Goal: Task Accomplishment & Management: Manage account settings

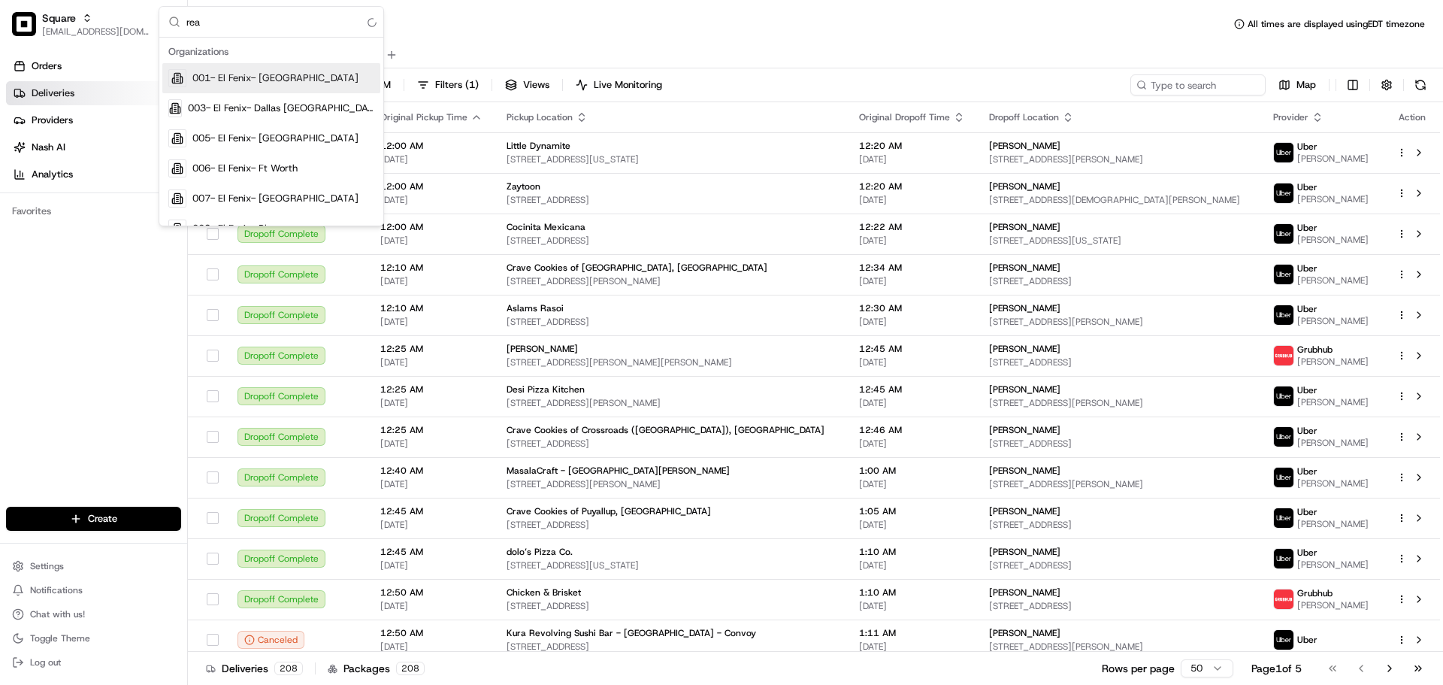
type input "real"
click at [206, 21] on input "real" at bounding box center [280, 22] width 188 height 30
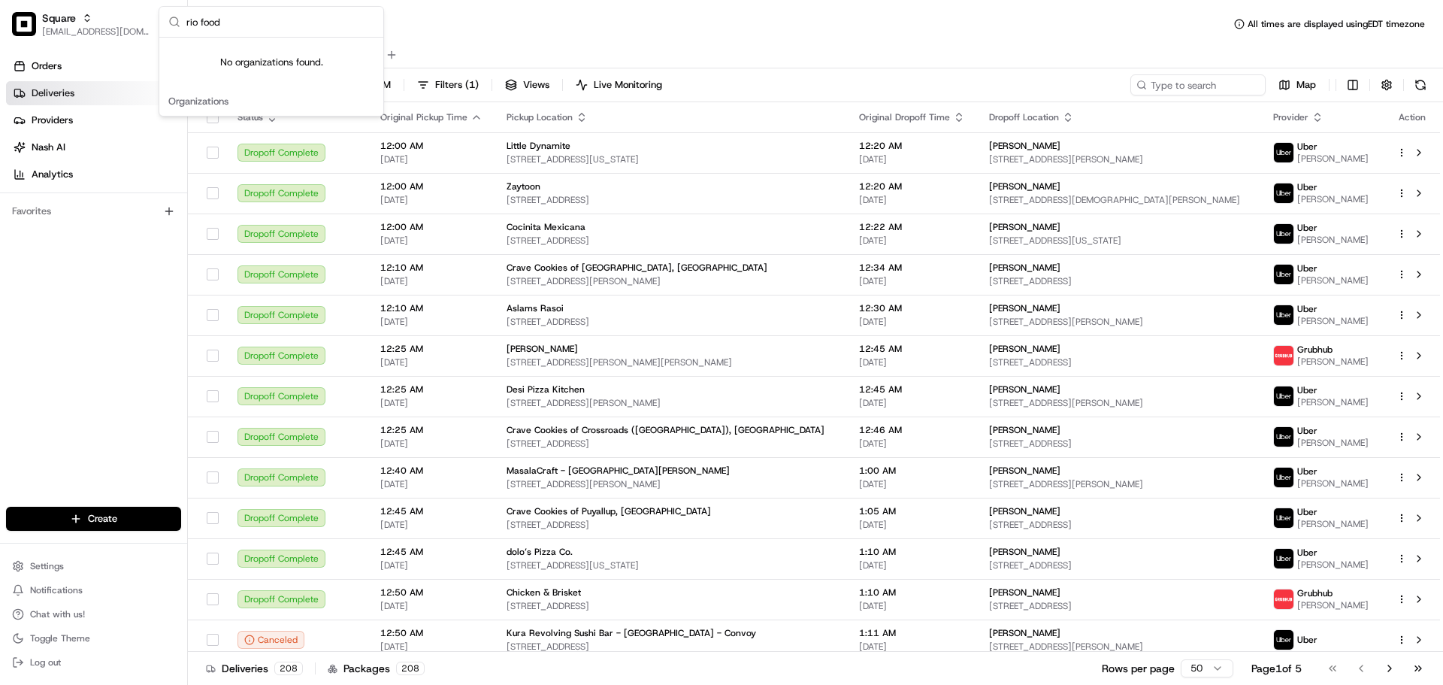
click at [287, 22] on input "rio food" at bounding box center [280, 22] width 188 height 30
type input "rio food"
click at [74, 30] on span "[EMAIL_ADDRESS][DOMAIN_NAME]" at bounding box center [95, 32] width 107 height 12
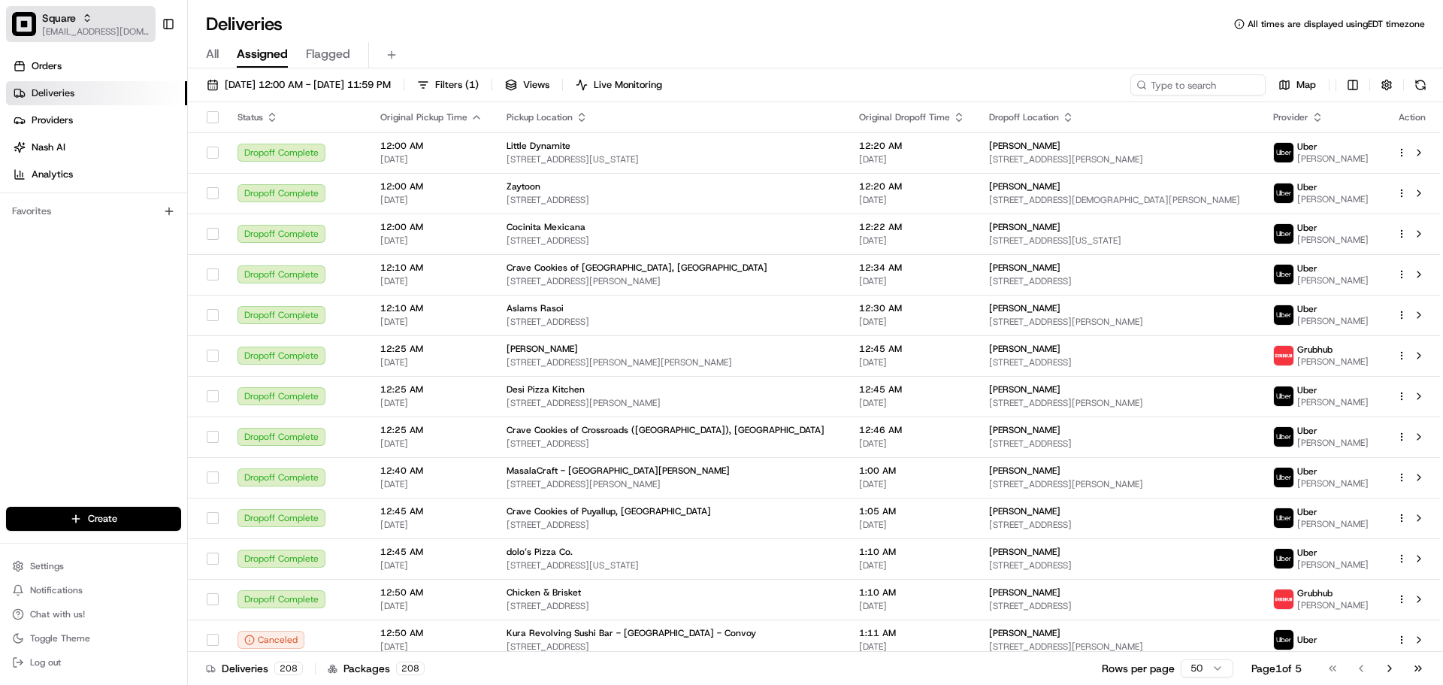
click at [74, 30] on span "[EMAIL_ADDRESS][DOMAIN_NAME]" at bounding box center [95, 32] width 107 height 12
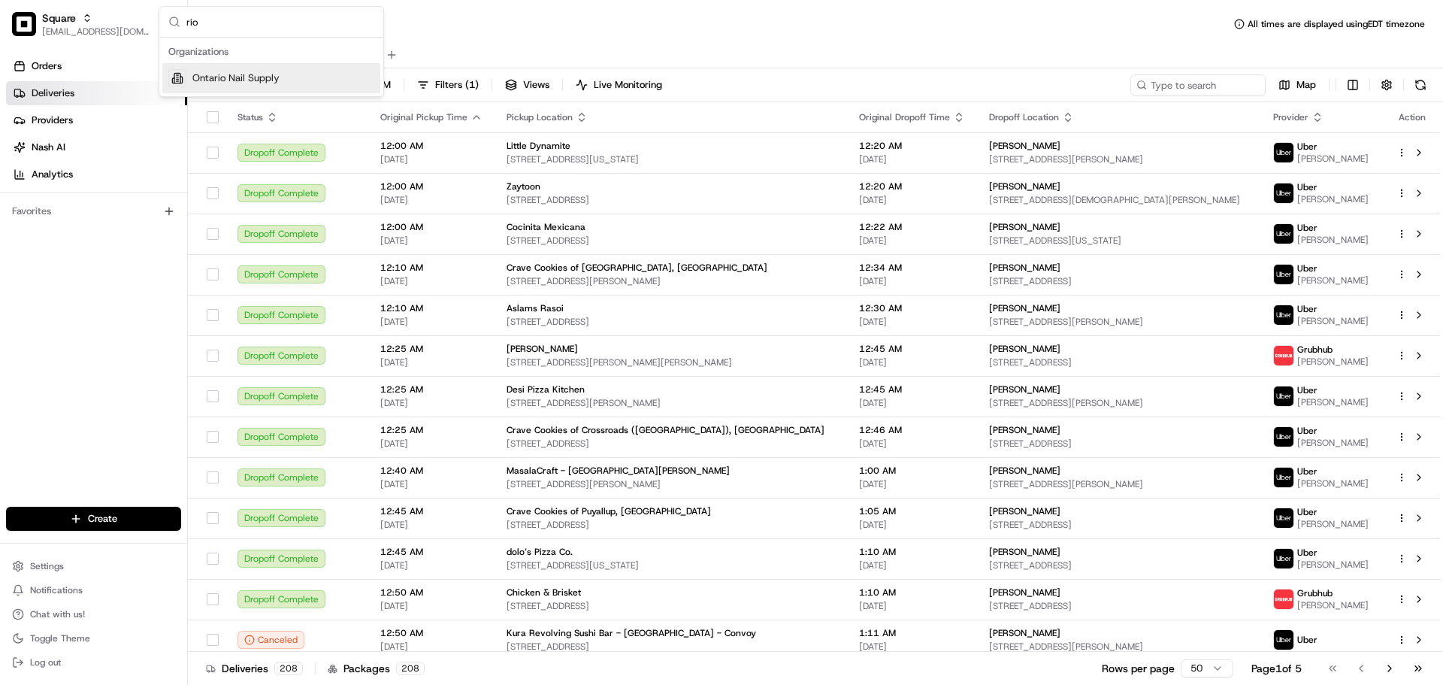
click at [256, 30] on input "rio" at bounding box center [280, 22] width 188 height 30
type input "real"
click at [35, 337] on div "Orders Deliveries Providers [PERSON_NAME] Analytics Favorites" at bounding box center [93, 282] width 187 height 468
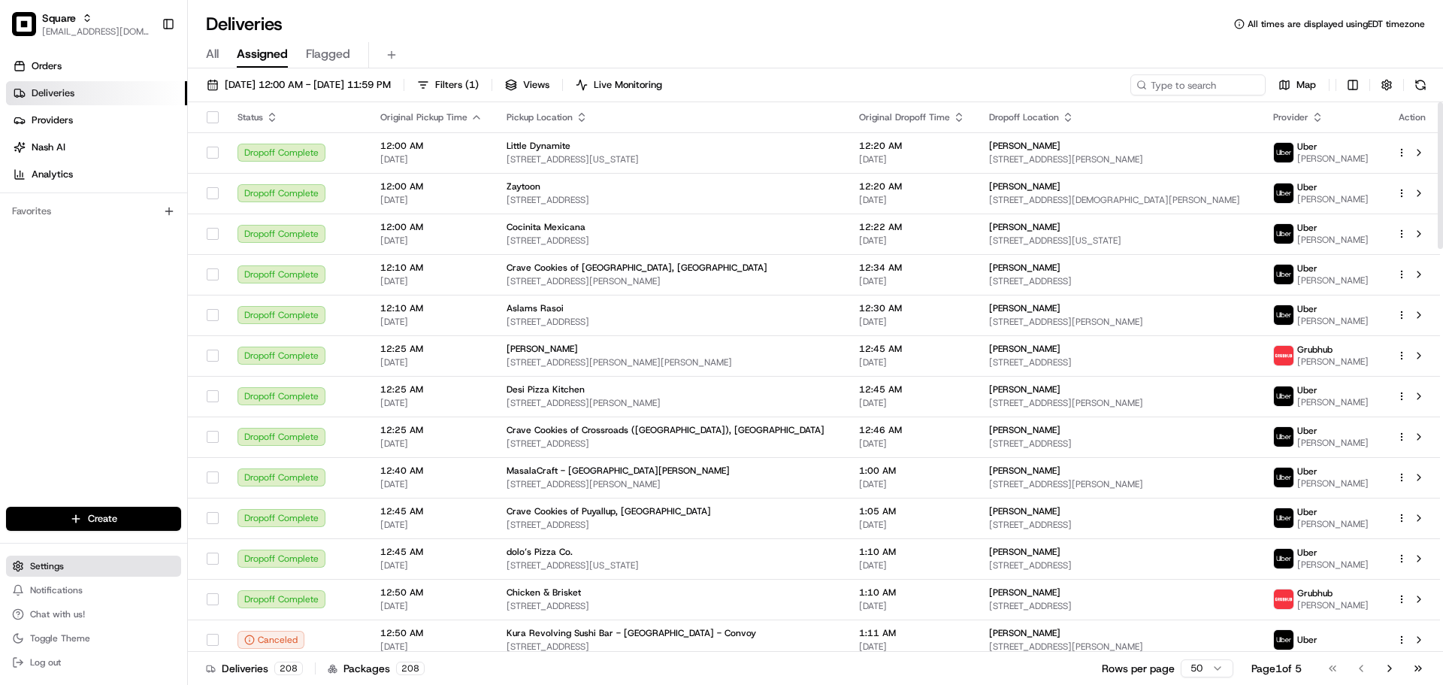
click at [98, 561] on button "Settings" at bounding box center [93, 565] width 175 height 21
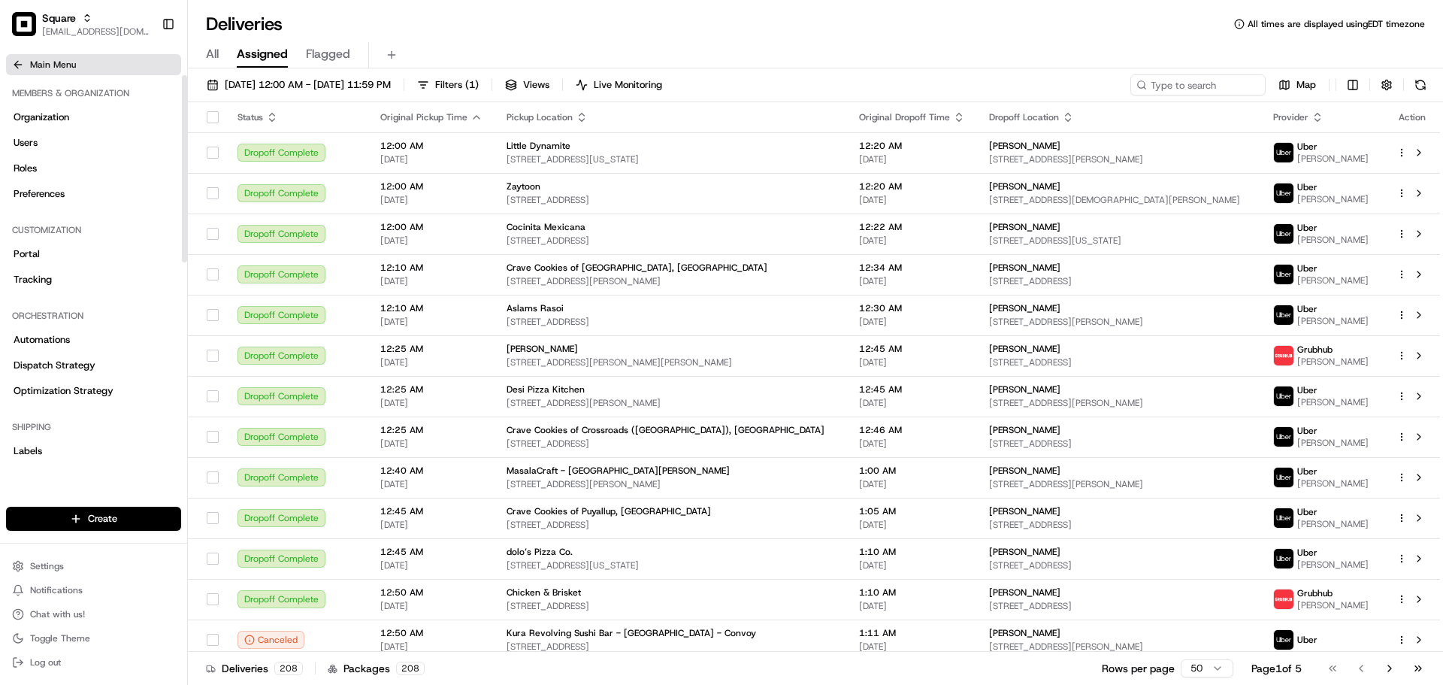
click at [28, 59] on button "Main Menu" at bounding box center [93, 64] width 175 height 21
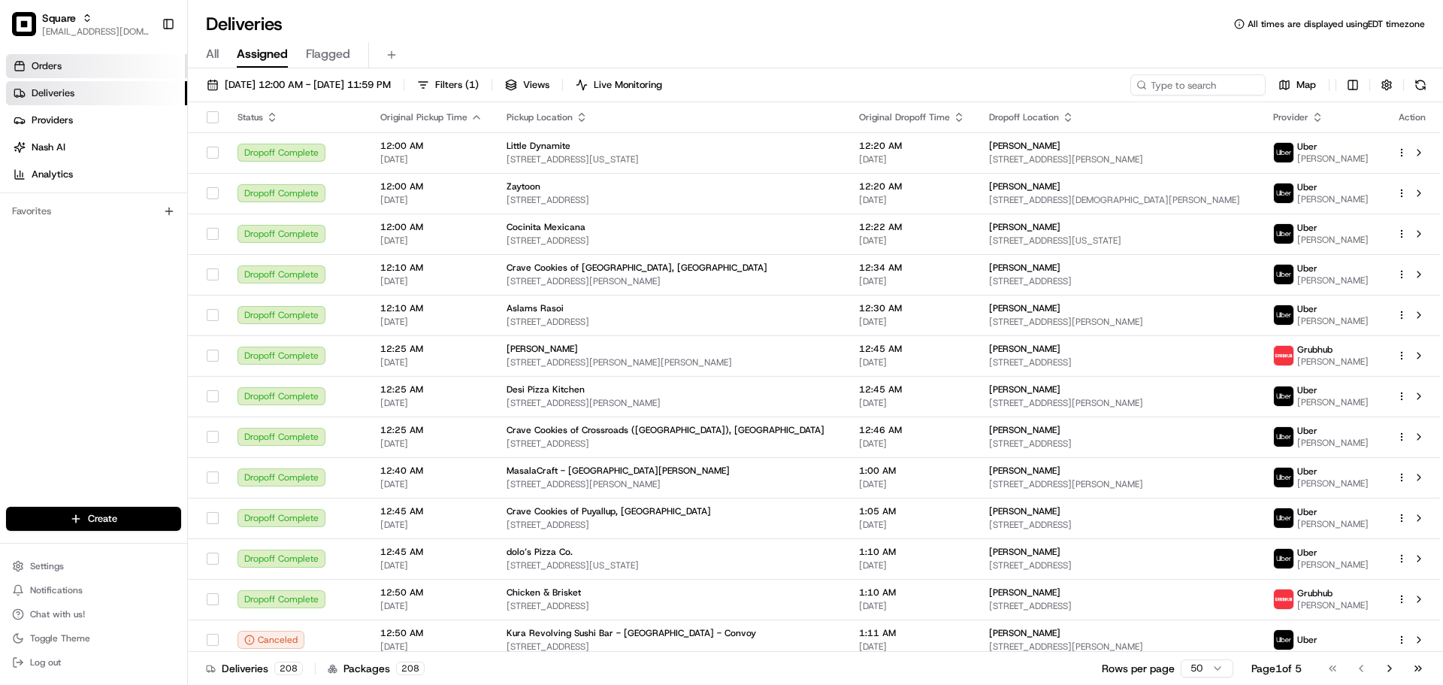
click at [99, 75] on link "Orders" at bounding box center [96, 66] width 181 height 24
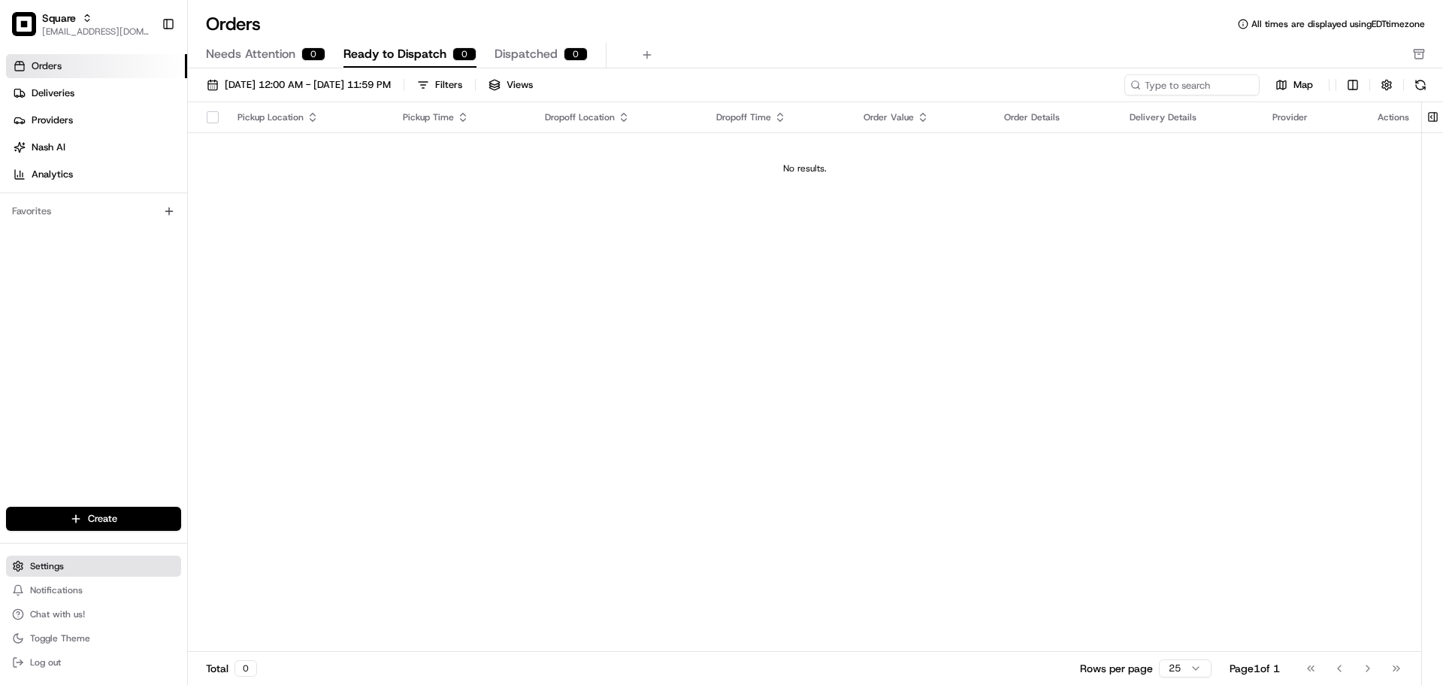
click at [70, 561] on button "Settings" at bounding box center [93, 565] width 175 height 21
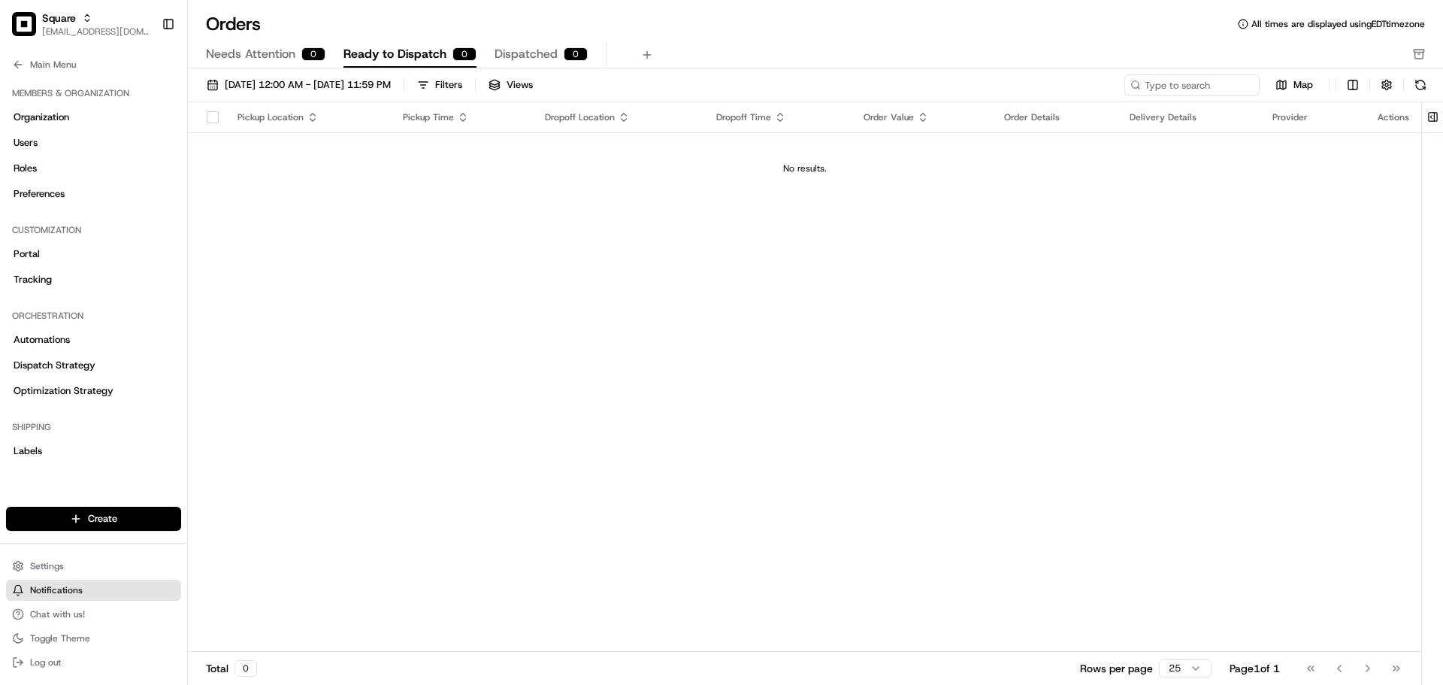
click at [71, 594] on span "Notifications" at bounding box center [56, 590] width 53 height 12
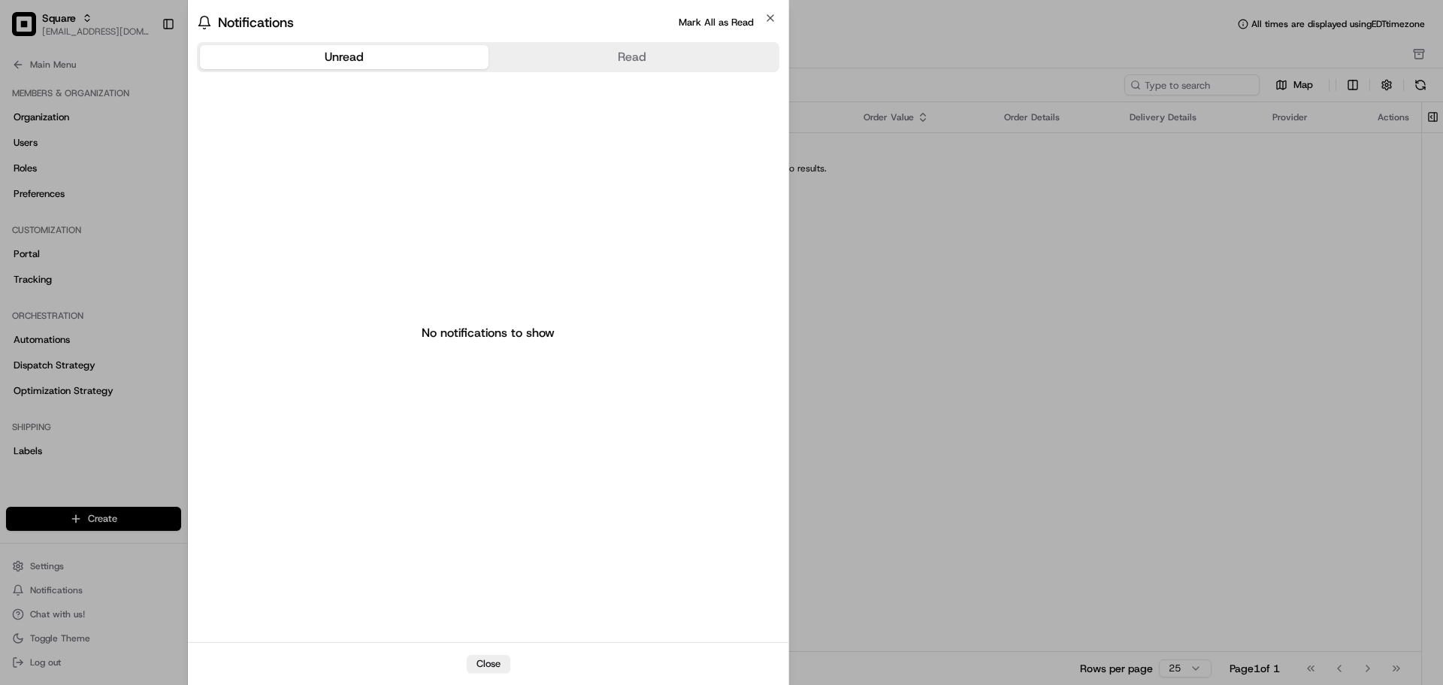
click at [762, 28] on div "Notifications Mark All as Read" at bounding box center [488, 22] width 583 height 21
click at [773, 17] on icon "button" at bounding box center [770, 18] width 12 height 12
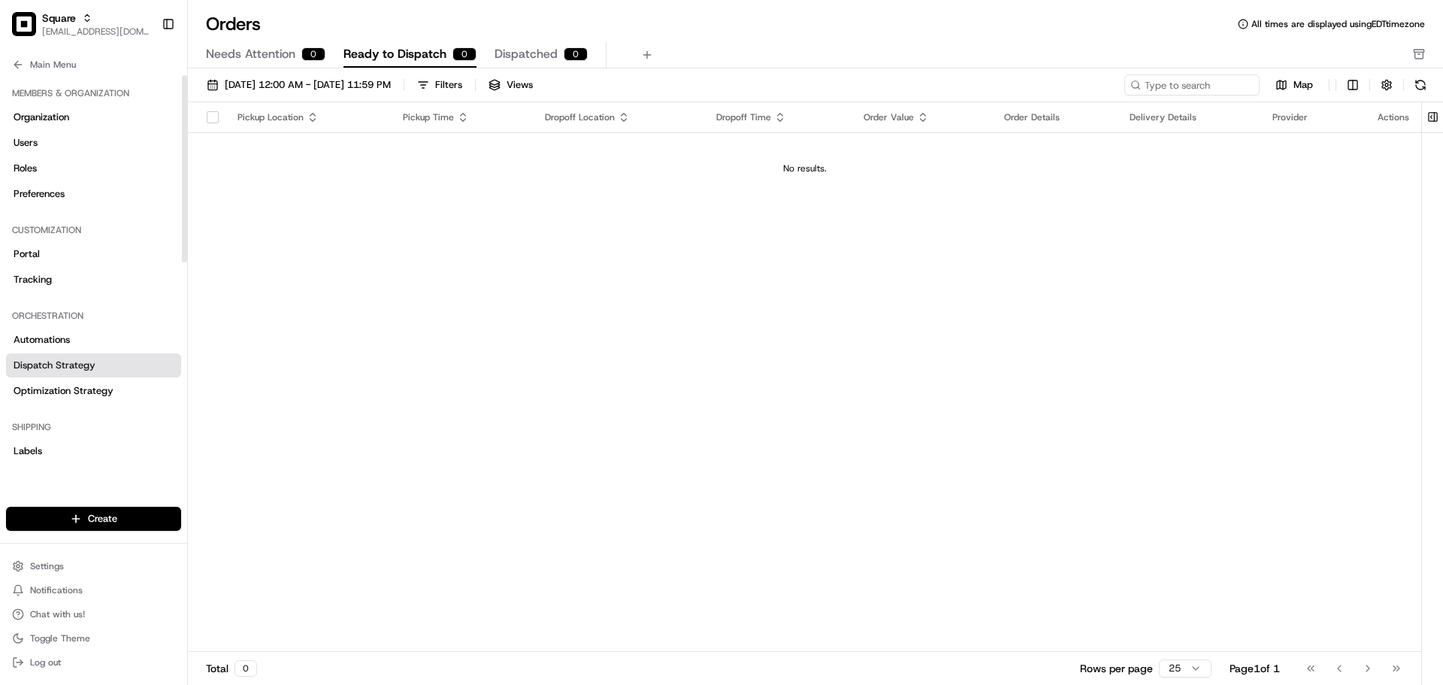
click at [52, 374] on link "Dispatch Strategy" at bounding box center [93, 365] width 175 height 24
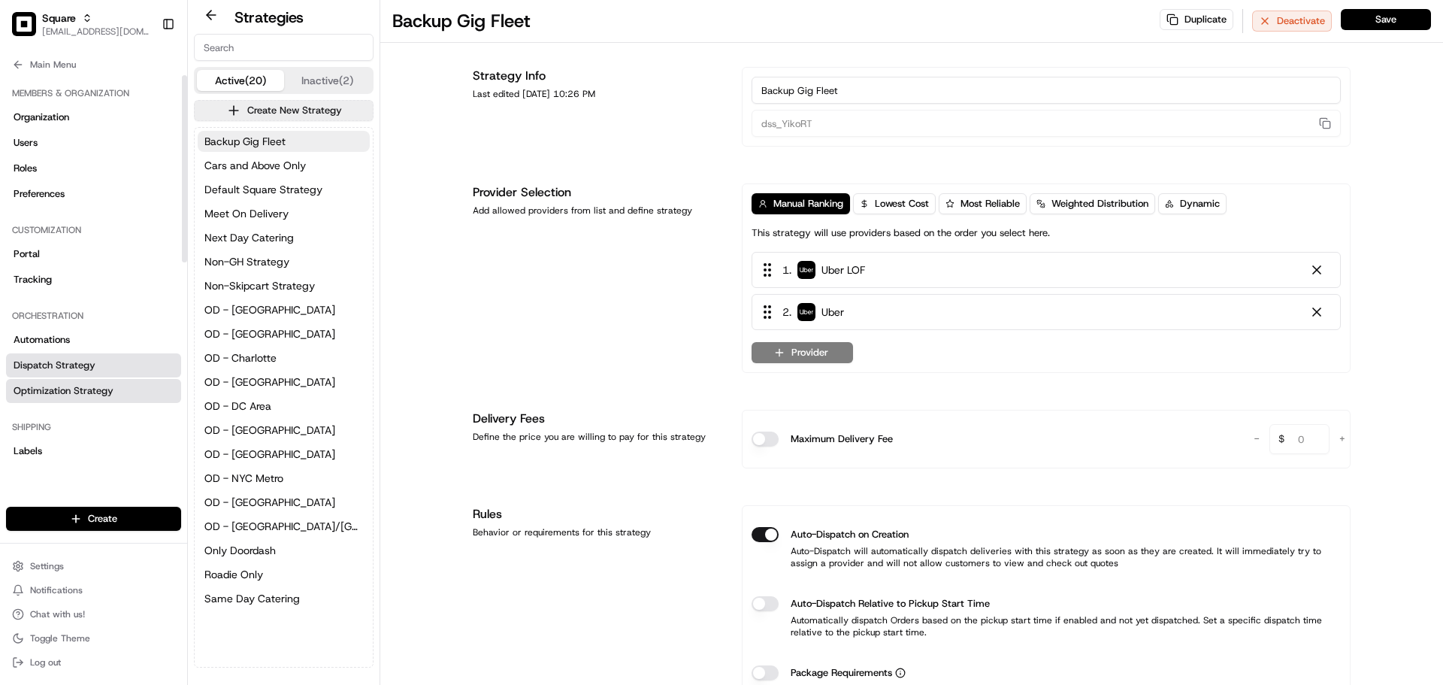
click at [63, 386] on span "Optimization Strategy" at bounding box center [64, 391] width 100 height 14
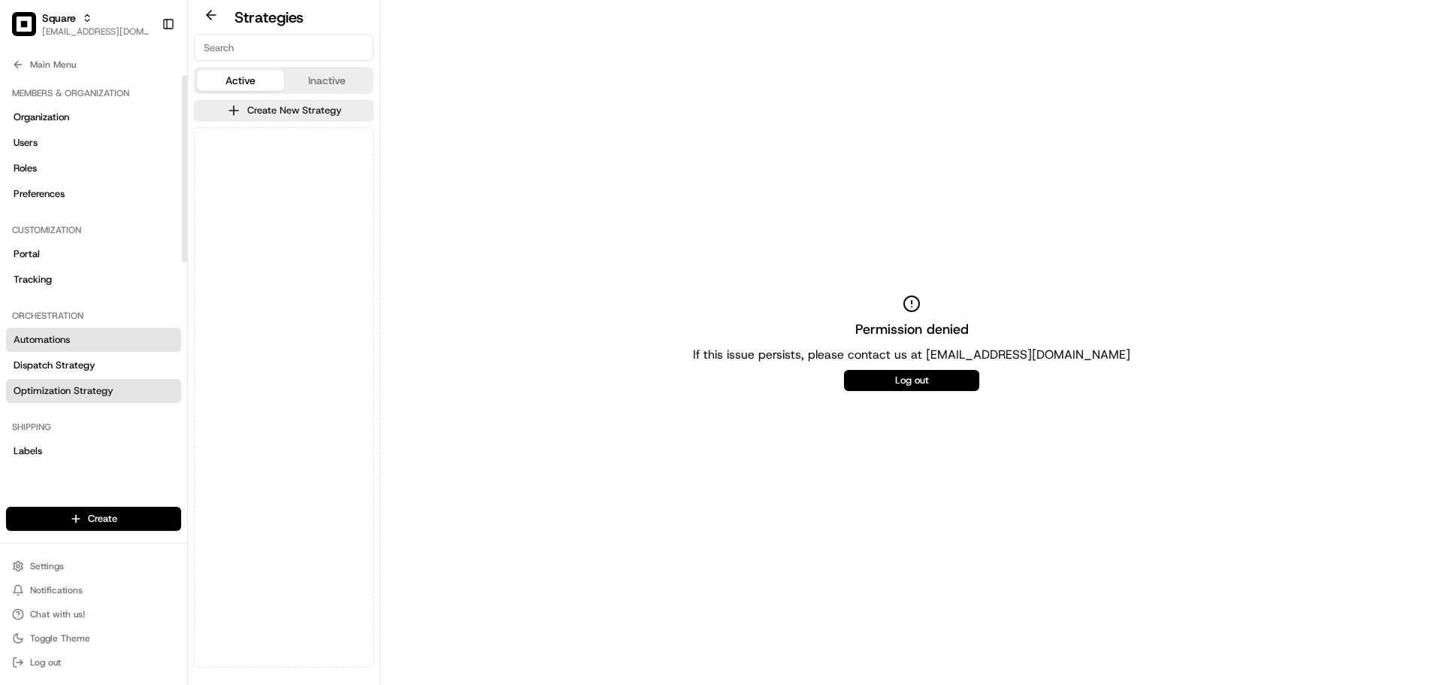
click at [60, 333] on span "Automations" at bounding box center [42, 340] width 56 height 14
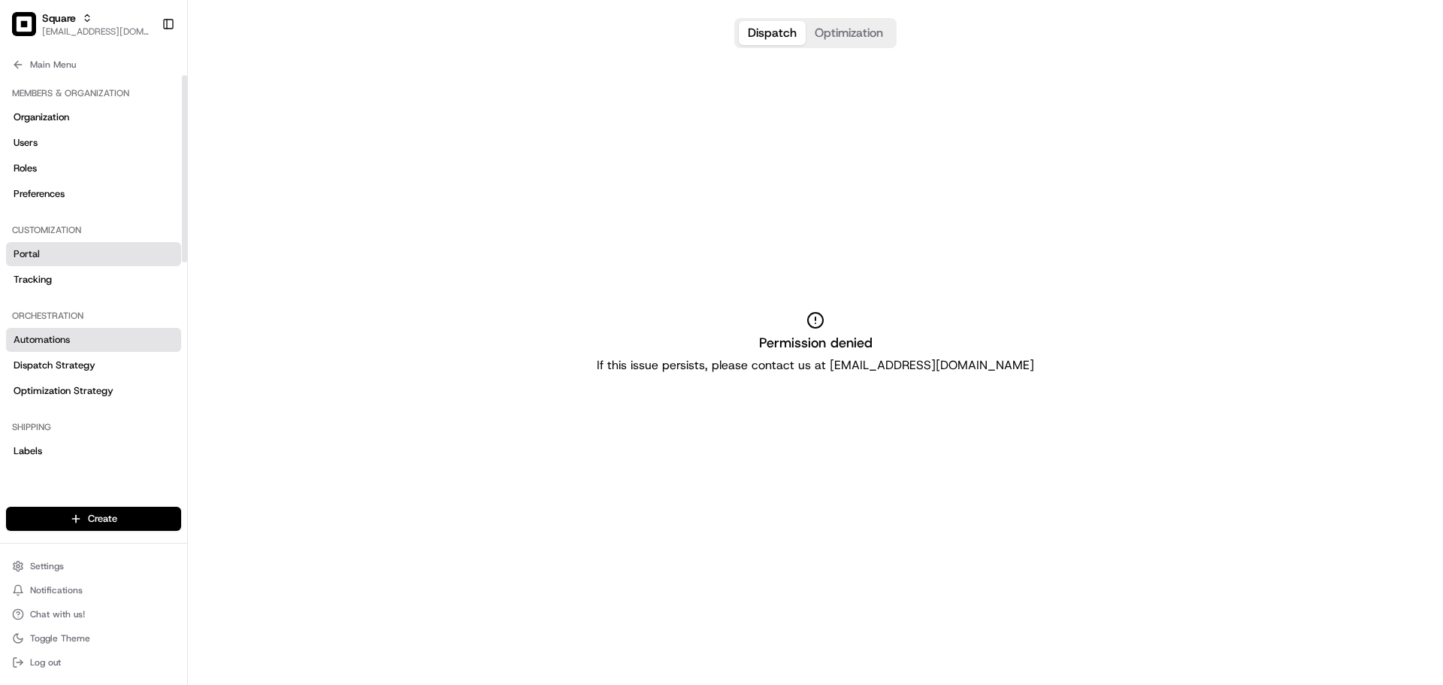
click at [95, 264] on link "Portal" at bounding box center [93, 254] width 175 height 24
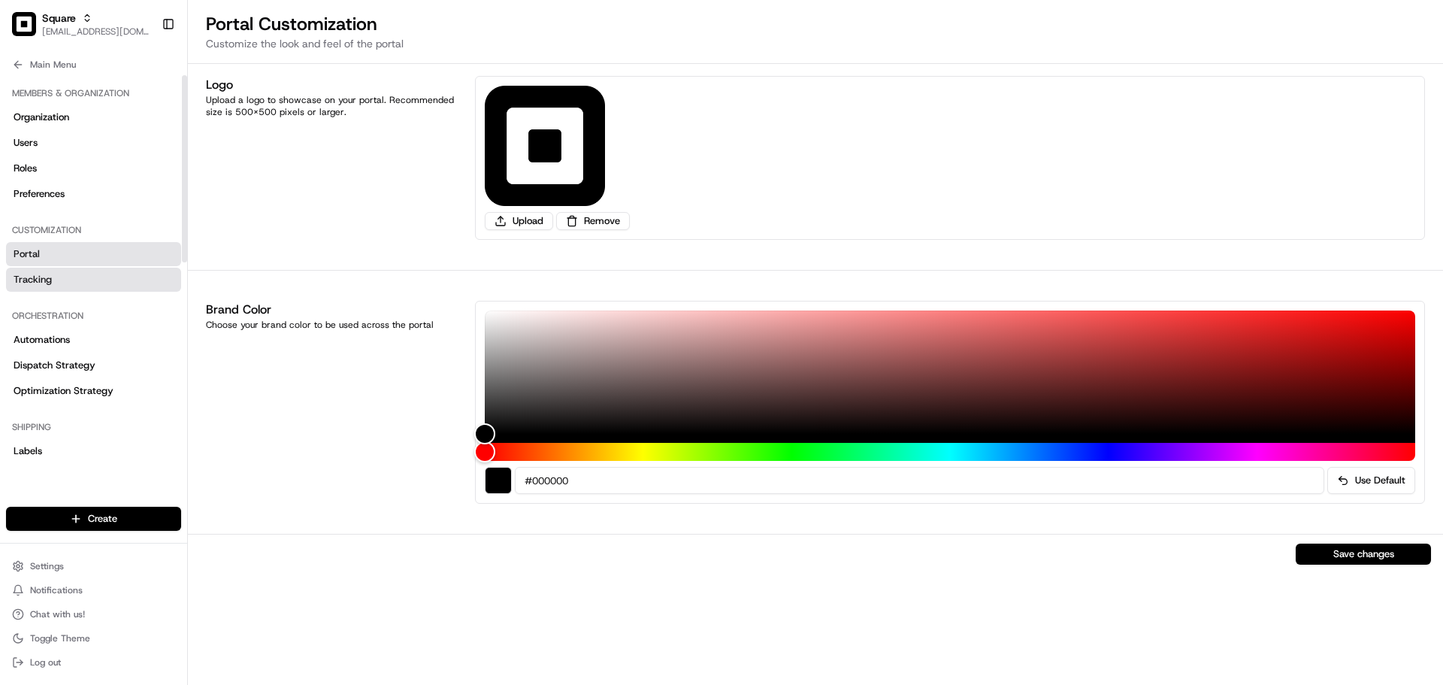
click at [95, 285] on link "Tracking" at bounding box center [93, 280] width 175 height 24
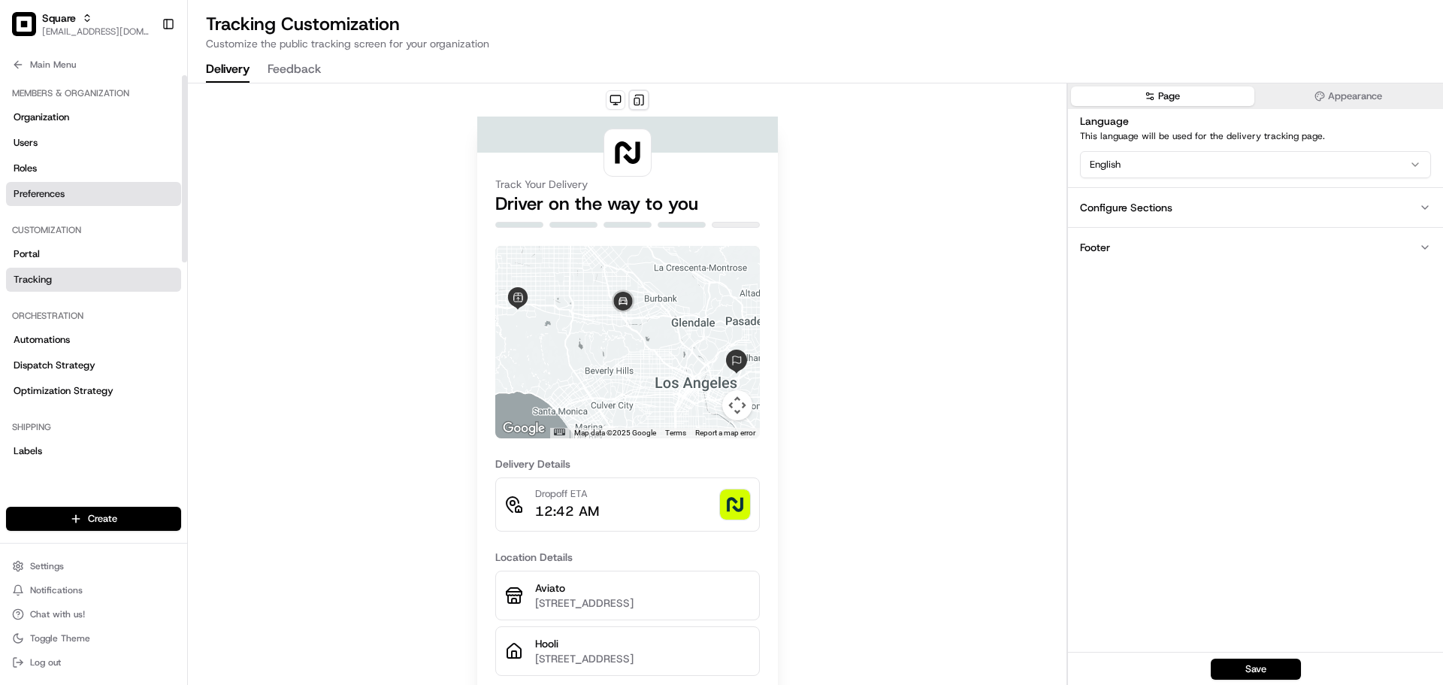
click at [95, 198] on link "Preferences" at bounding box center [93, 194] width 175 height 24
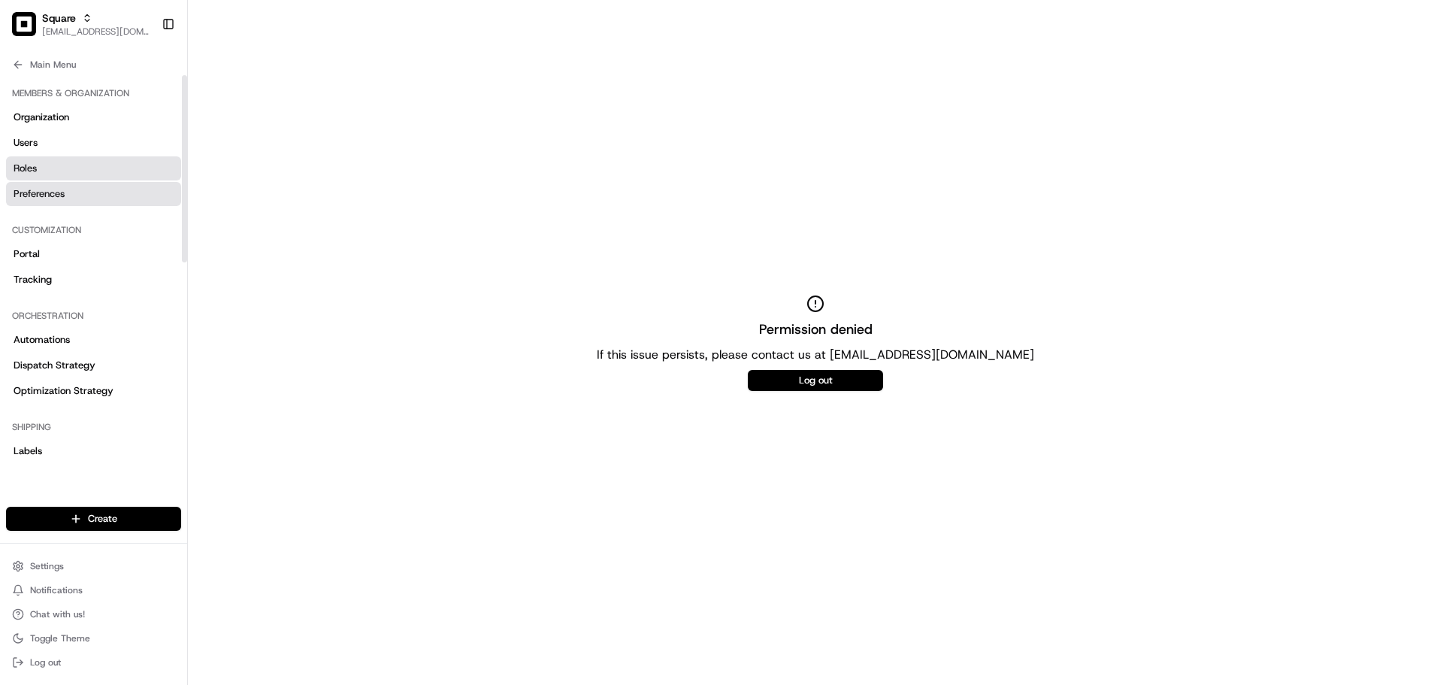
click at [83, 172] on link "Roles" at bounding box center [93, 168] width 175 height 24
click at [92, 148] on link "Users" at bounding box center [93, 143] width 175 height 24
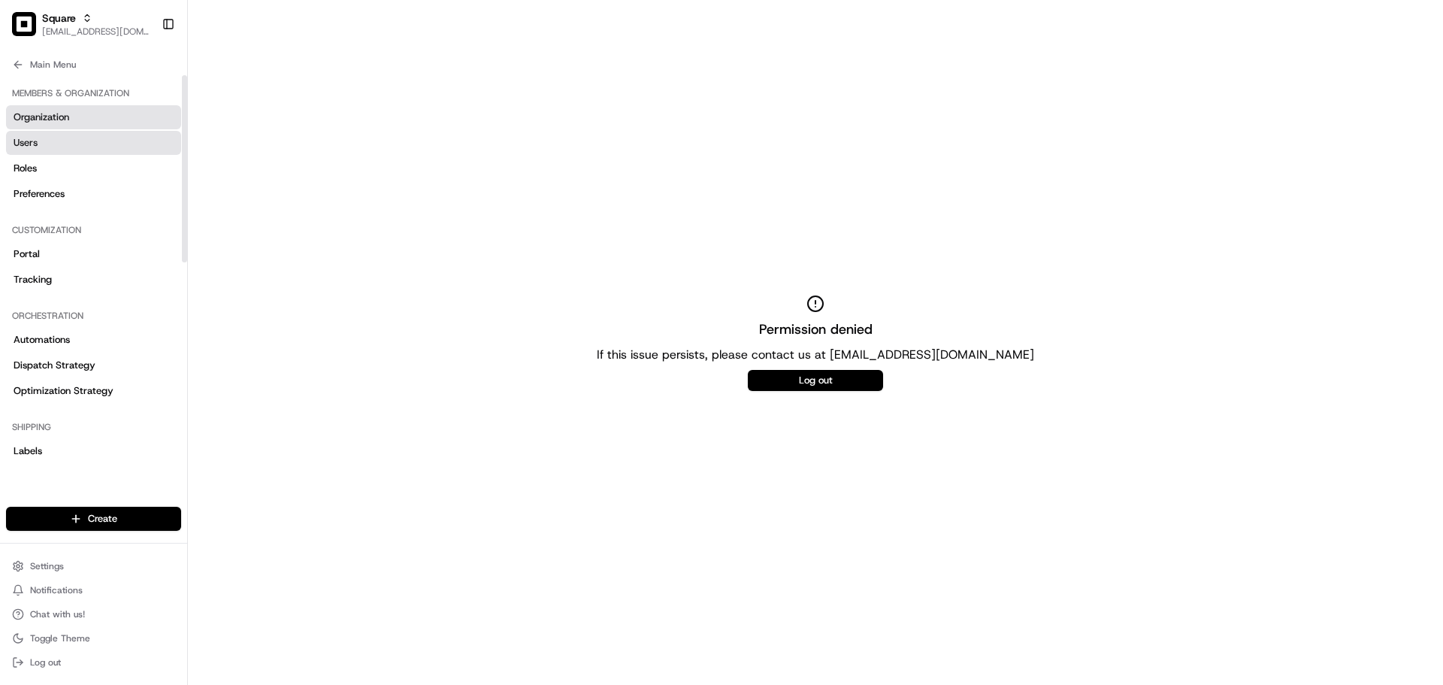
click at [79, 117] on link "Organization" at bounding box center [93, 117] width 175 height 24
click at [18, 65] on icon at bounding box center [17, 65] width 7 height 0
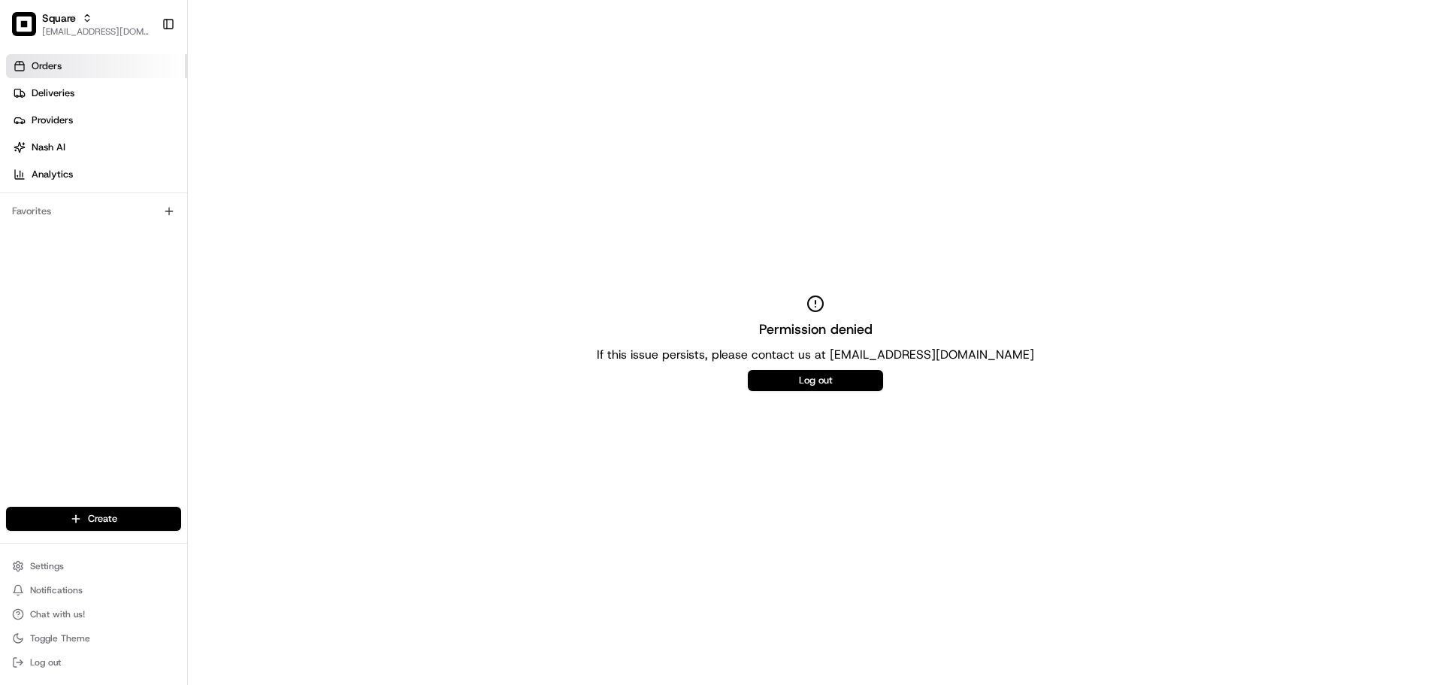
click at [80, 59] on link "Orders" at bounding box center [96, 66] width 181 height 24
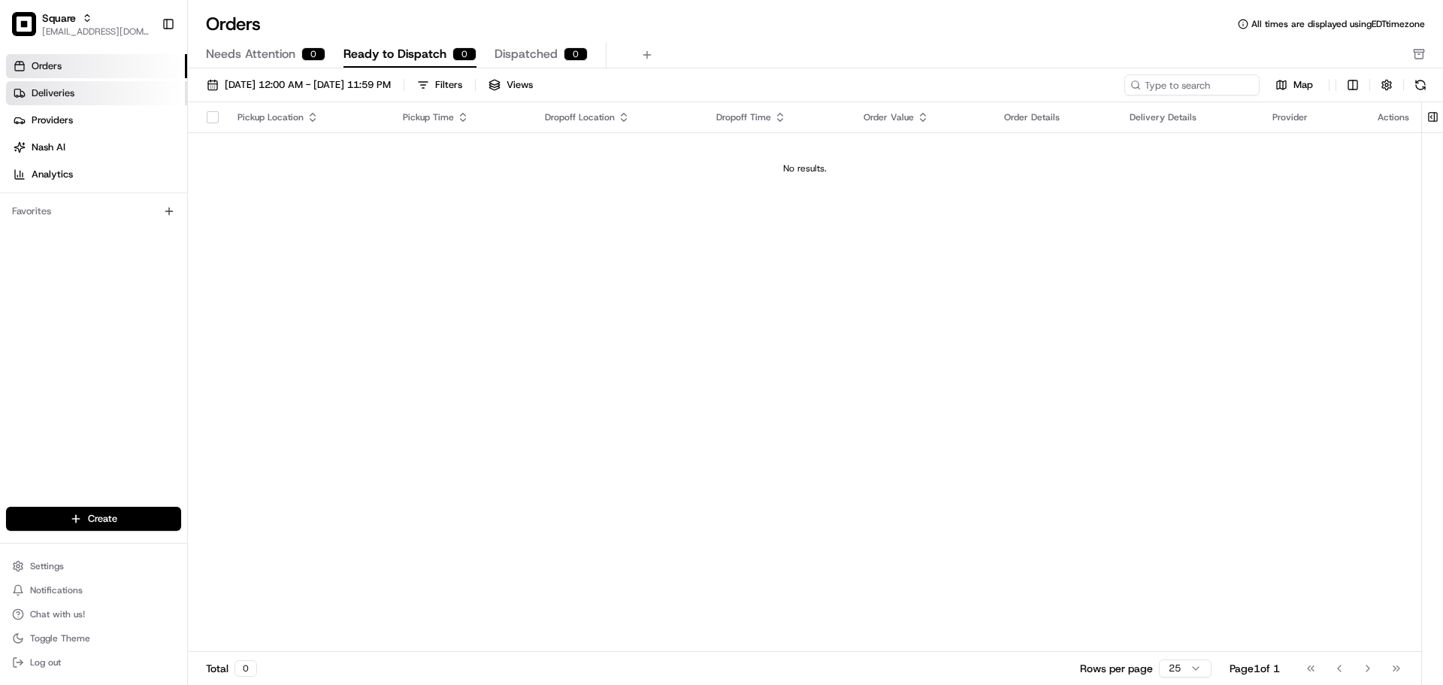
click at [80, 87] on link "Deliveries" at bounding box center [96, 93] width 181 height 24
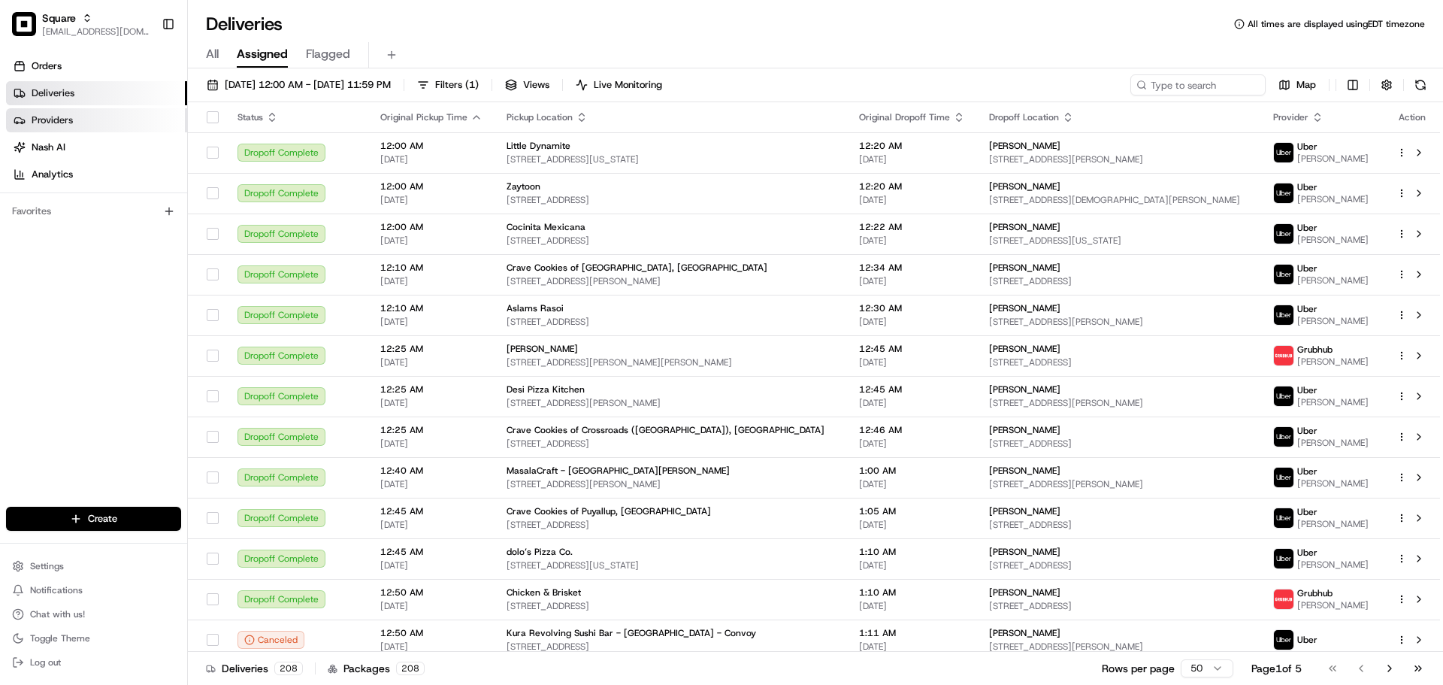
click at [84, 117] on link "Providers" at bounding box center [96, 120] width 181 height 24
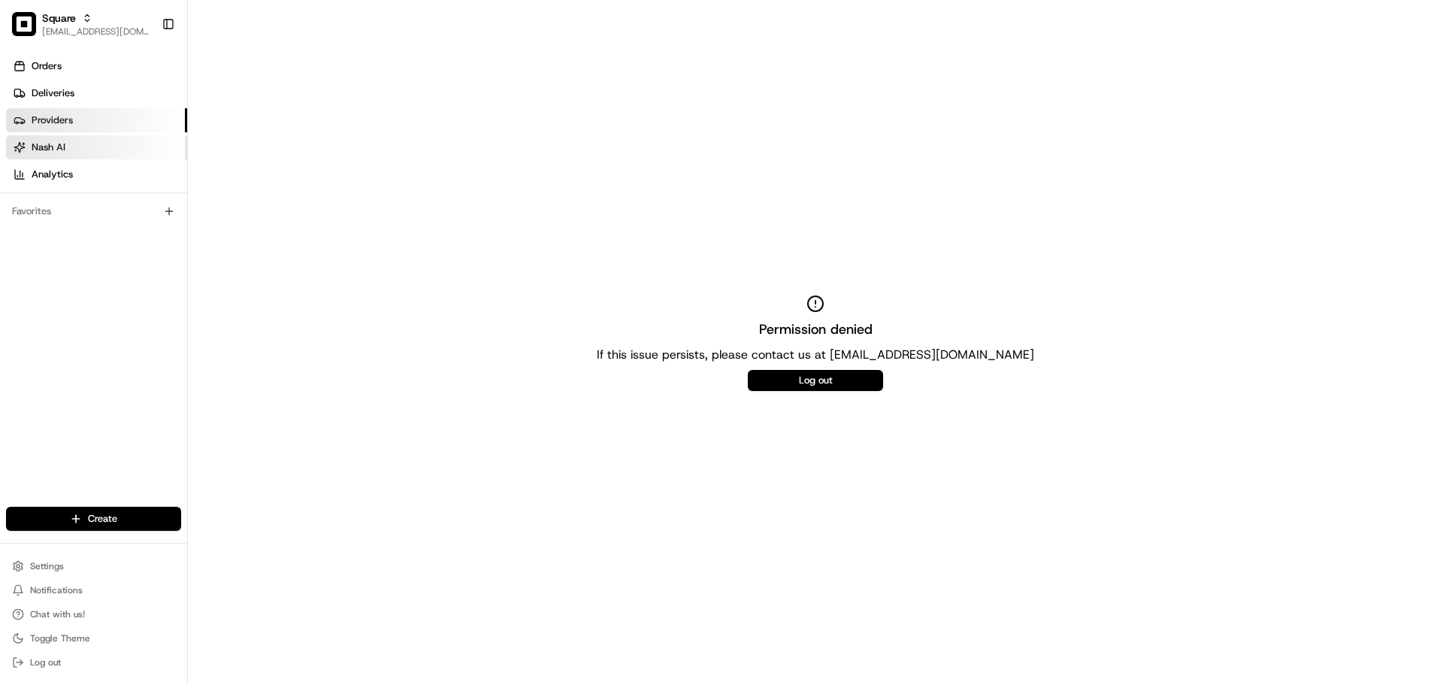
click at [95, 147] on link "Nash AI" at bounding box center [96, 147] width 181 height 24
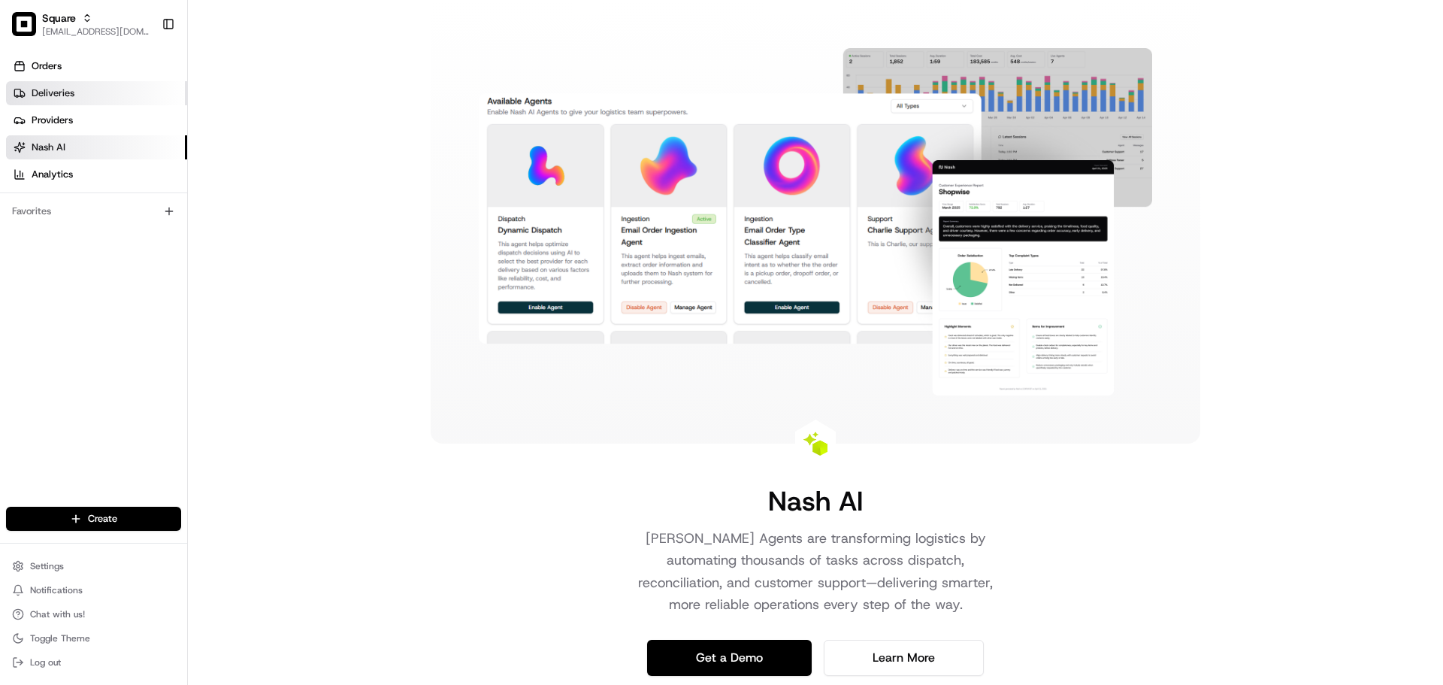
click at [91, 94] on link "Deliveries" at bounding box center [96, 93] width 181 height 24
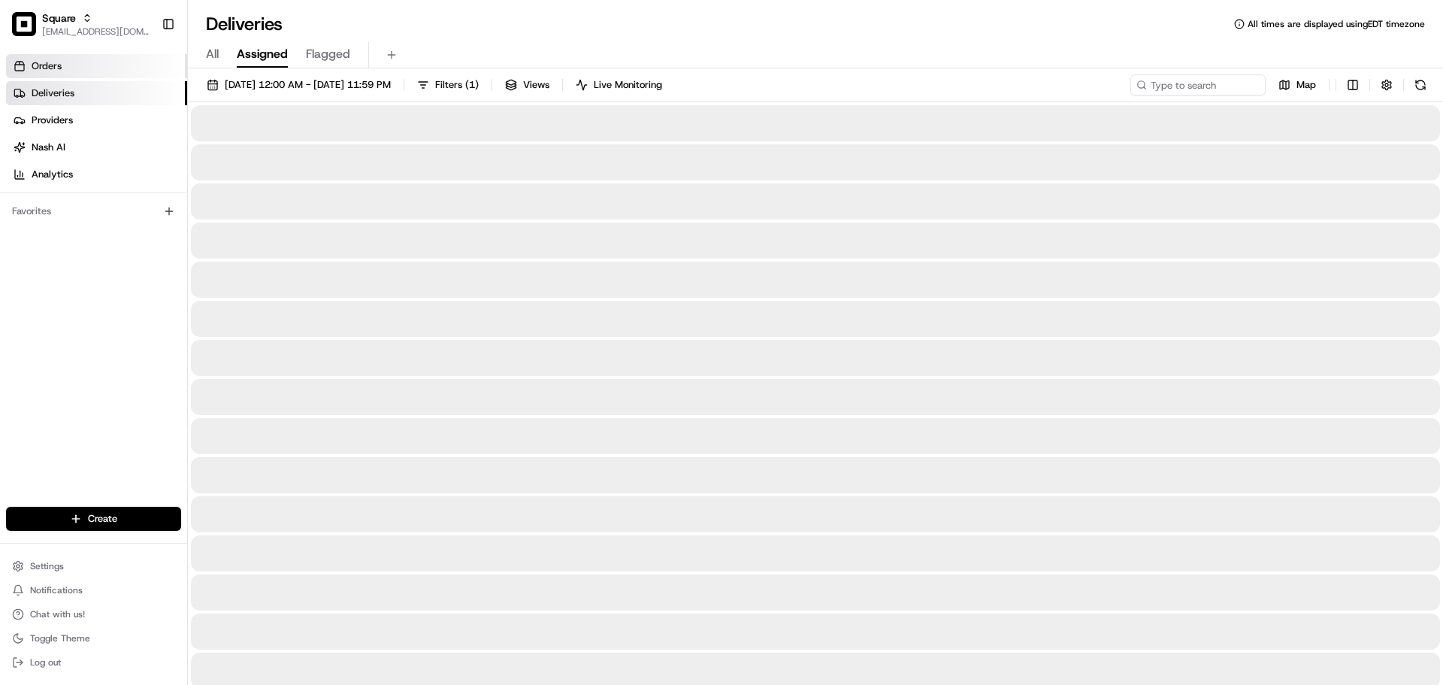
click at [83, 59] on link "Orders" at bounding box center [96, 66] width 181 height 24
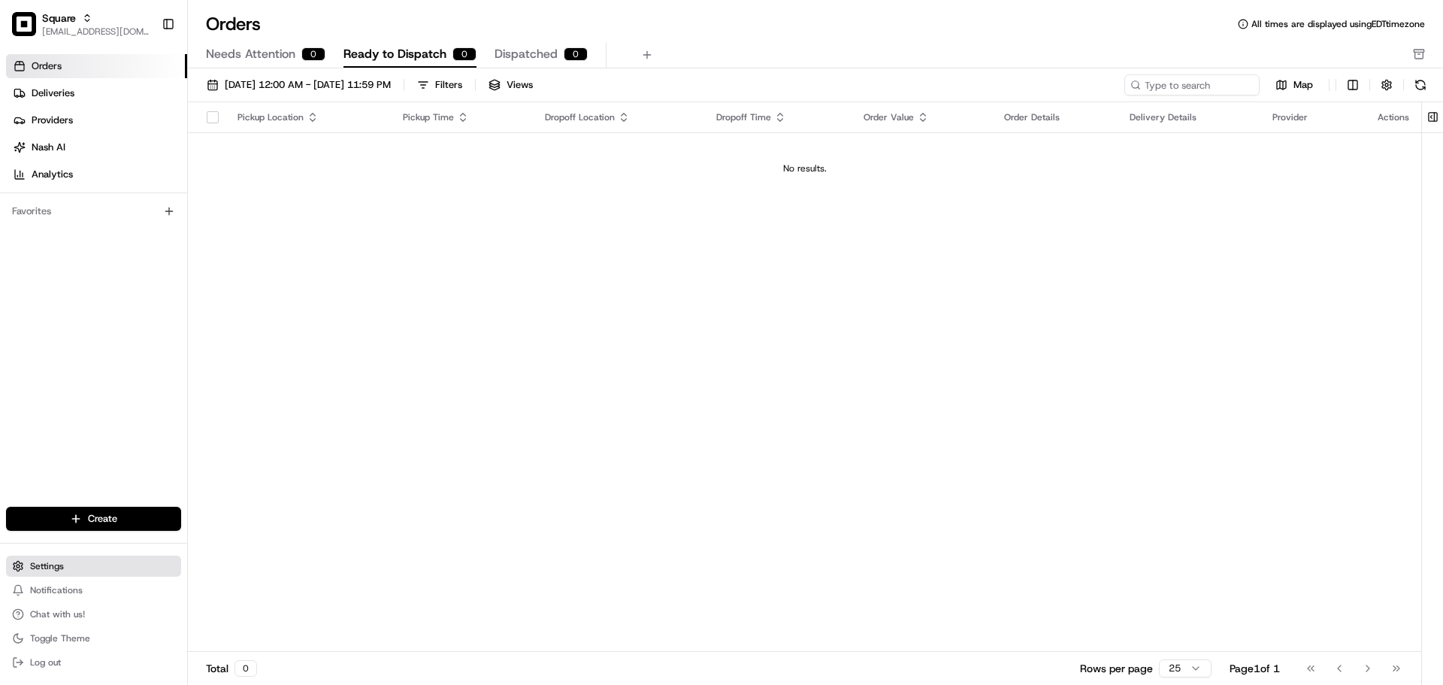
click at [117, 573] on button "Settings" at bounding box center [93, 565] width 175 height 21
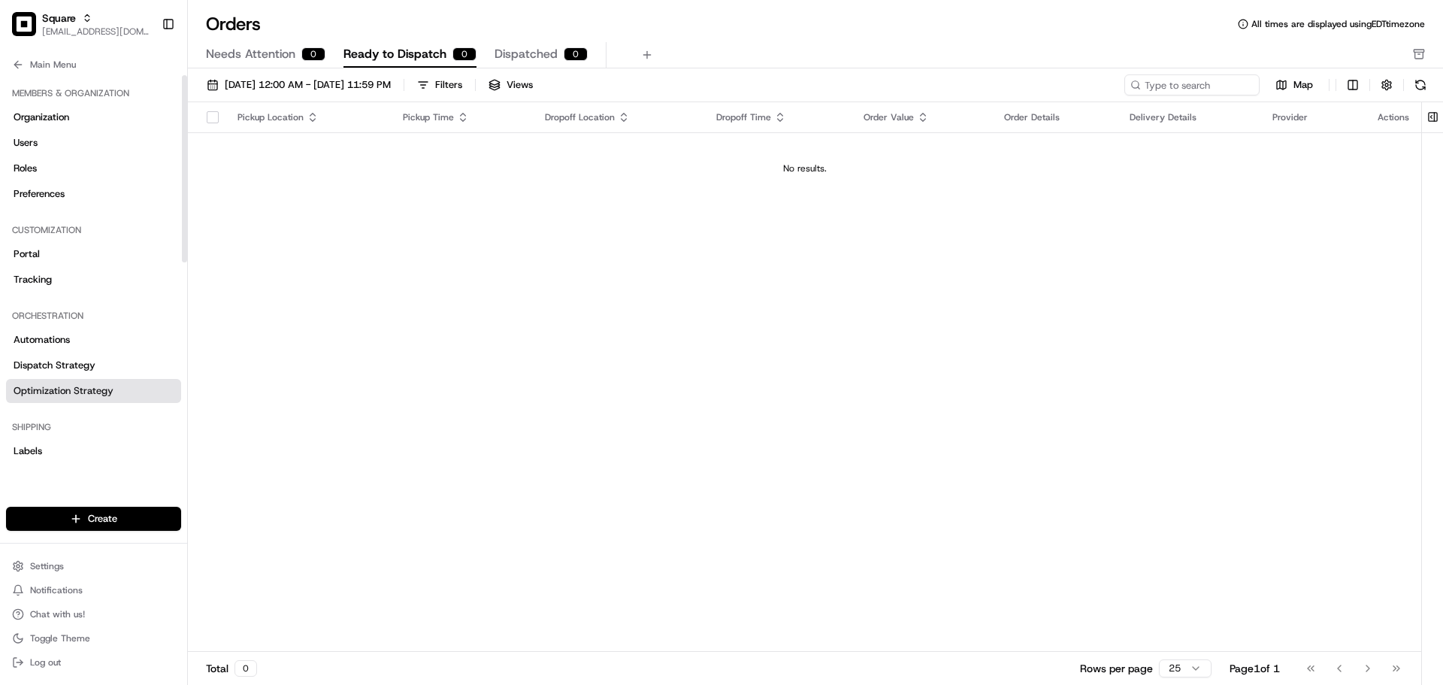
click at [102, 388] on span "Optimization Strategy" at bounding box center [64, 391] width 100 height 14
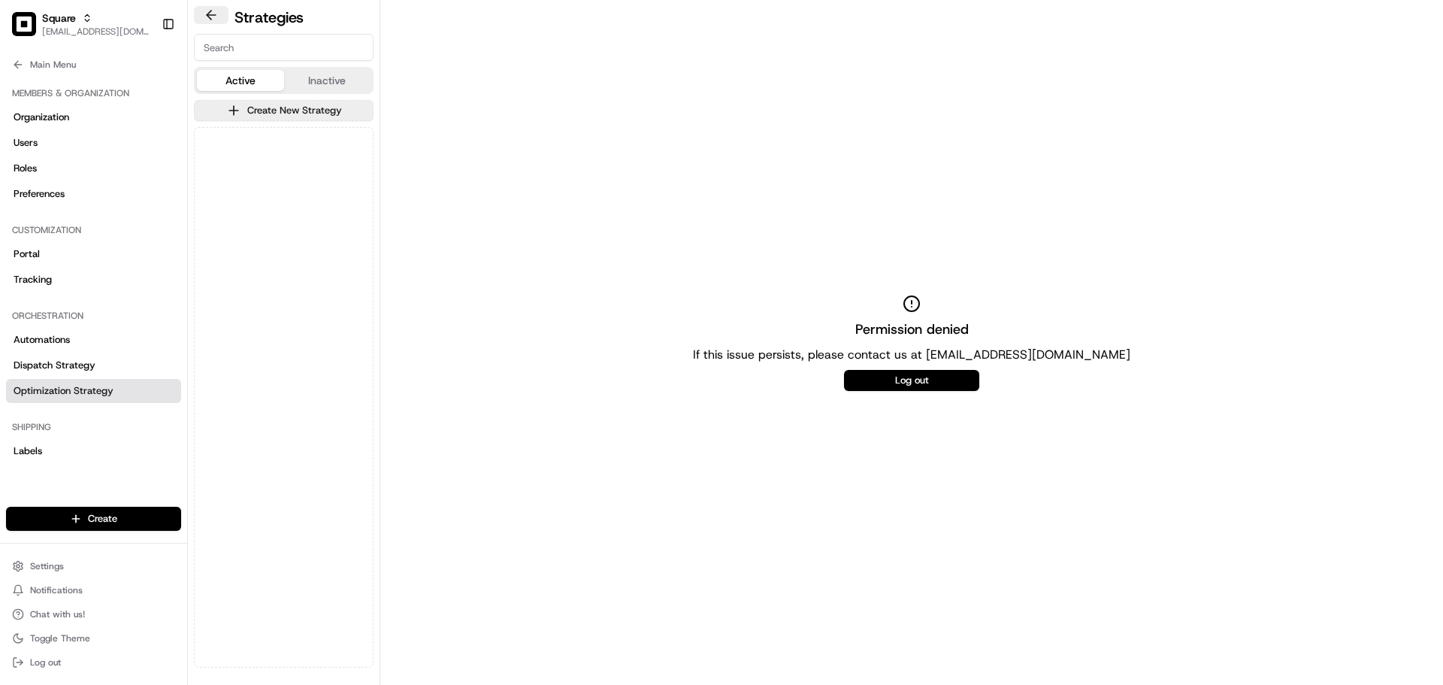
click at [215, 9] on button at bounding box center [211, 15] width 35 height 18
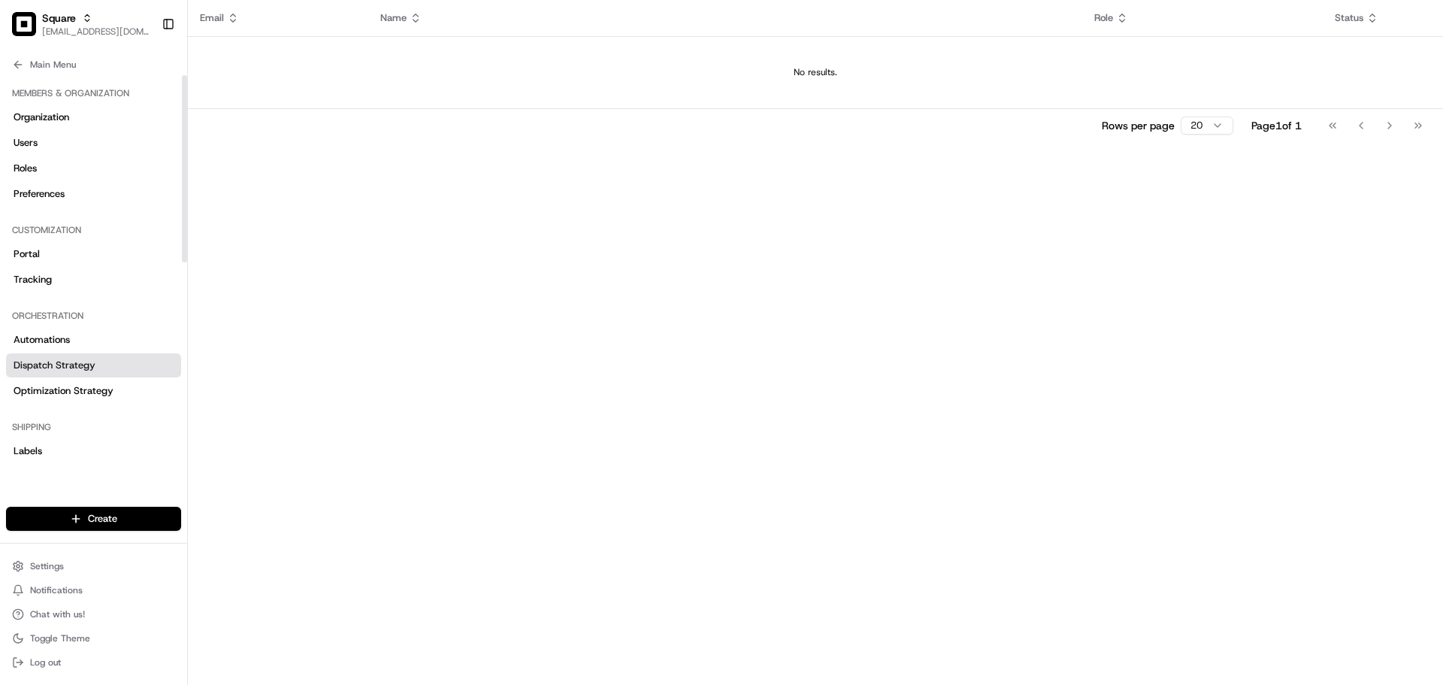
click at [69, 359] on span "Dispatch Strategy" at bounding box center [55, 366] width 82 height 14
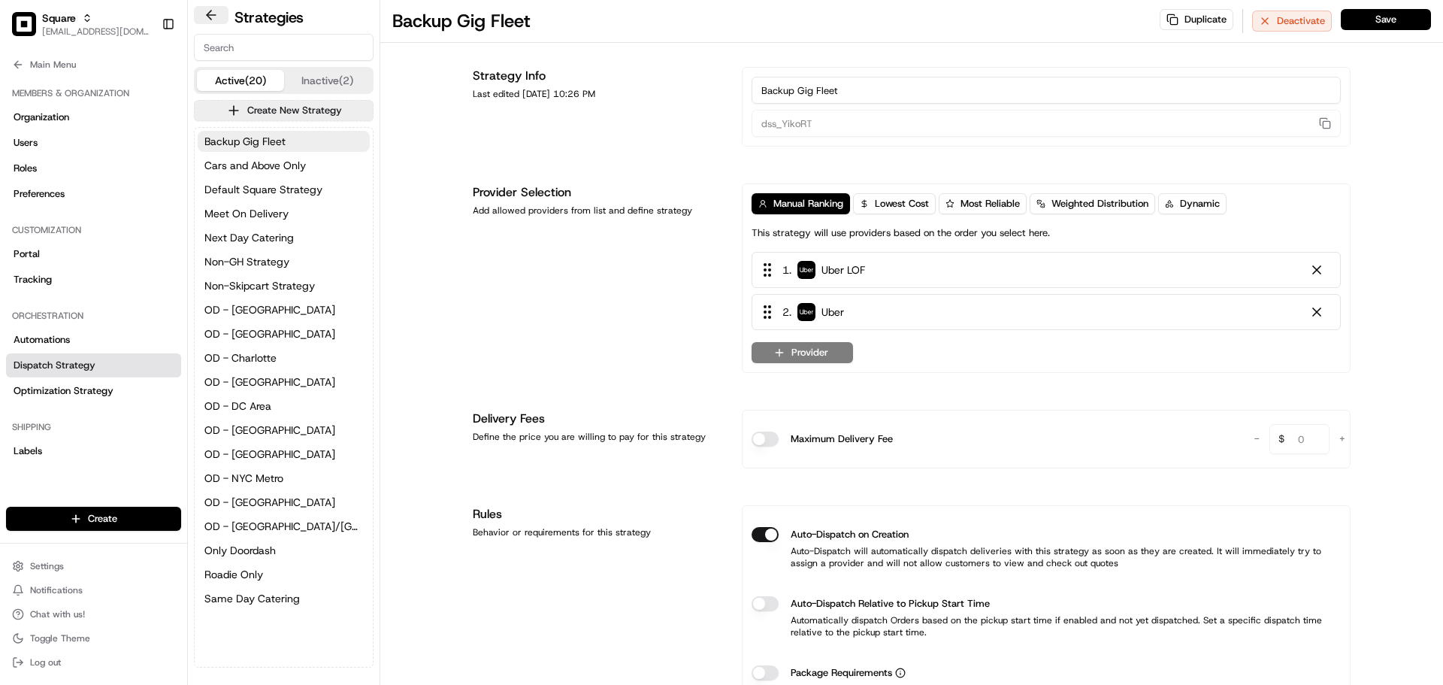
click at [219, 22] on button at bounding box center [211, 15] width 35 height 18
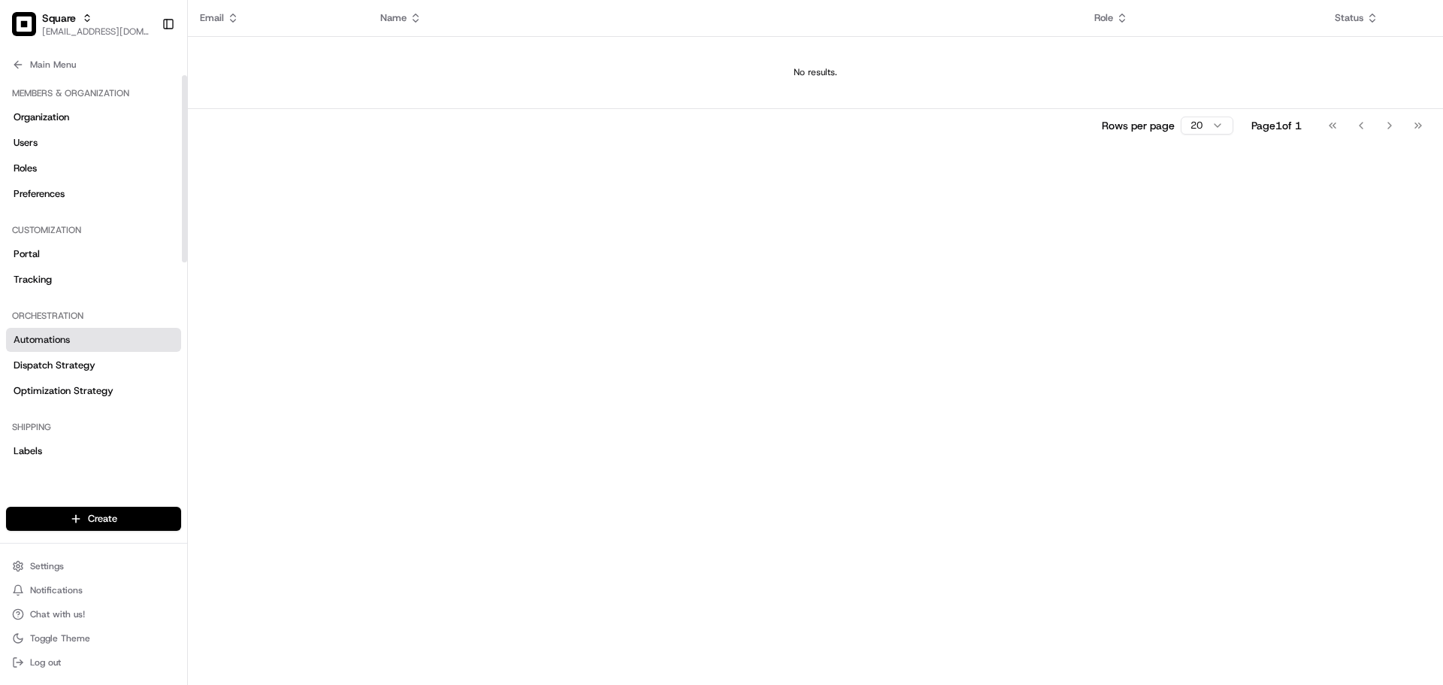
click at [68, 350] on link "Automations" at bounding box center [93, 340] width 175 height 24
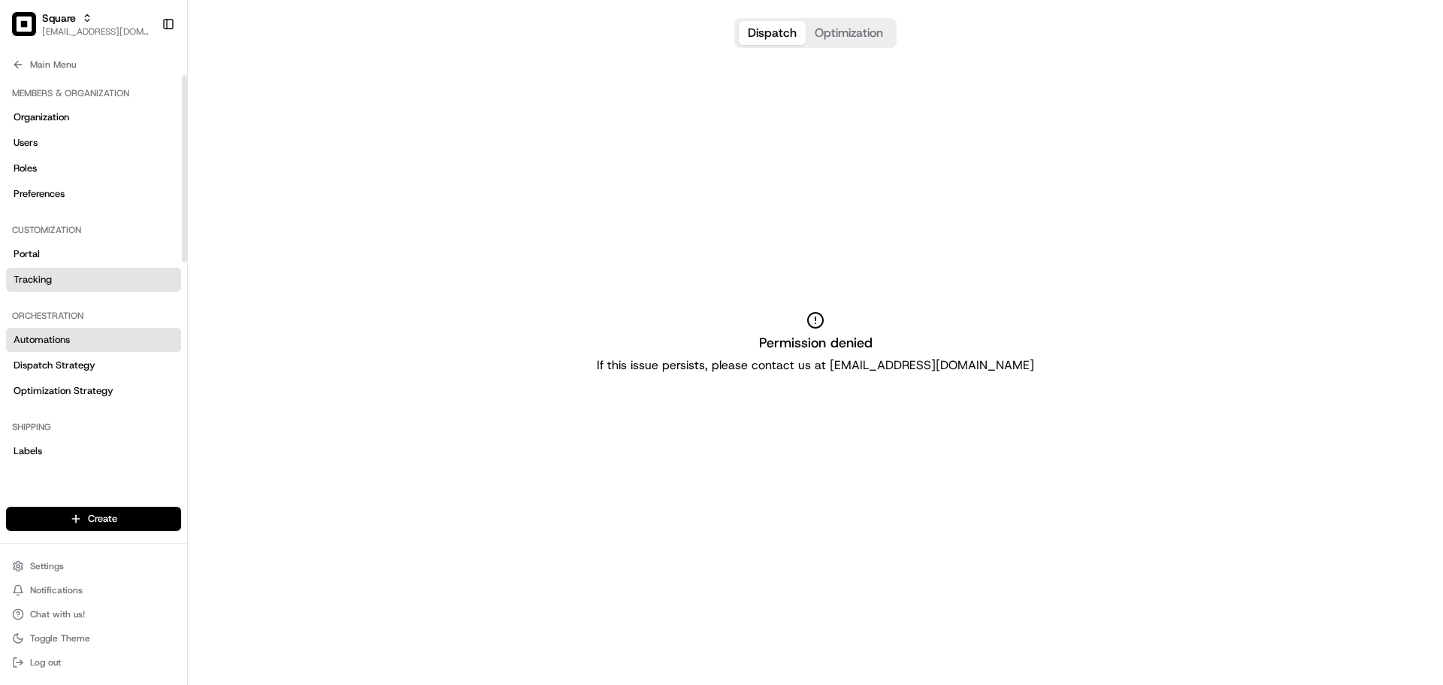
click at [48, 280] on span "Tracking" at bounding box center [33, 280] width 38 height 14
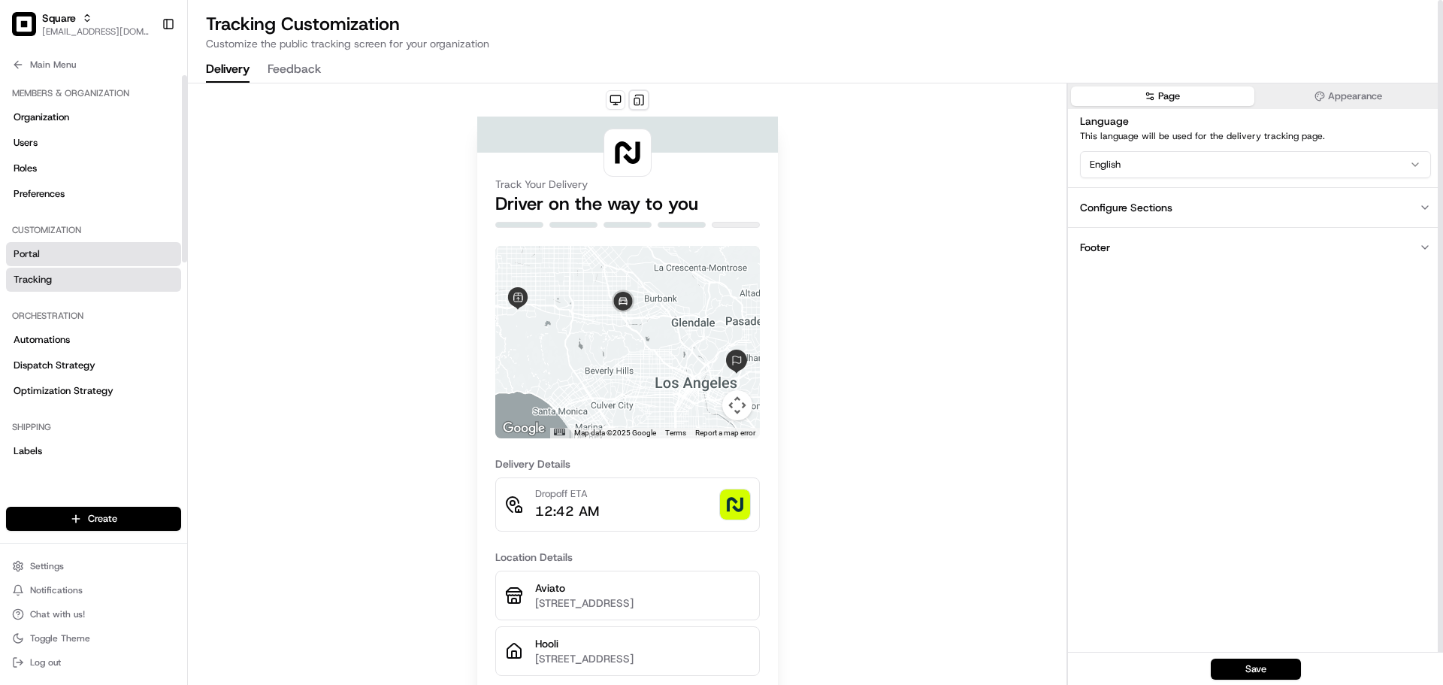
click at [36, 253] on span "Portal" at bounding box center [27, 254] width 26 height 14
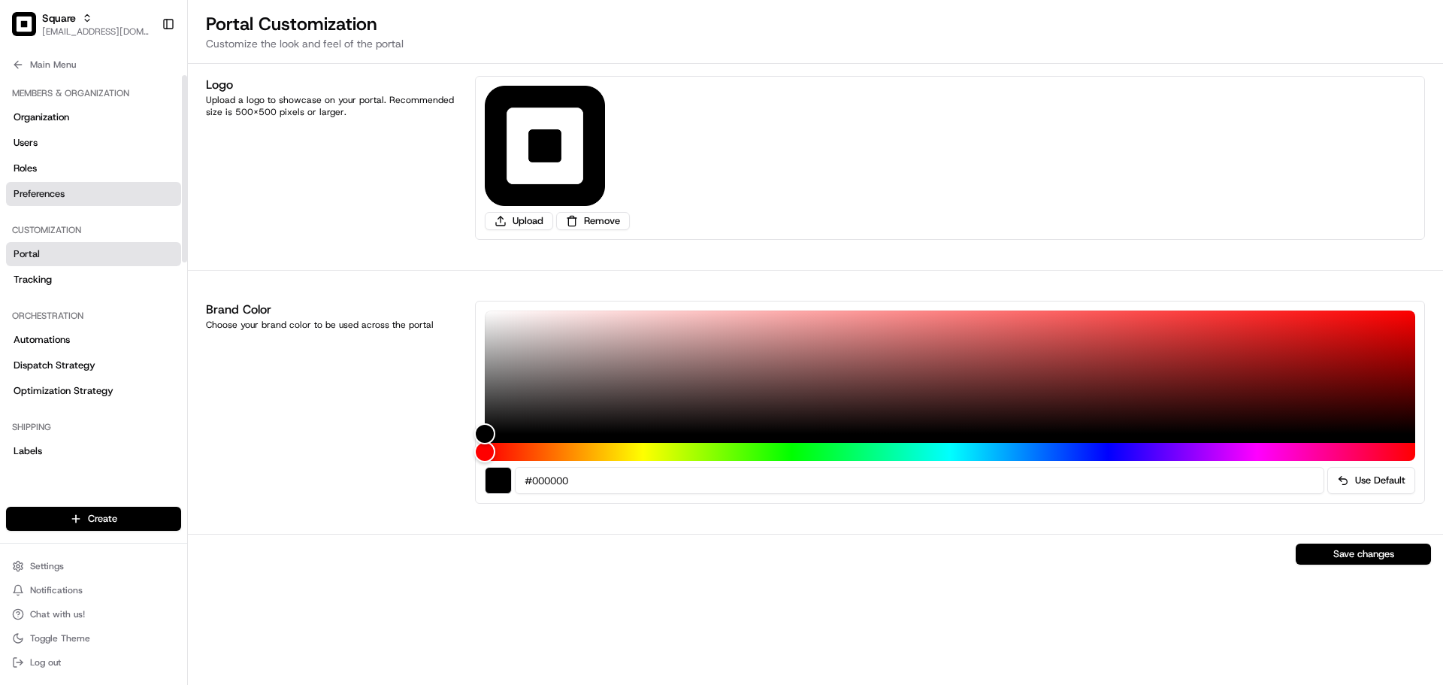
click at [62, 183] on link "Preferences" at bounding box center [93, 194] width 175 height 24
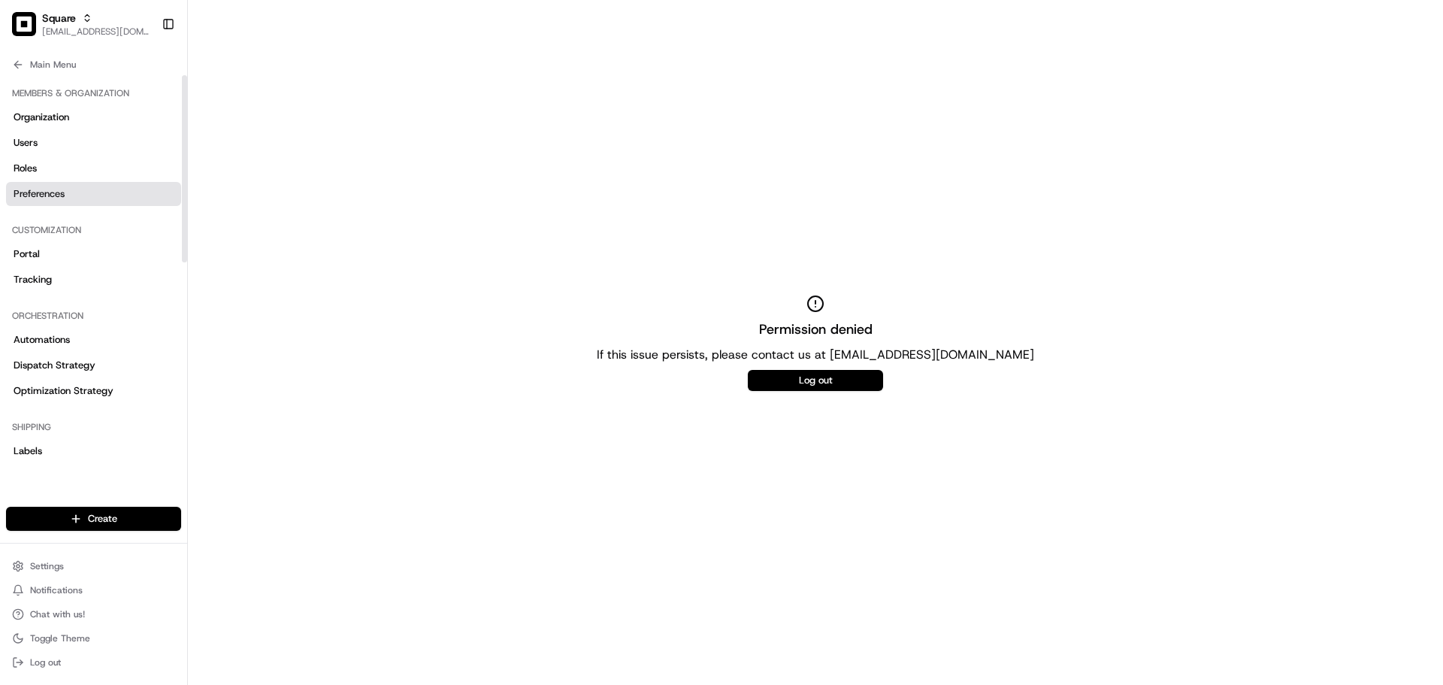
click at [60, 155] on div "Organization Users Roles Preferences" at bounding box center [93, 155] width 175 height 101
click at [42, 172] on link "Roles" at bounding box center [93, 168] width 175 height 24
click at [47, 143] on link "Users" at bounding box center [93, 143] width 175 height 24
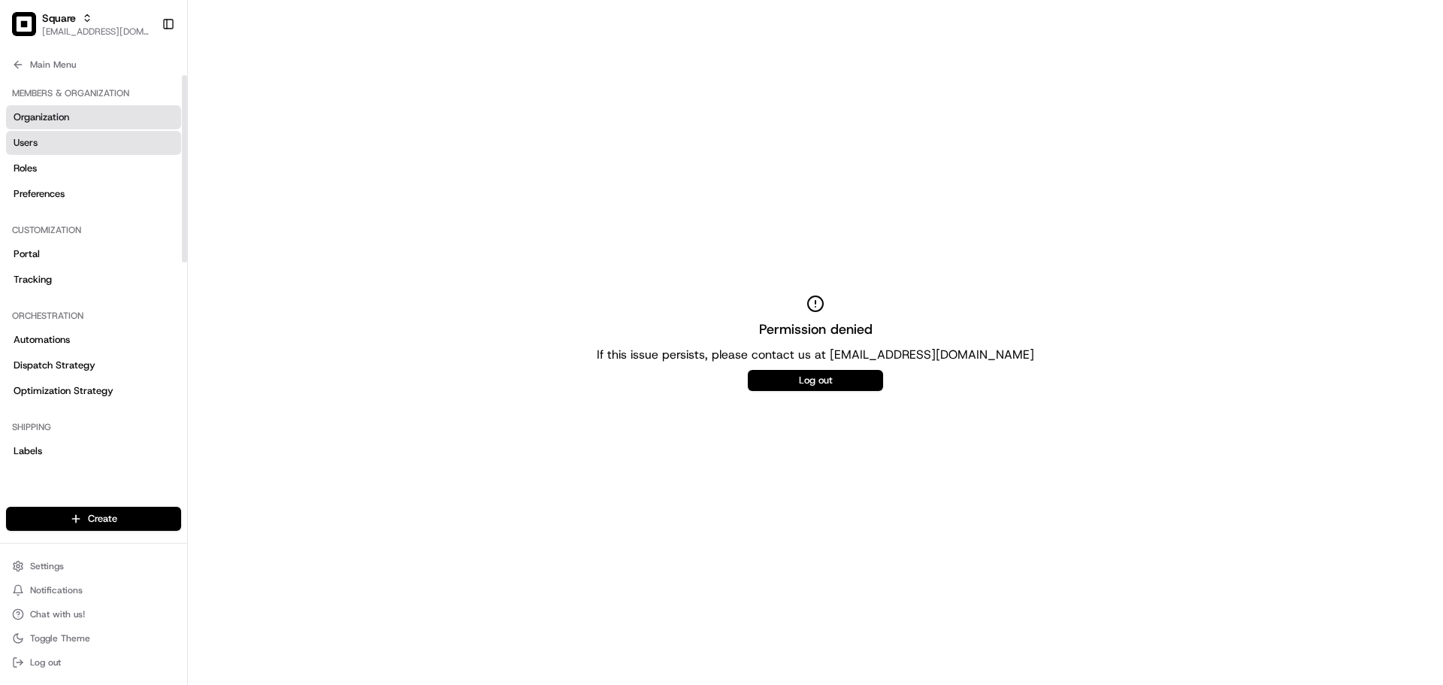
click at [50, 110] on span "Organization" at bounding box center [42, 117] width 56 height 14
click at [46, 62] on span "Main Menu" at bounding box center [53, 65] width 46 height 12
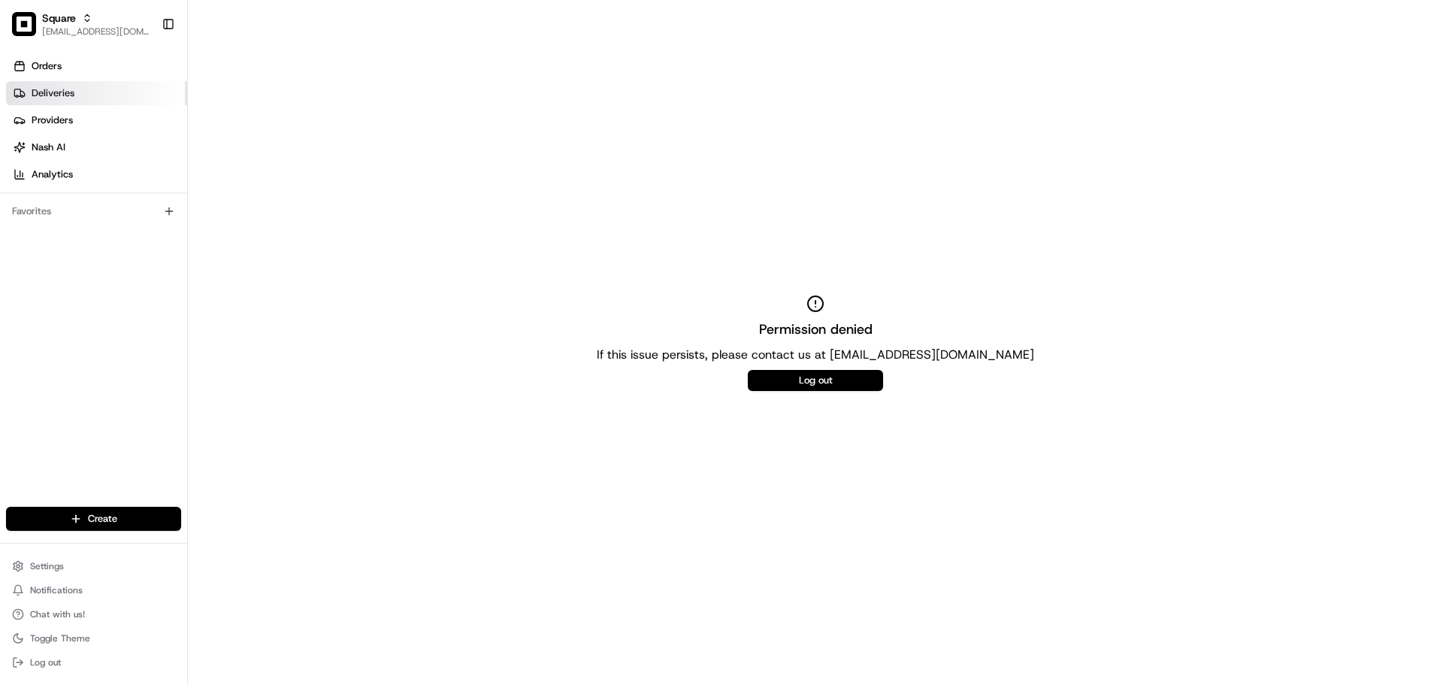
click at [106, 91] on link "Deliveries" at bounding box center [96, 93] width 181 height 24
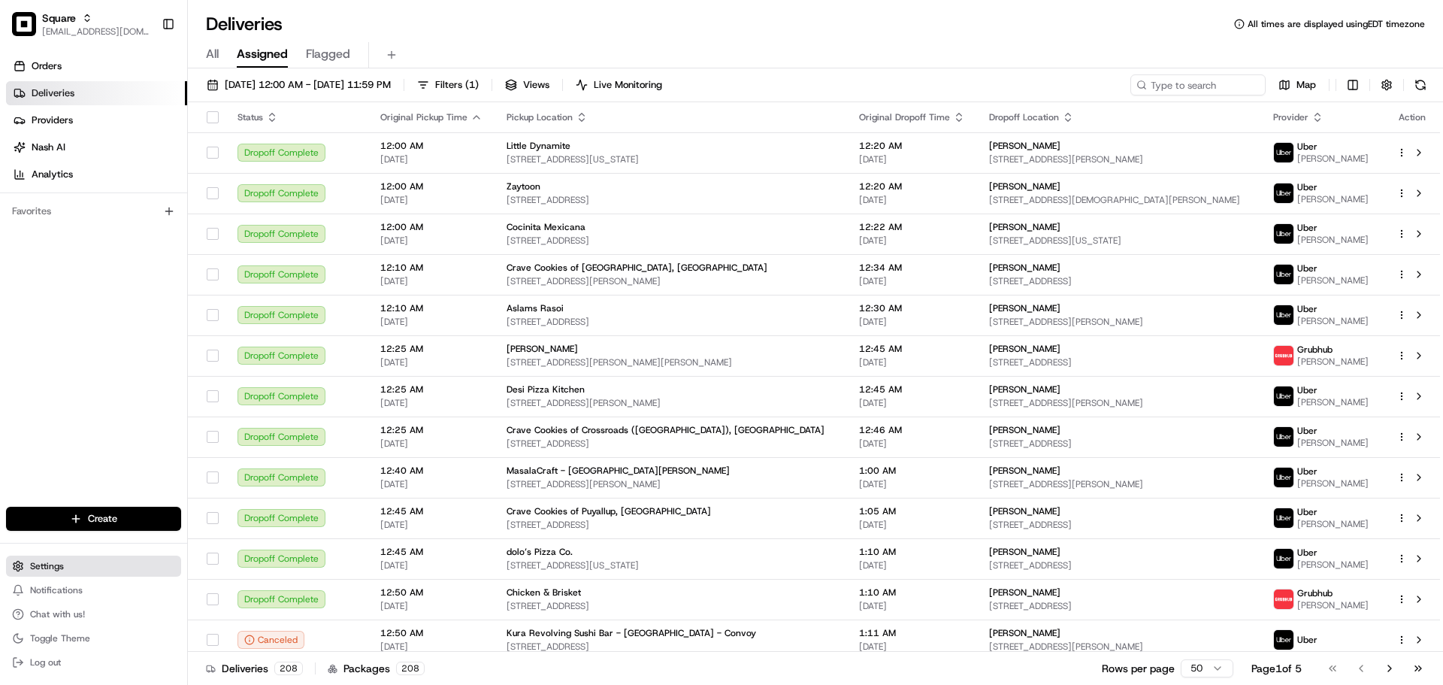
click at [108, 567] on button "Settings" at bounding box center [93, 565] width 175 height 21
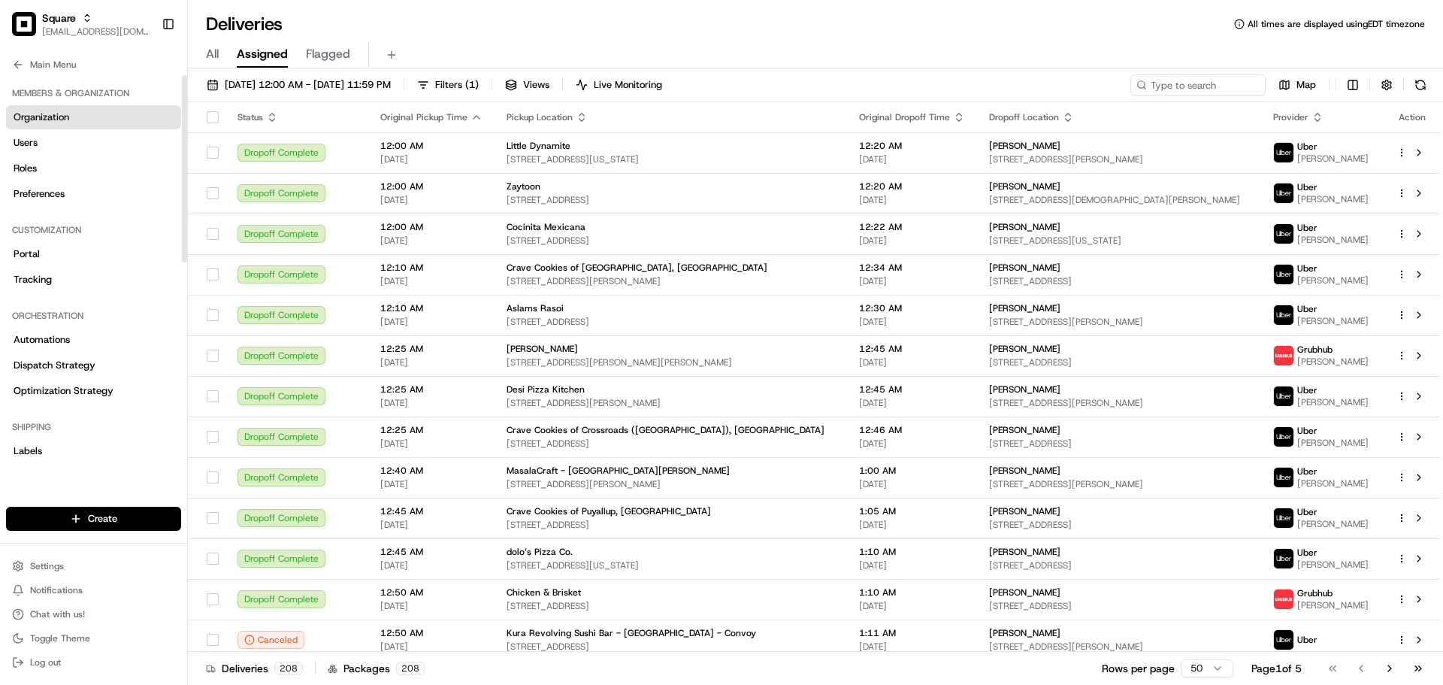
click at [63, 113] on span "Organization" at bounding box center [42, 117] width 56 height 14
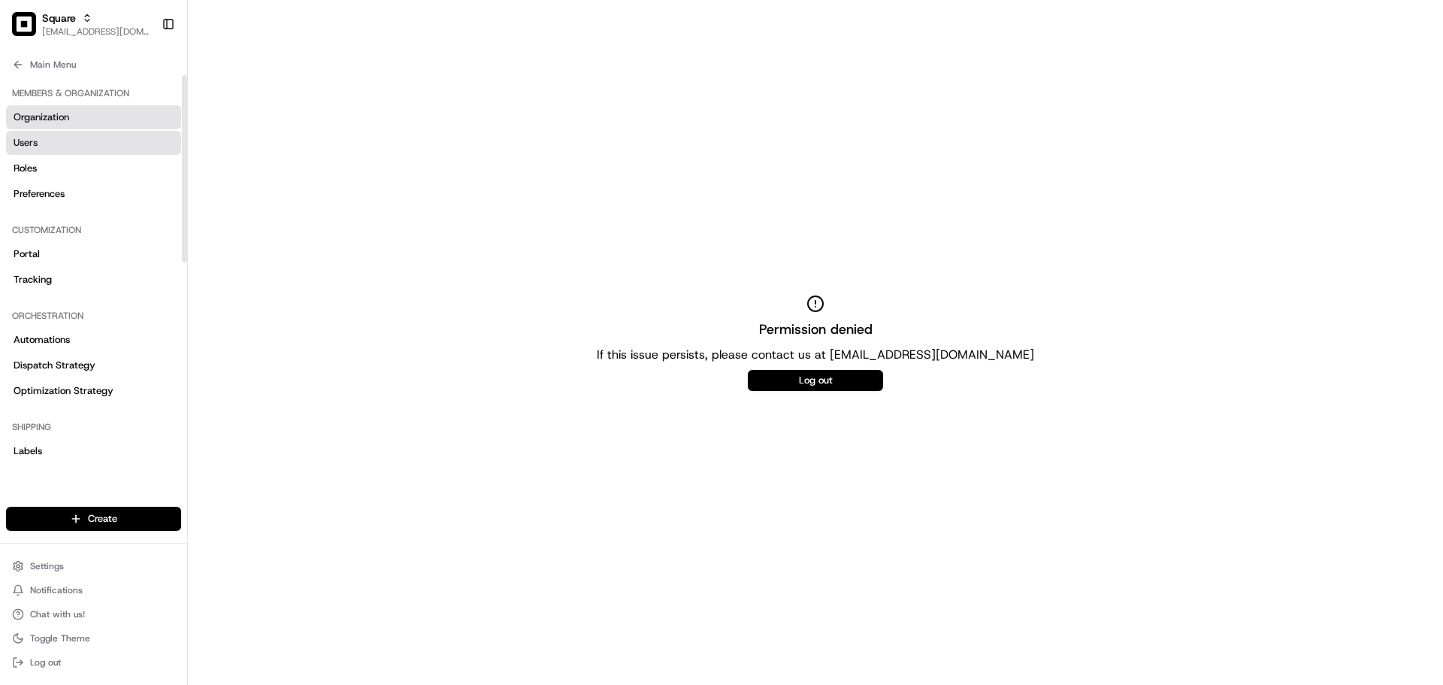
click at [30, 142] on span "Users" at bounding box center [26, 143] width 24 height 14
click at [69, 167] on link "Roles" at bounding box center [93, 168] width 175 height 24
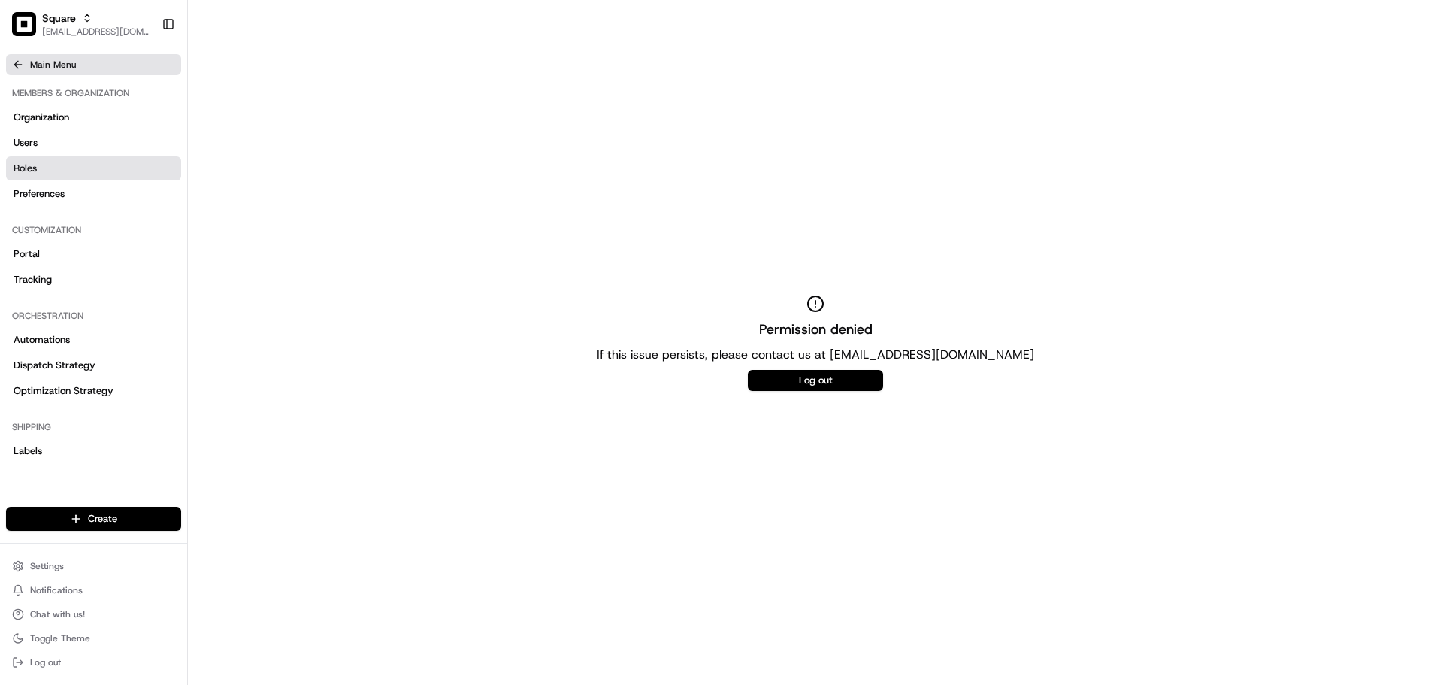
click at [13, 62] on icon at bounding box center [18, 65] width 12 height 12
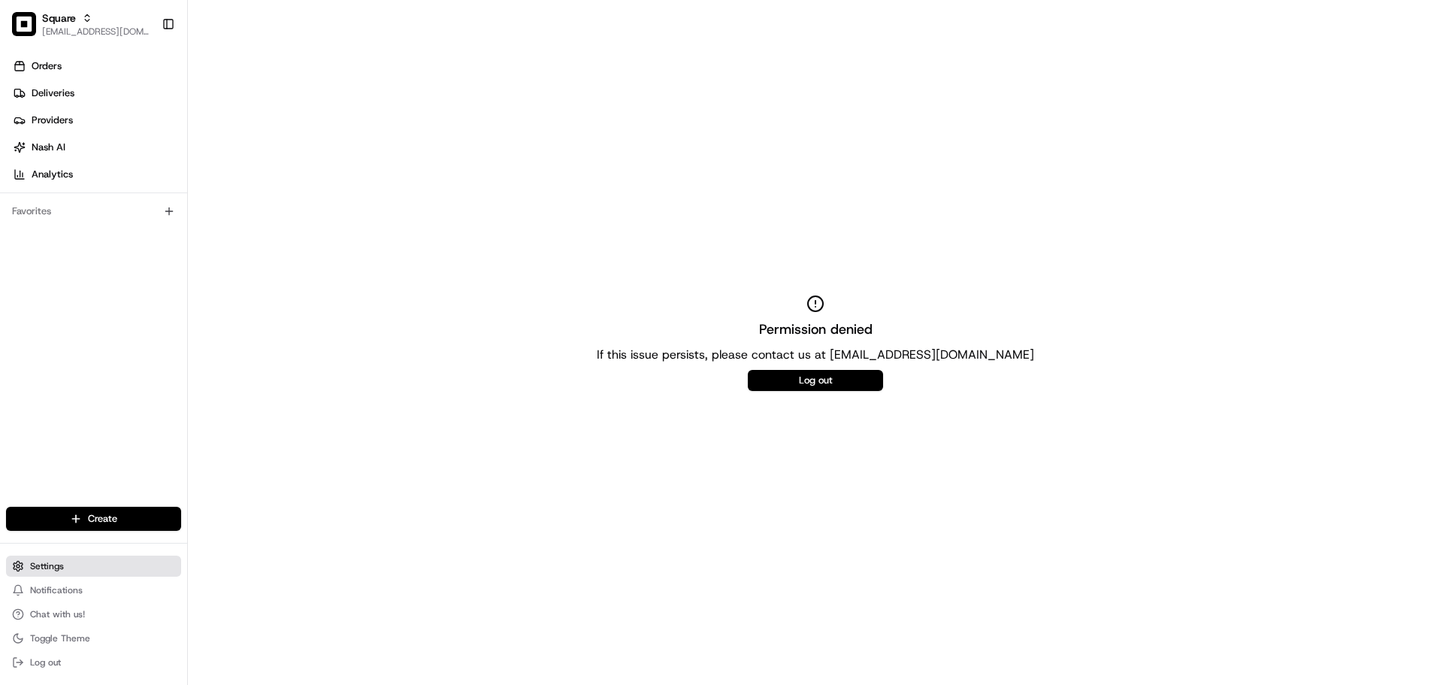
click at [90, 576] on button "Settings" at bounding box center [93, 565] width 175 height 21
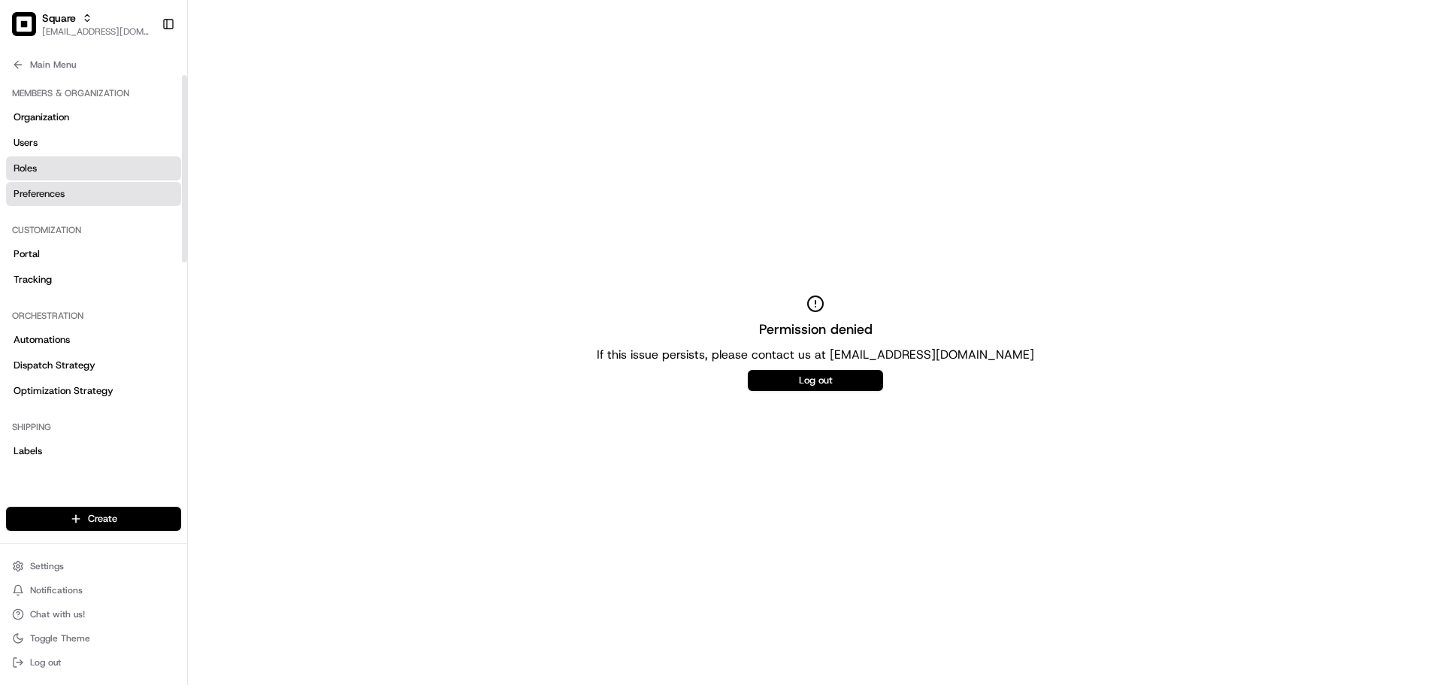
click at [83, 186] on link "Preferences" at bounding box center [93, 194] width 175 height 24
click at [73, 190] on link "Preferences" at bounding box center [93, 194] width 175 height 24
click at [68, 116] on span "Organization" at bounding box center [42, 117] width 56 height 14
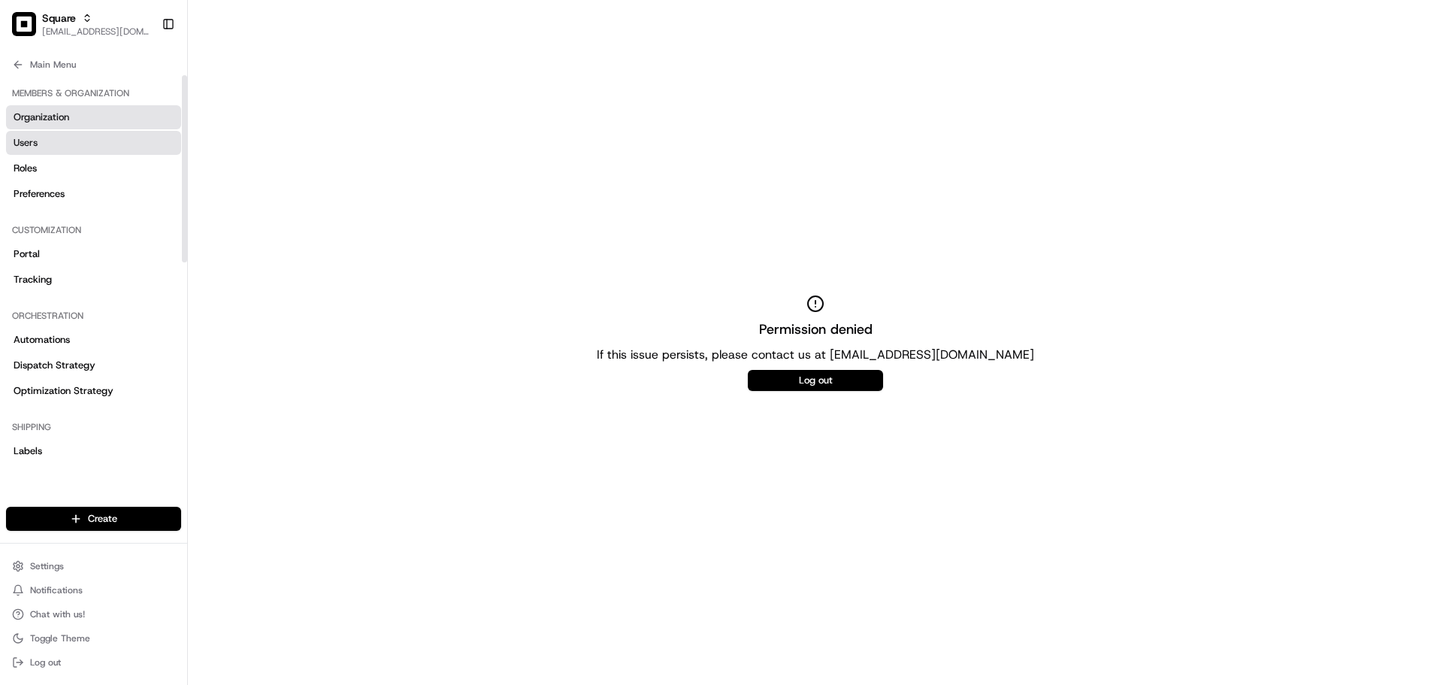
click at [53, 143] on link "Users" at bounding box center [93, 143] width 175 height 24
click at [46, 165] on link "Roles" at bounding box center [93, 168] width 175 height 24
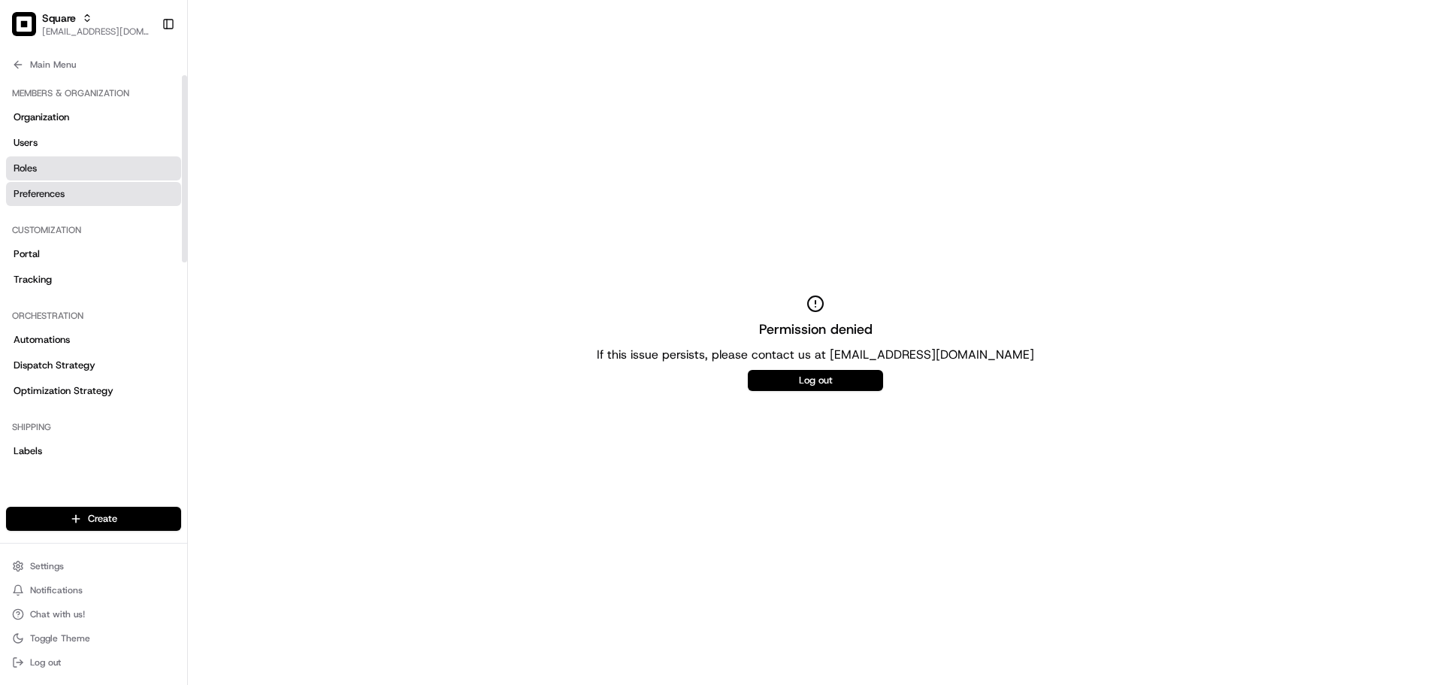
click at [51, 194] on span "Preferences" at bounding box center [39, 194] width 51 height 14
click at [84, 30] on span "[EMAIL_ADDRESS][DOMAIN_NAME]" at bounding box center [95, 32] width 107 height 12
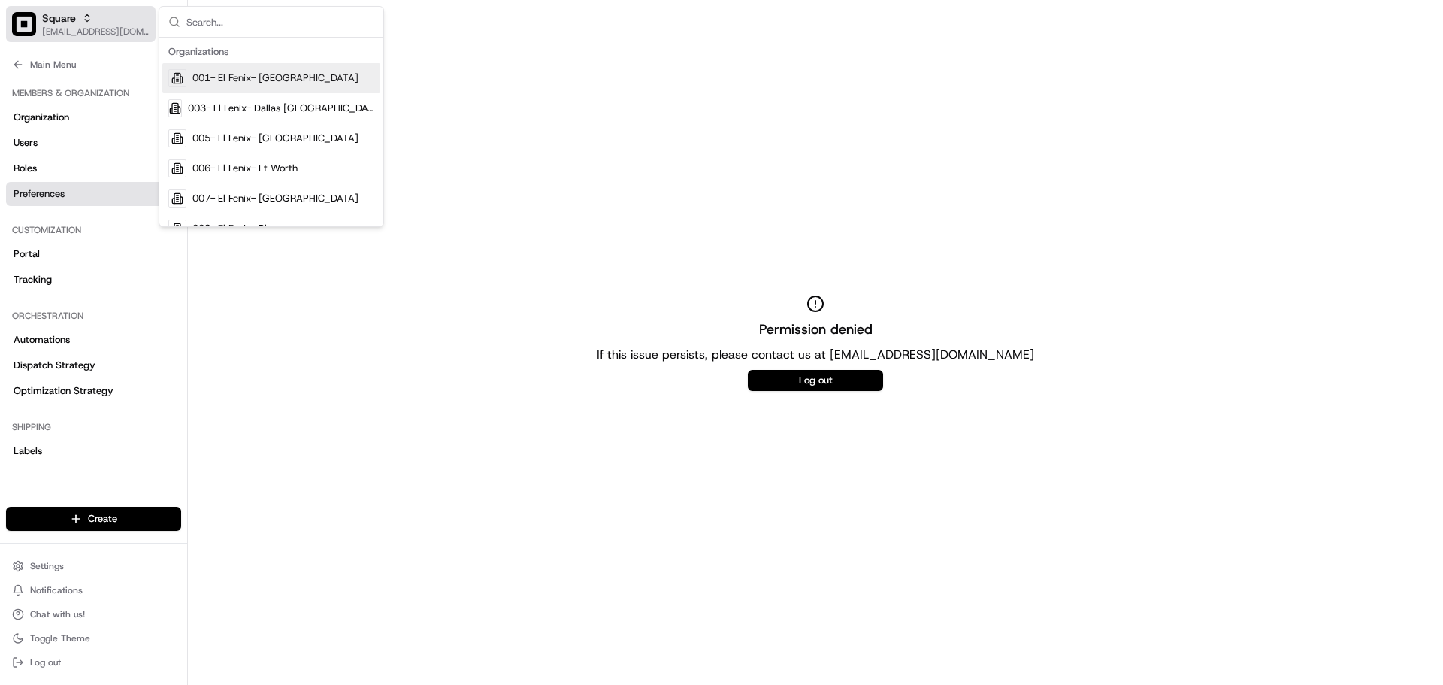
click at [84, 30] on span "[EMAIL_ADDRESS][DOMAIN_NAME]" at bounding box center [95, 32] width 107 height 12
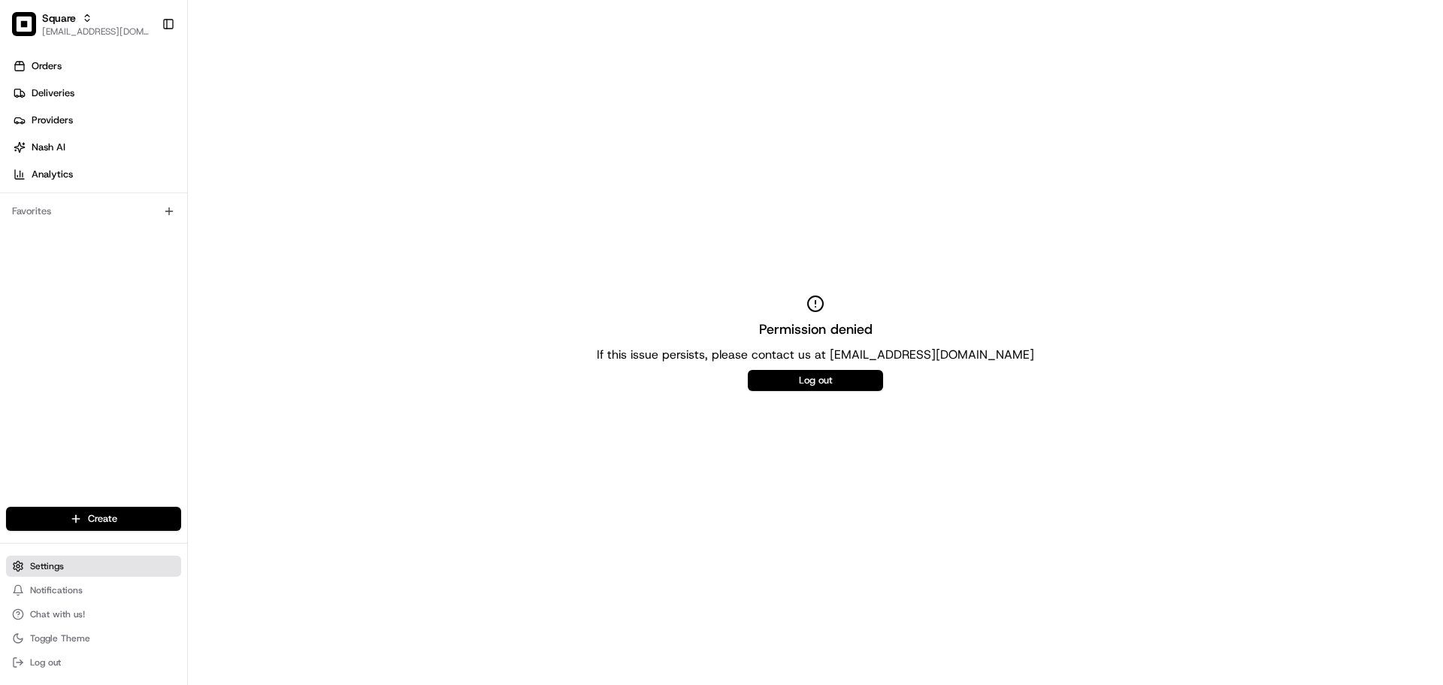
click at [77, 567] on button "Settings" at bounding box center [93, 565] width 175 height 21
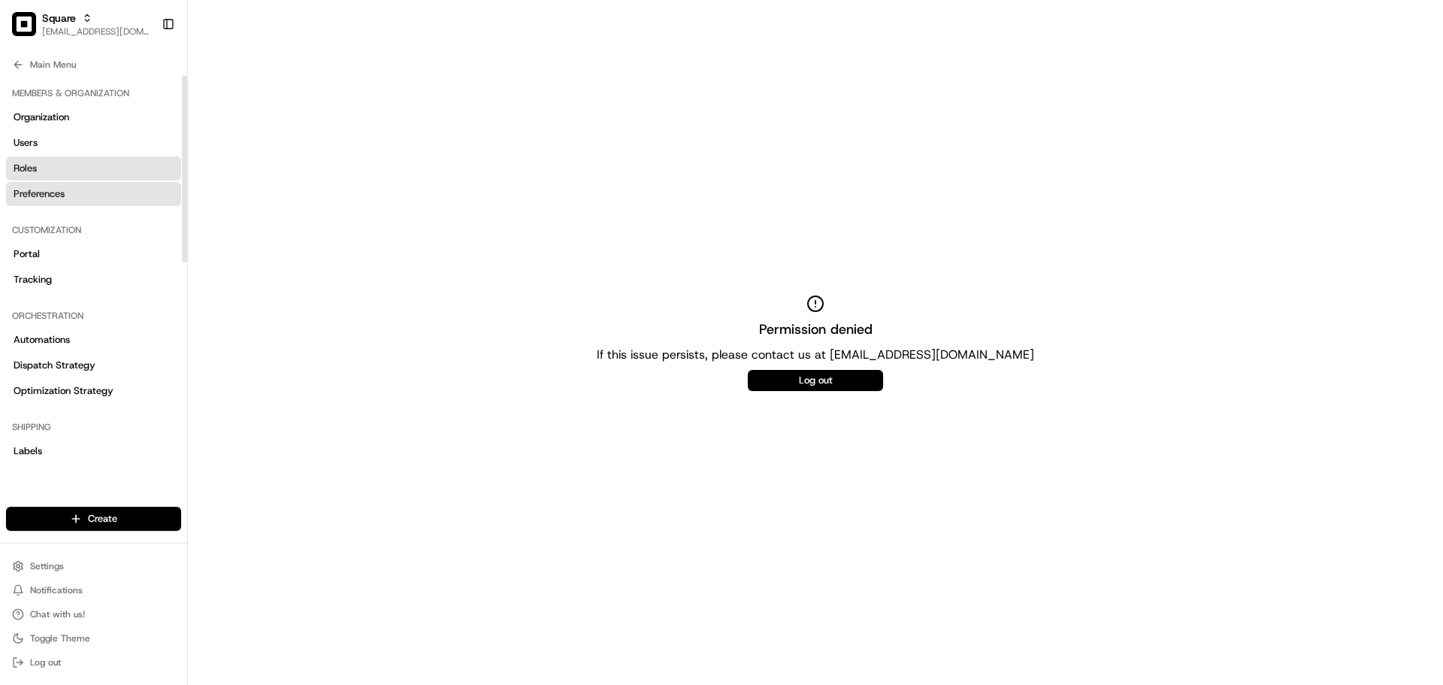
click at [74, 173] on link "Roles" at bounding box center [93, 168] width 175 height 24
click at [74, 145] on link "Users" at bounding box center [93, 143] width 175 height 24
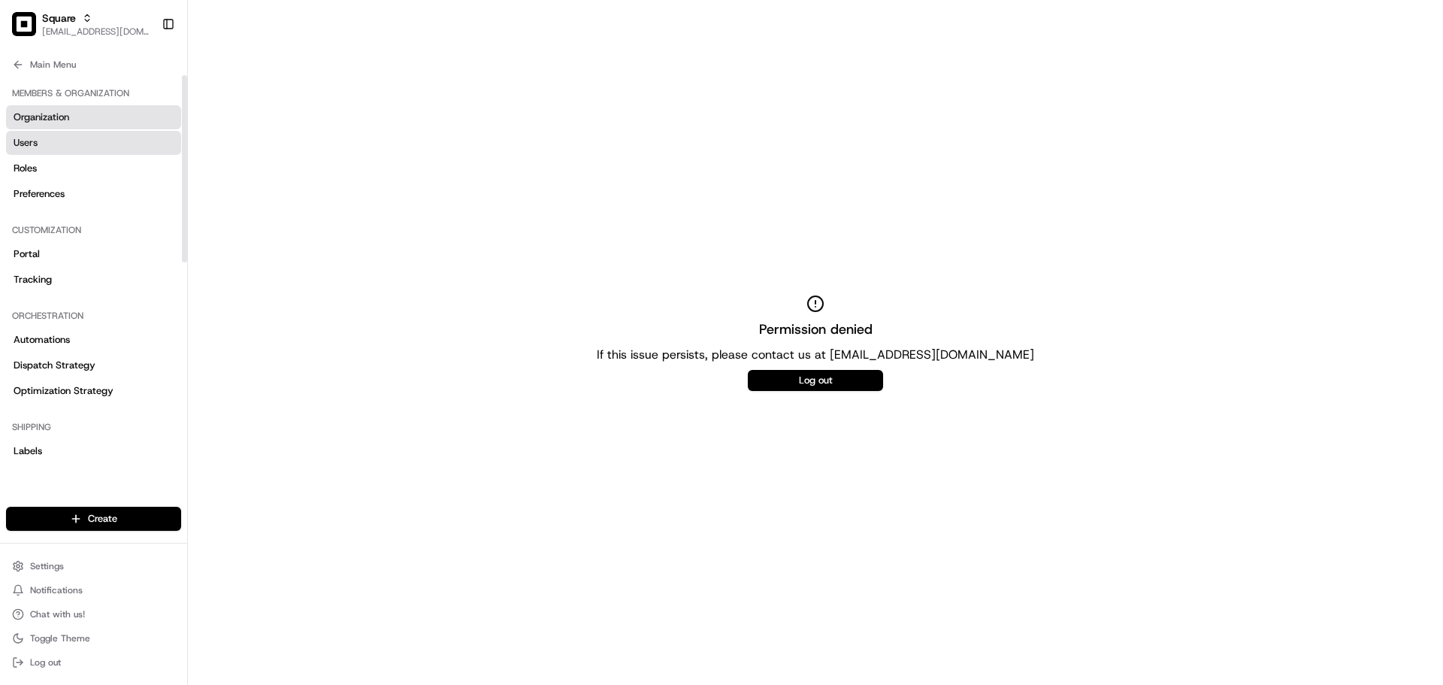
click at [68, 115] on span "Organization" at bounding box center [42, 117] width 56 height 14
click at [49, 298] on div "Orchestration Automations Dispatch Strategy Optimization Strategy" at bounding box center [93, 353] width 187 height 111
click at [56, 358] on link "Dispatch Strategy" at bounding box center [93, 365] width 175 height 24
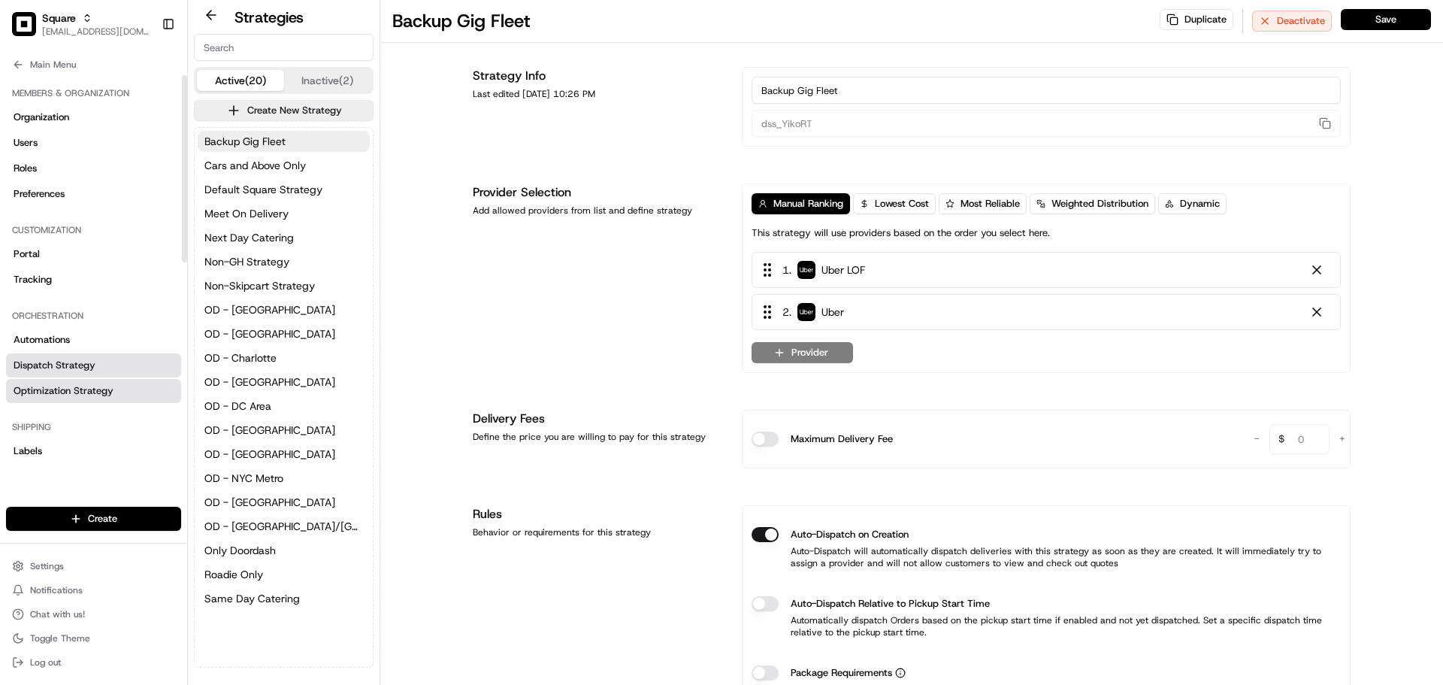
click at [47, 390] on span "Optimization Strategy" at bounding box center [64, 391] width 100 height 14
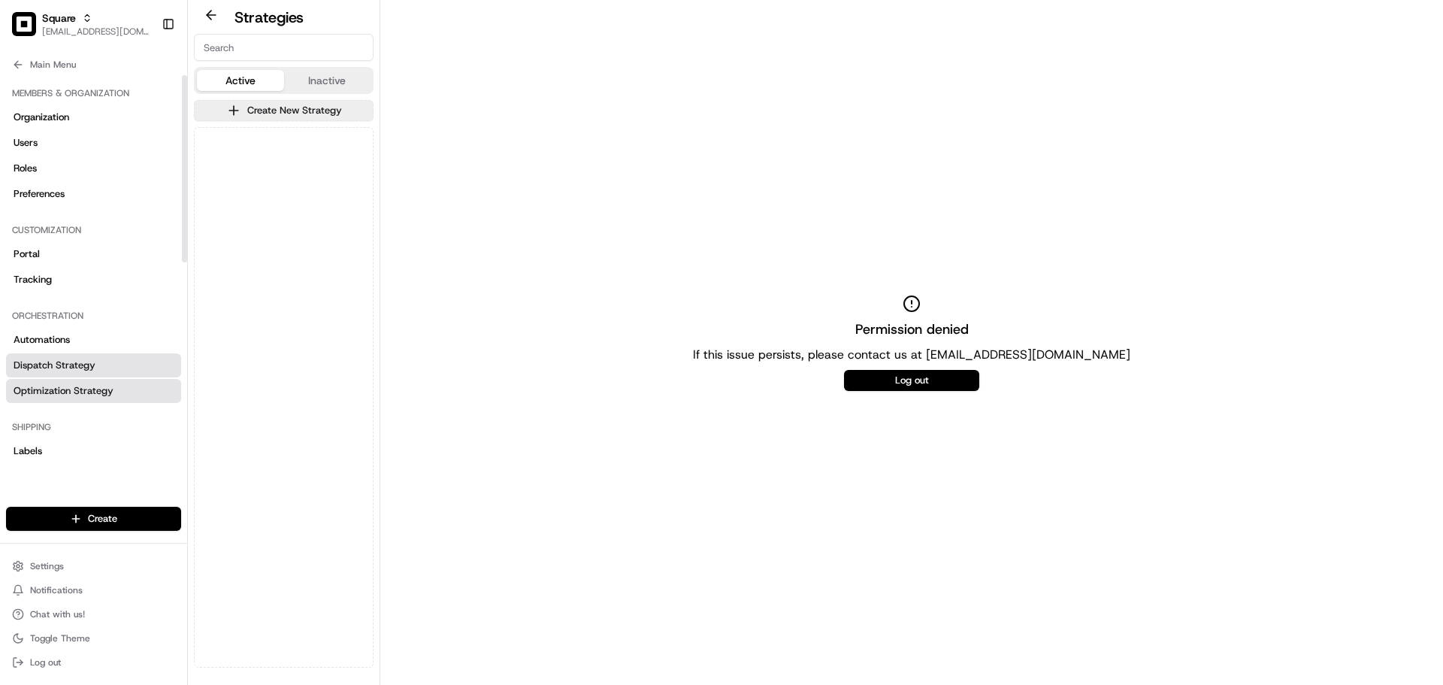
click at [50, 371] on span "Dispatch Strategy" at bounding box center [55, 366] width 82 height 14
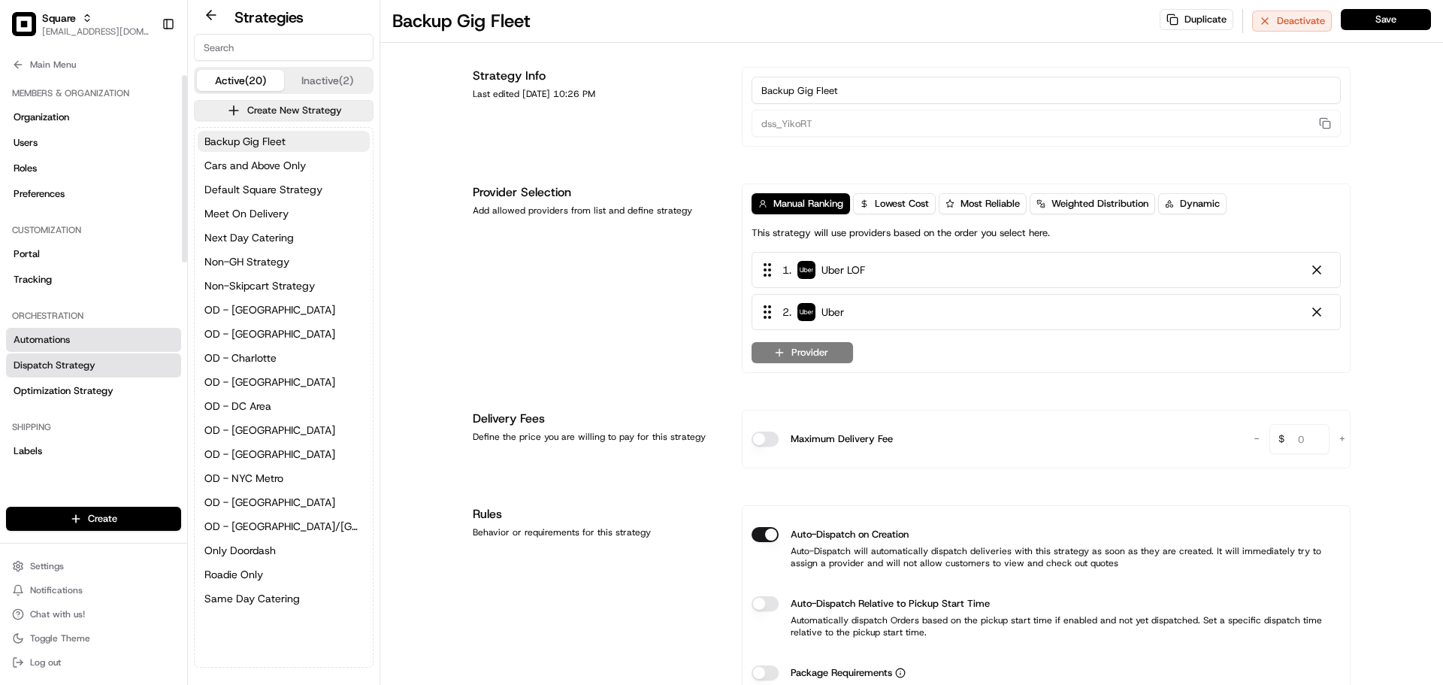
click at [50, 348] on link "Automations" at bounding box center [93, 340] width 175 height 24
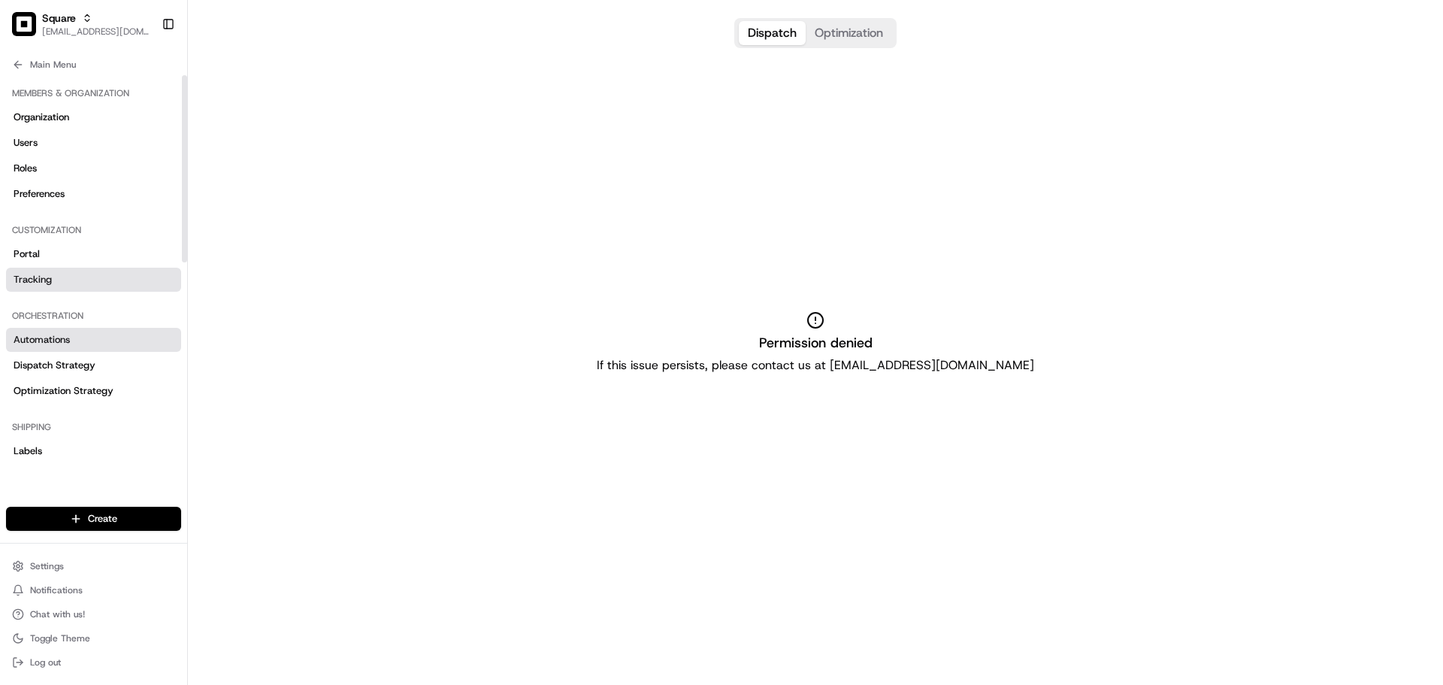
click at [41, 285] on span "Tracking" at bounding box center [33, 280] width 38 height 14
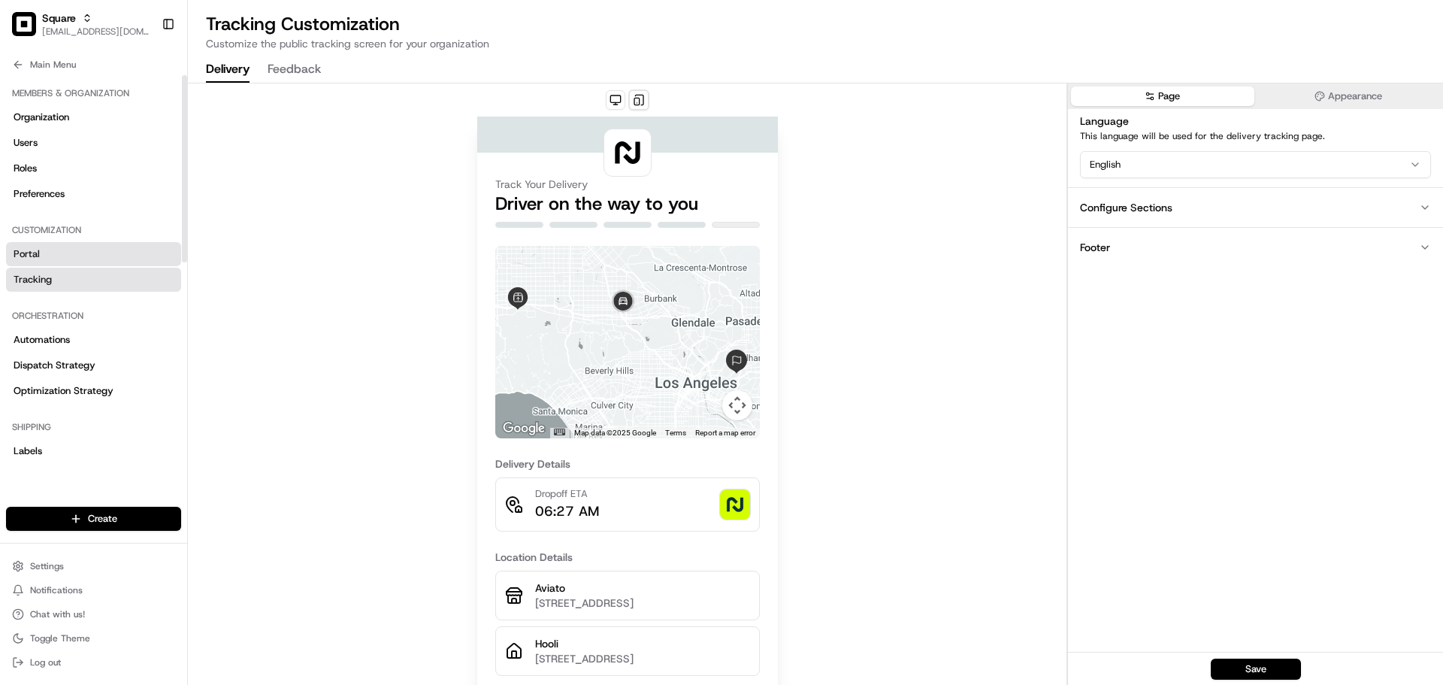
click at [37, 265] on link "Portal" at bounding box center [93, 254] width 175 height 24
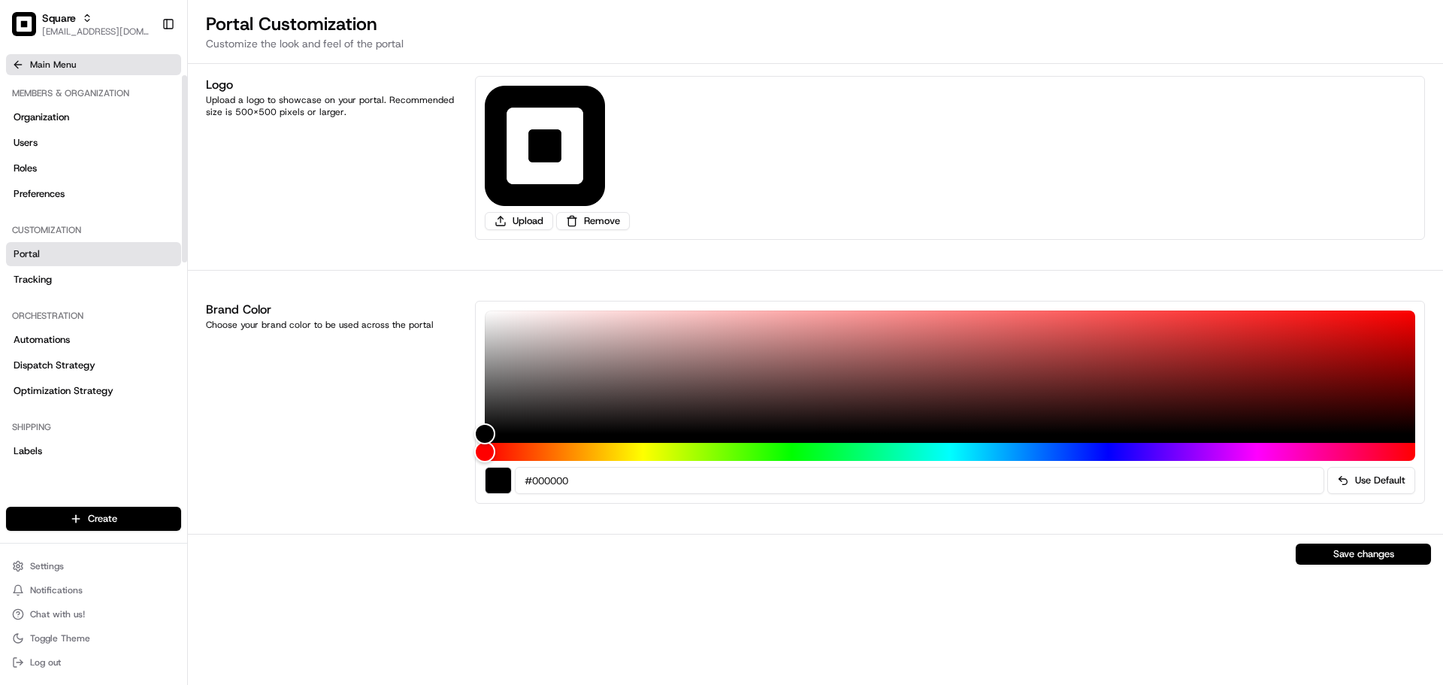
click at [57, 72] on button "Main Menu" at bounding box center [93, 64] width 175 height 21
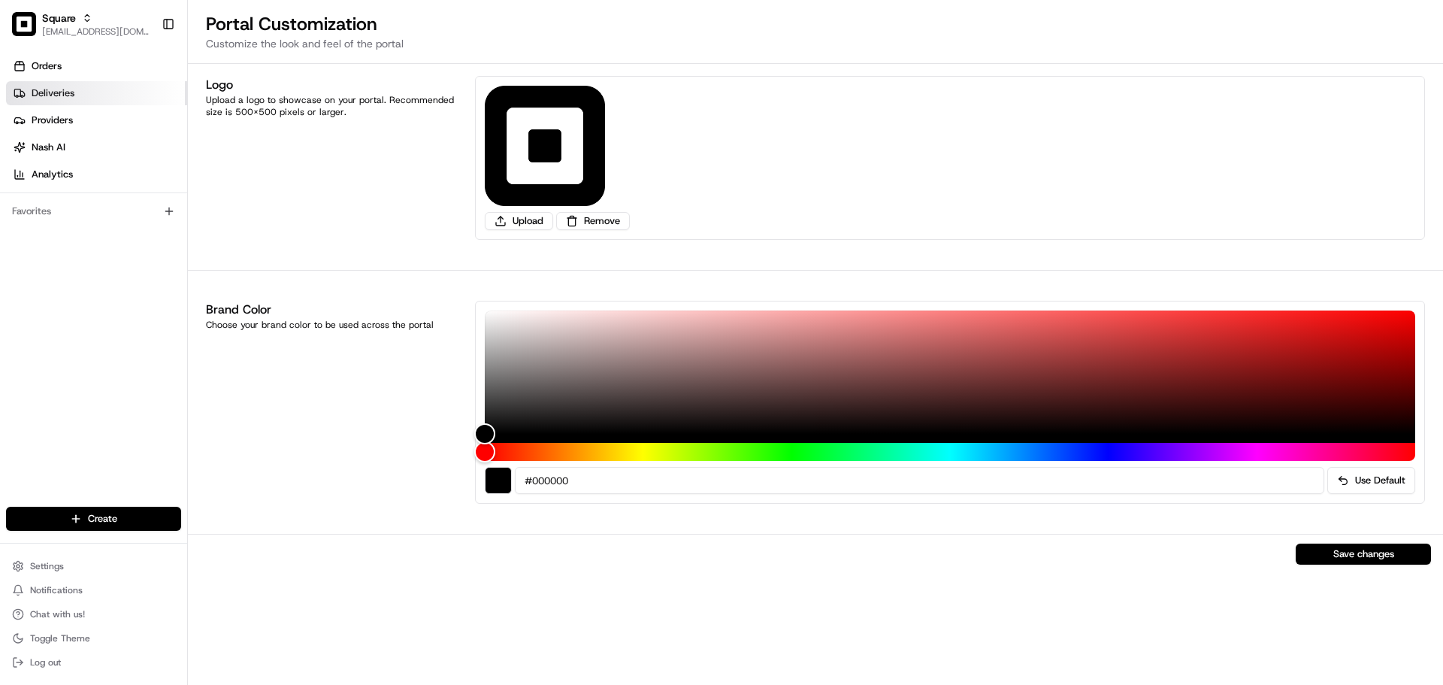
click at [94, 93] on link "Deliveries" at bounding box center [96, 93] width 181 height 24
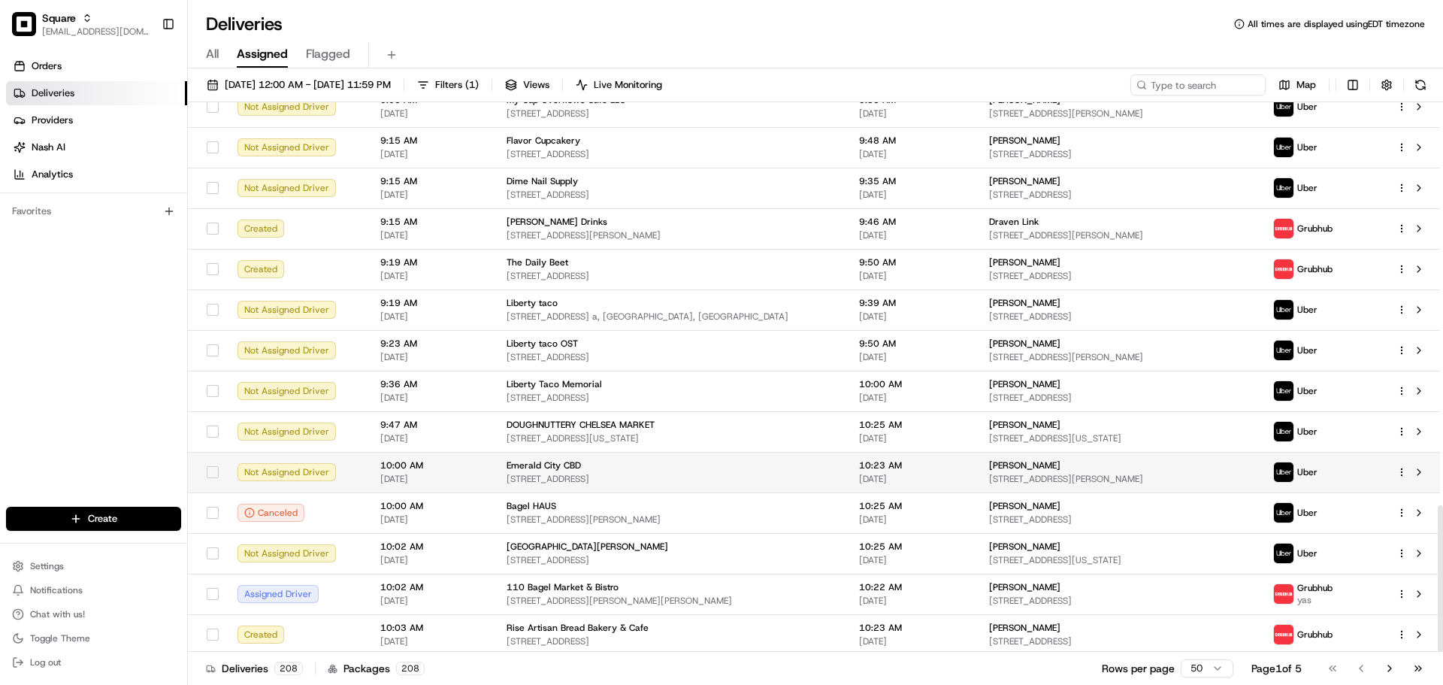
scroll to position [1511, 0]
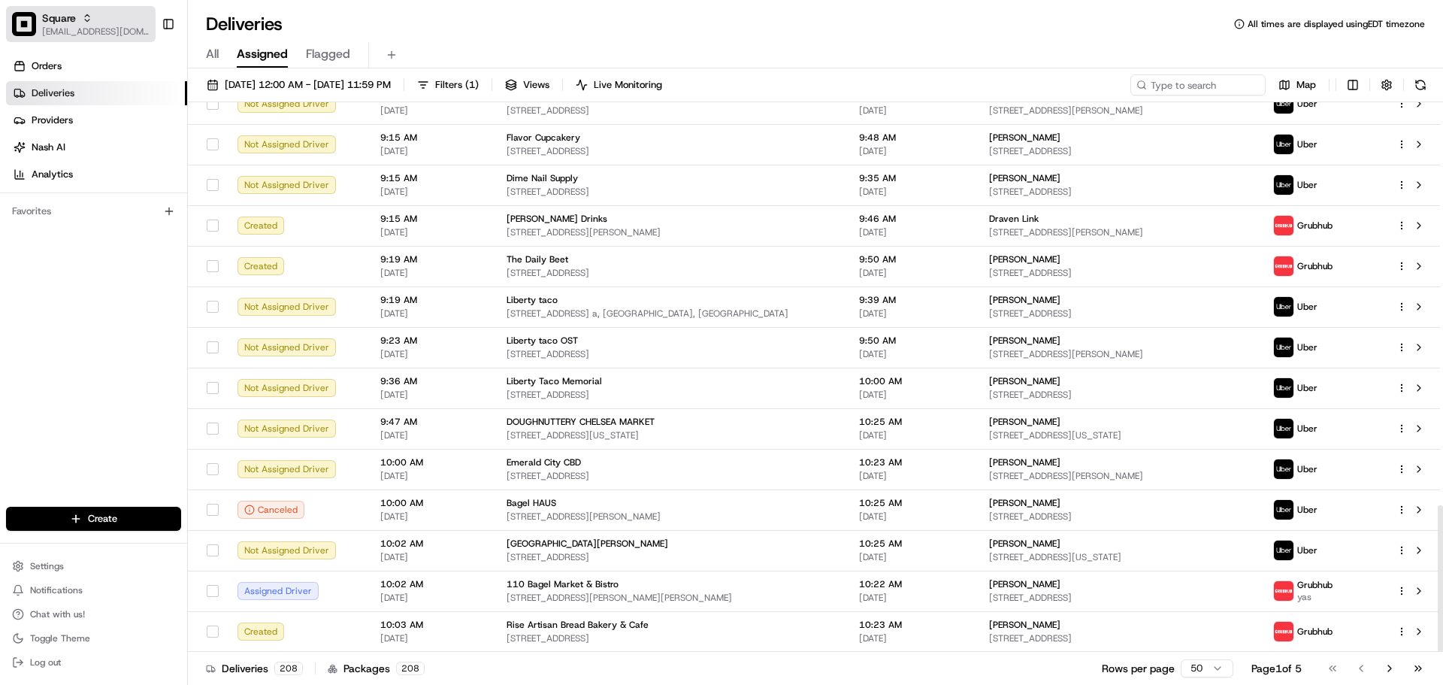
click at [132, 19] on div "Square" at bounding box center [95, 18] width 107 height 15
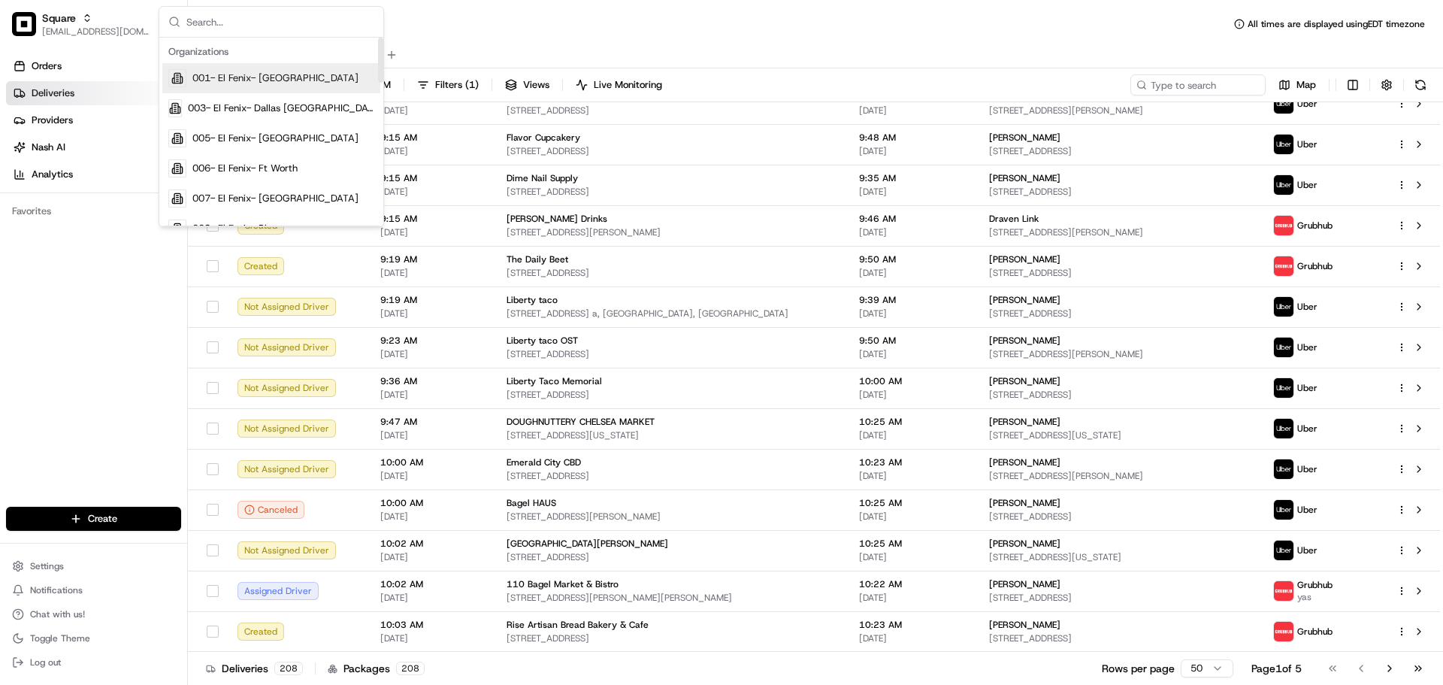
click at [245, 21] on input "text" at bounding box center [280, 22] width 188 height 30
type input "m"
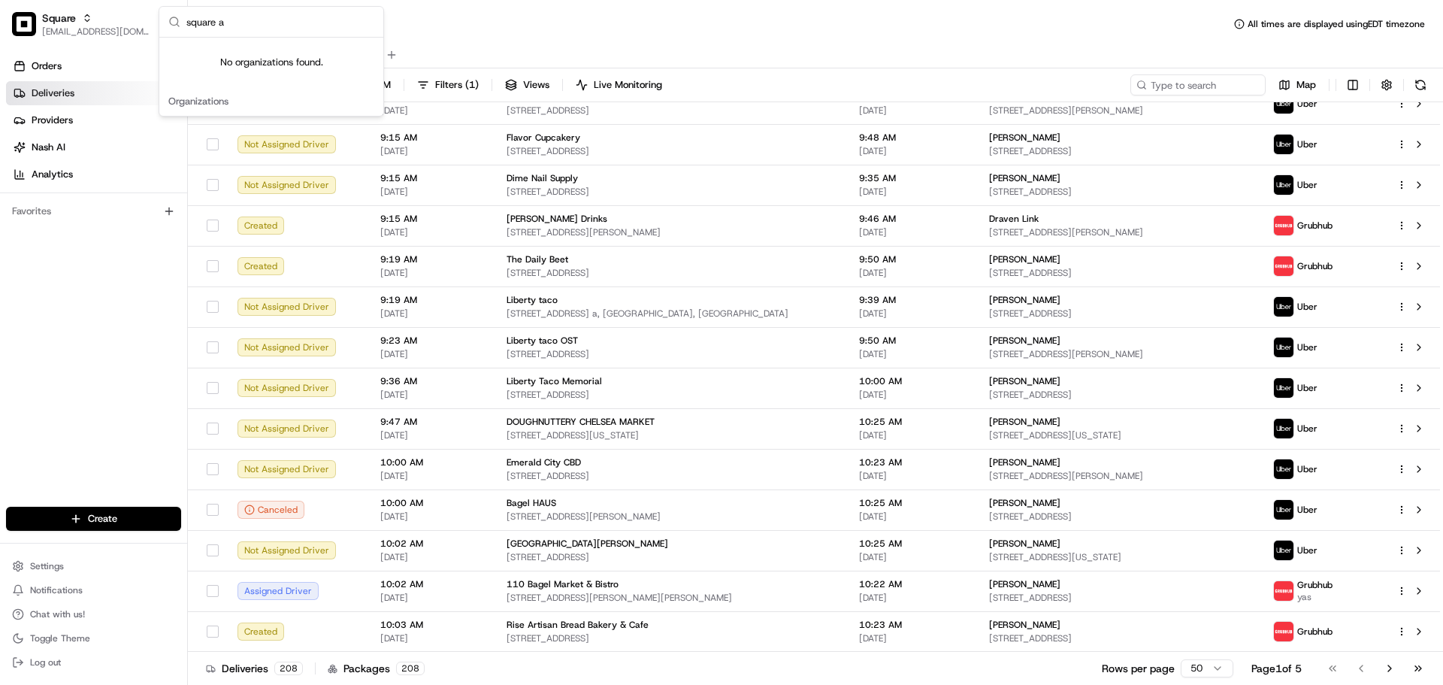
type input "square a"
click at [92, 371] on div "Orders Deliveries Providers [PERSON_NAME] Analytics Favorites" at bounding box center [93, 282] width 187 height 468
click at [356, 20] on div "Deliveries All times are displayed using EDT timezone" at bounding box center [815, 24] width 1255 height 24
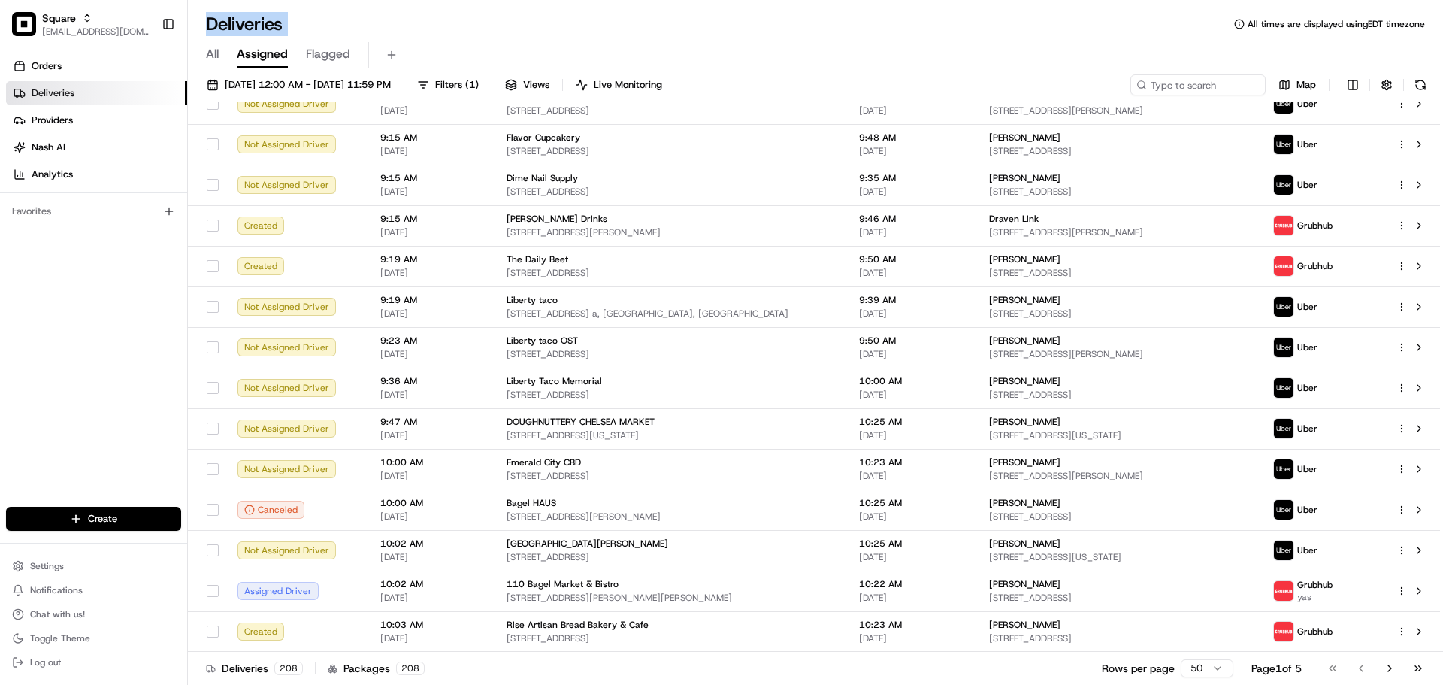
click at [356, 20] on div "Deliveries All times are displayed using EDT timezone" at bounding box center [815, 24] width 1255 height 24
click at [655, 8] on div "Deliveries All times are displayed using EDT timezone All Assigned Flagged 08/2…" at bounding box center [815, 342] width 1255 height 685
click at [505, 55] on div "All Assigned Flagged" at bounding box center [815, 55] width 1255 height 26
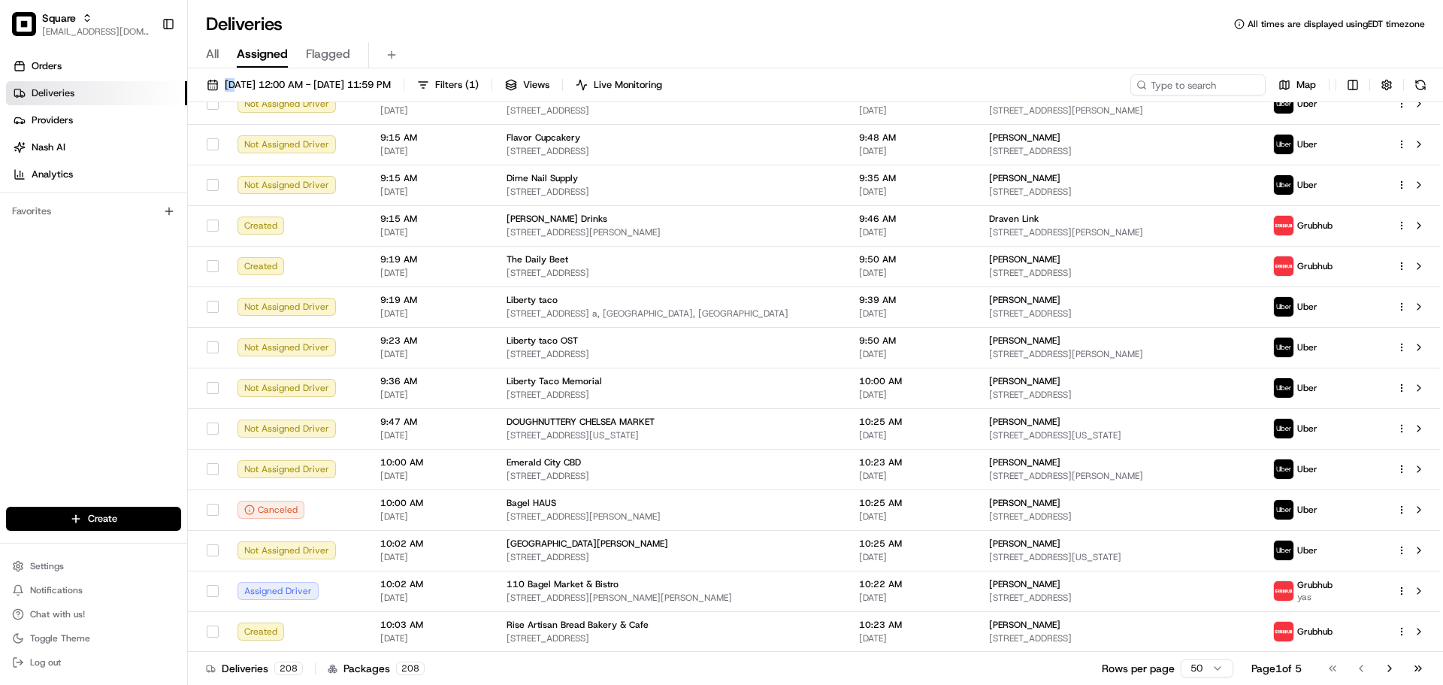
click at [505, 55] on div "All Assigned Flagged" at bounding box center [815, 55] width 1255 height 26
click at [443, 50] on div "All Assigned Flagged" at bounding box center [815, 55] width 1255 height 26
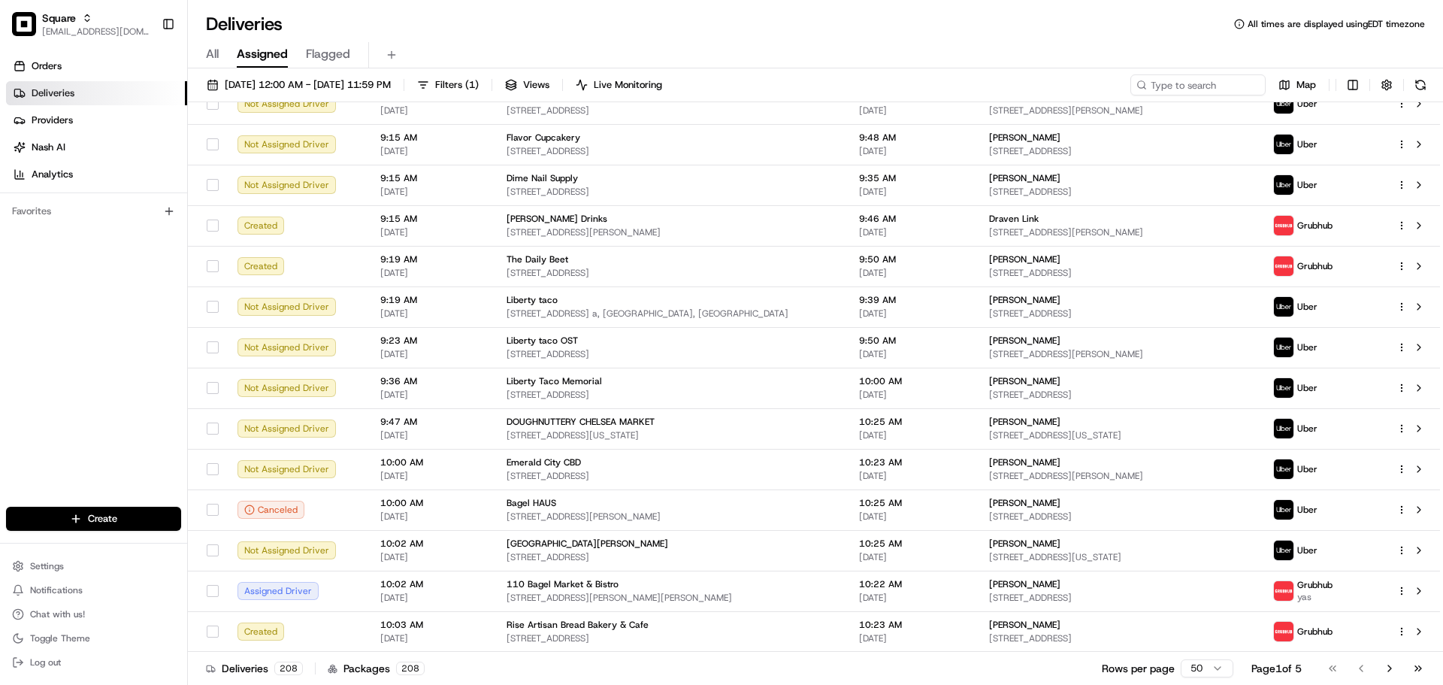
click at [440, 47] on div "All Assigned Flagged" at bounding box center [815, 55] width 1255 height 26
click at [438, 47] on div "All Assigned Flagged" at bounding box center [815, 55] width 1255 height 26
click at [403, 30] on div "Deliveries All times are displayed using EDT timezone" at bounding box center [815, 24] width 1255 height 24
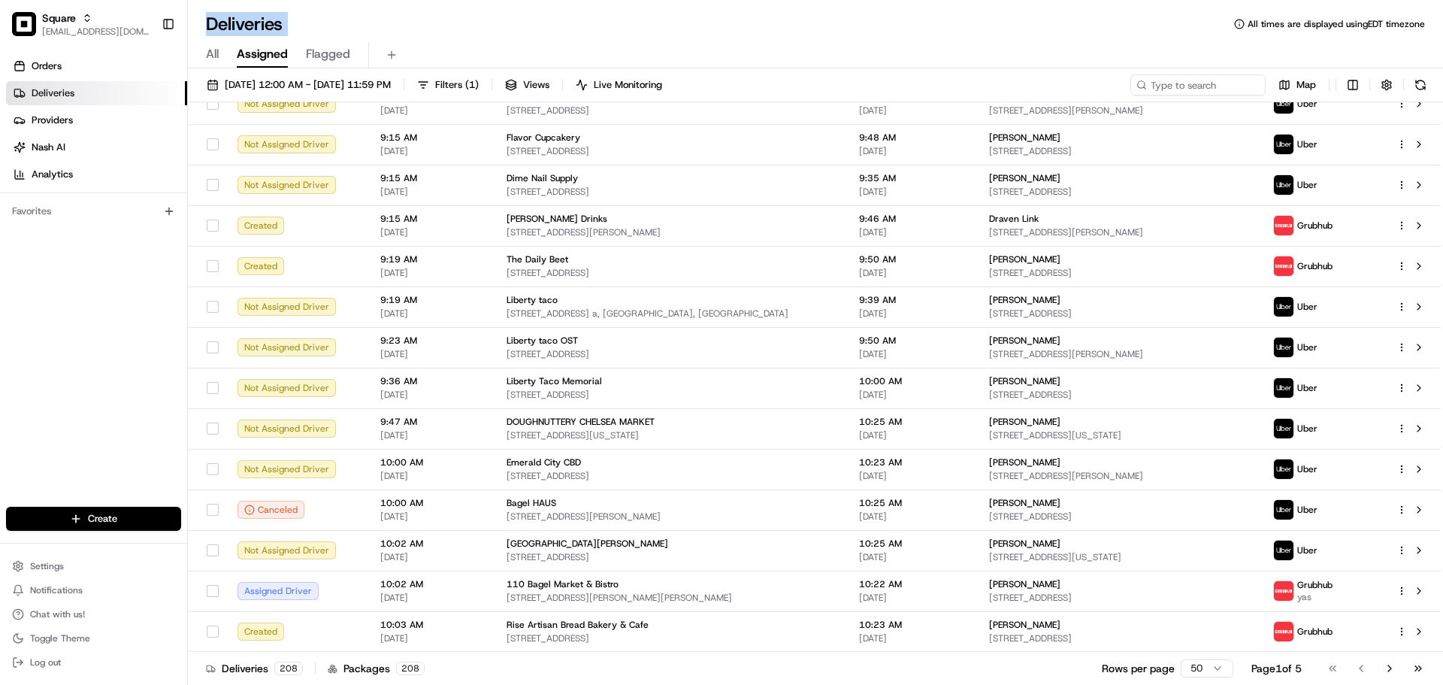
click at [403, 30] on div "Deliveries All times are displayed using EDT timezone" at bounding box center [815, 24] width 1255 height 24
click at [350, 53] on div "All Assigned Flagged" at bounding box center [815, 55] width 1255 height 26
click at [538, 62] on div "All Assigned Flagged" at bounding box center [815, 55] width 1255 height 26
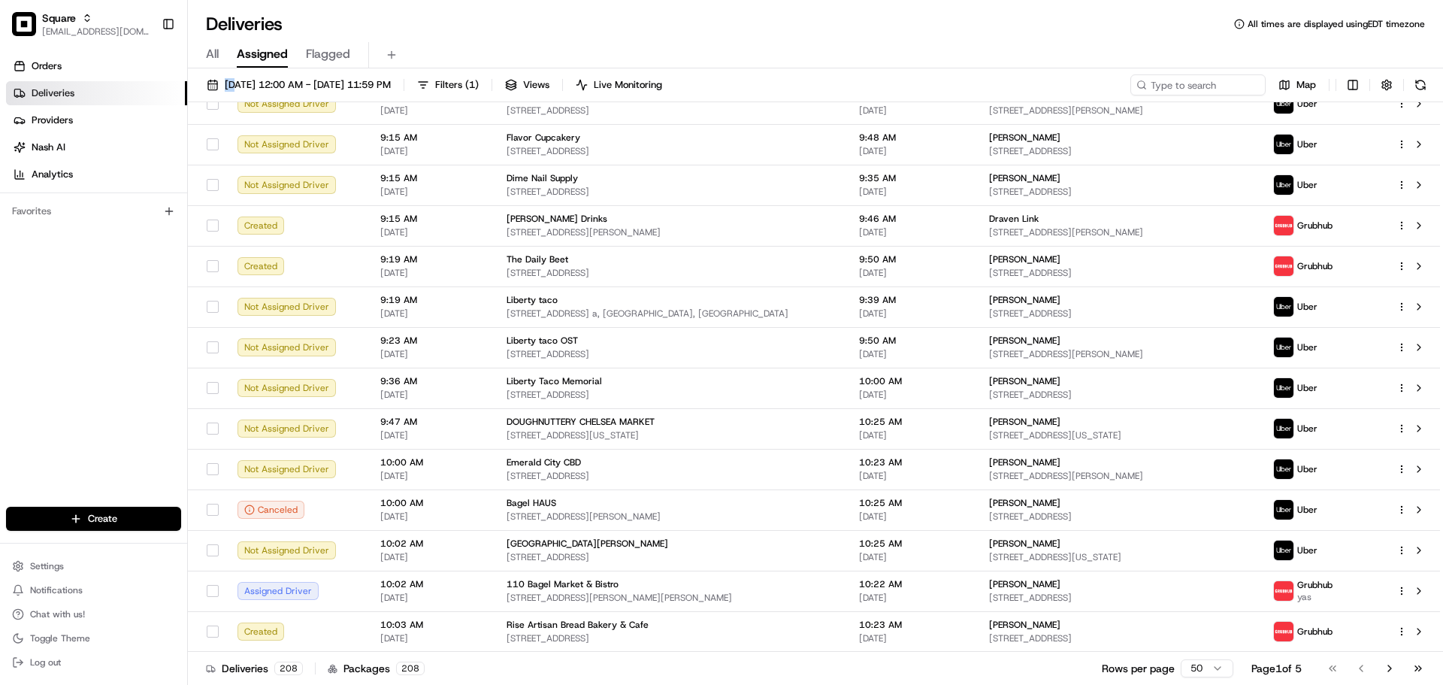
click at [538, 62] on div "All Assigned Flagged" at bounding box center [815, 55] width 1255 height 26
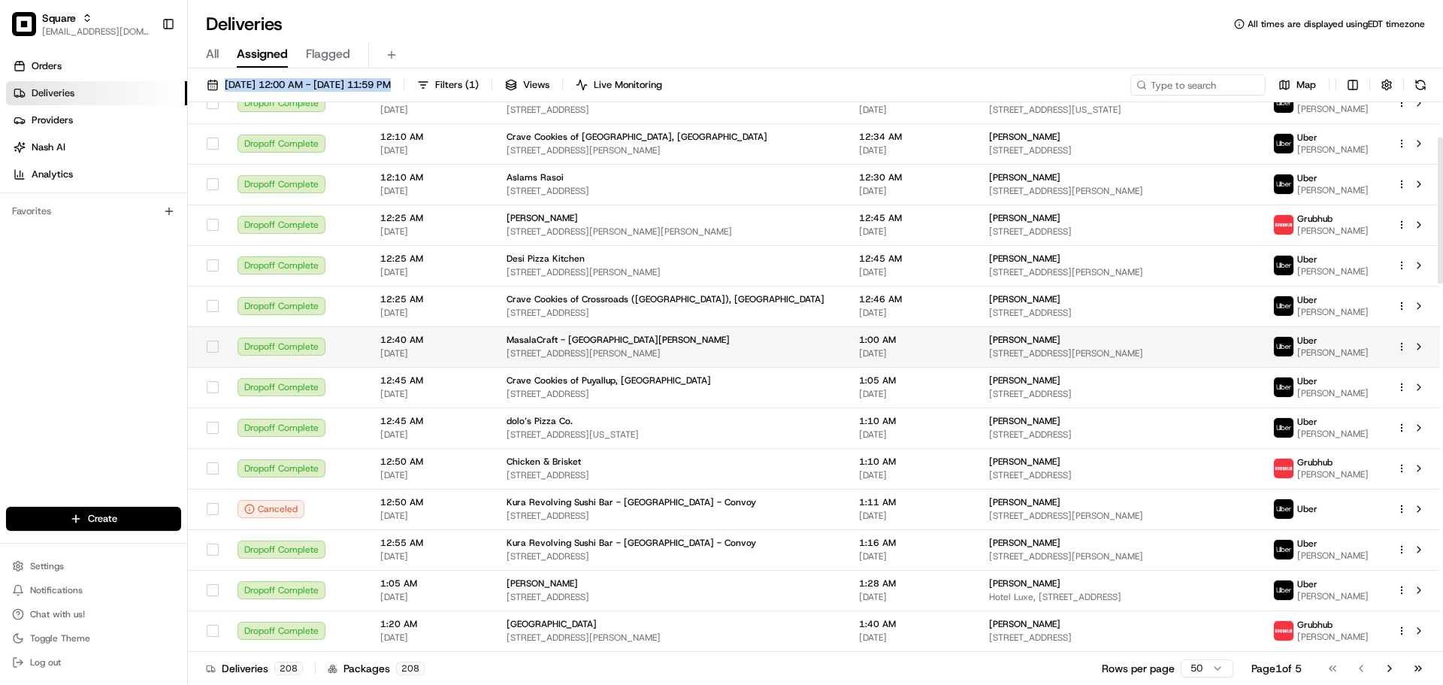
scroll to position [0, 0]
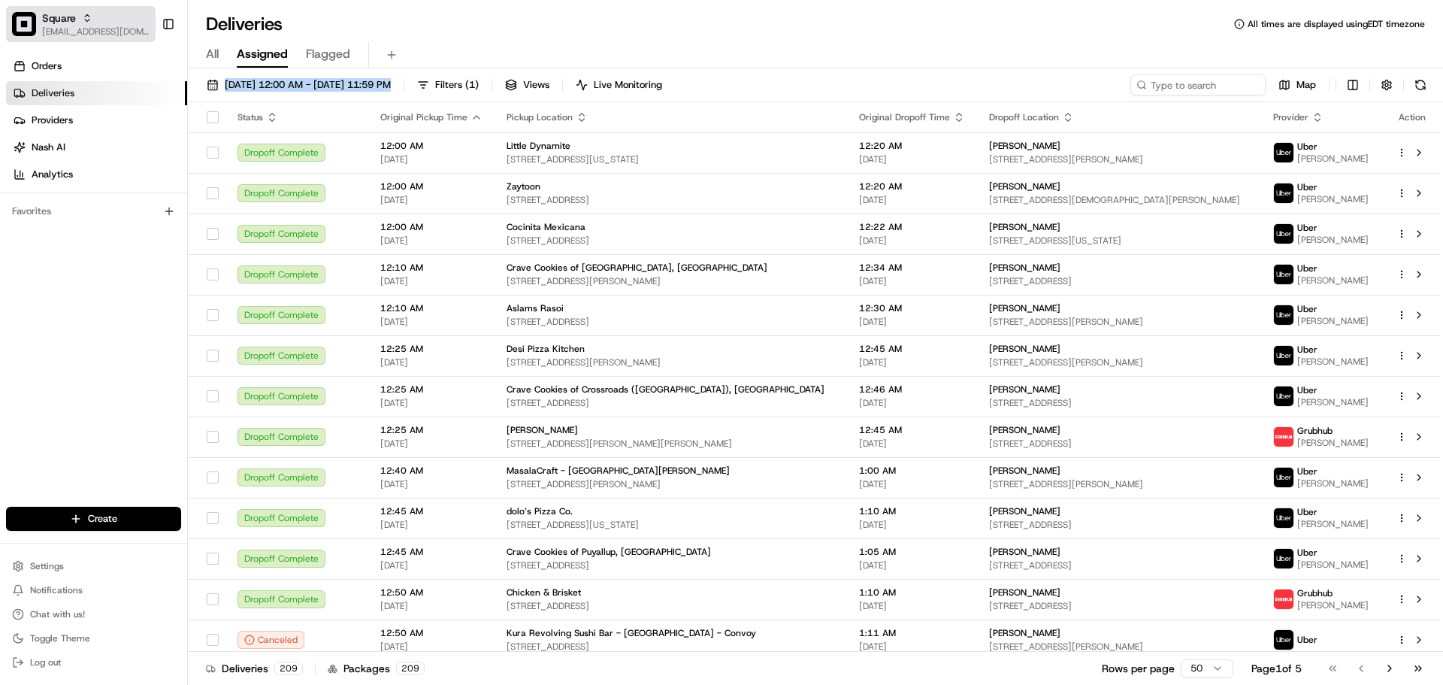
click at [107, 29] on span "[EMAIL_ADDRESS][DOMAIN_NAME]" at bounding box center [95, 32] width 107 height 12
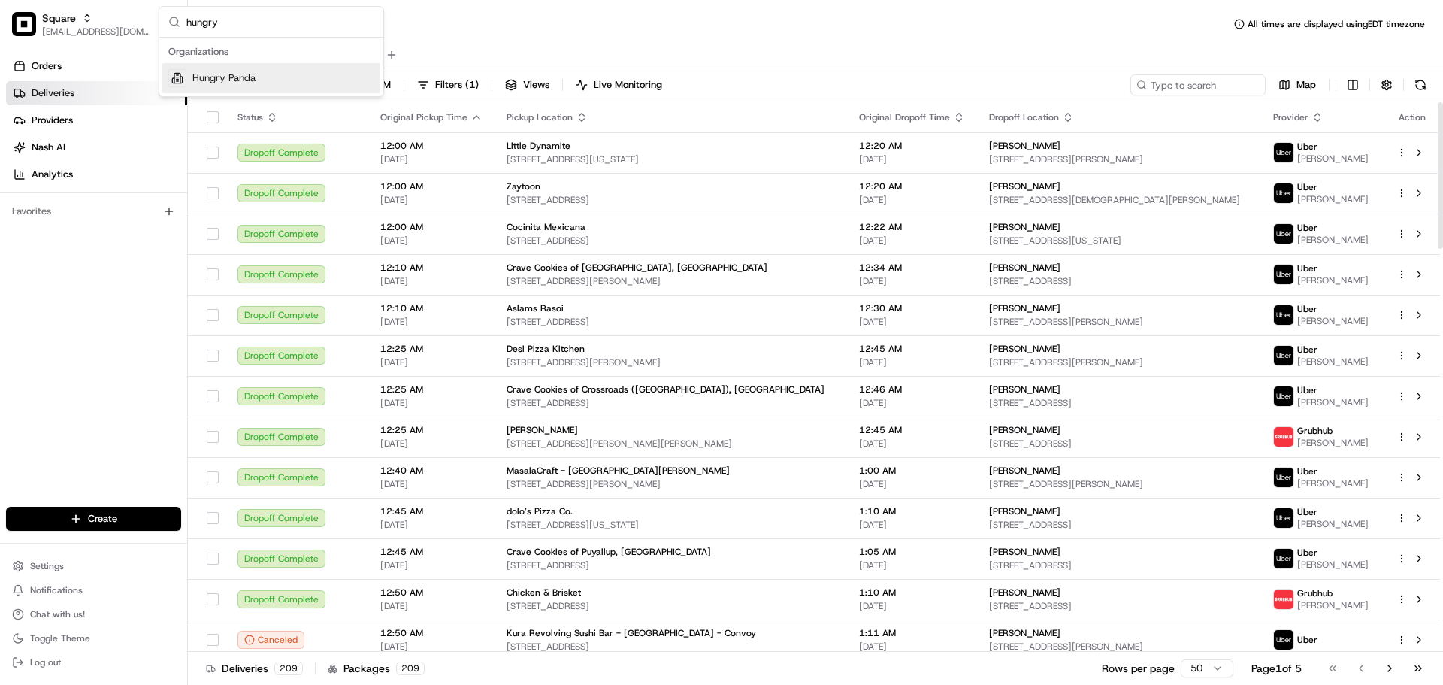
type input "hungry"
click at [299, 77] on div "Hungry Panda" at bounding box center [271, 78] width 218 height 30
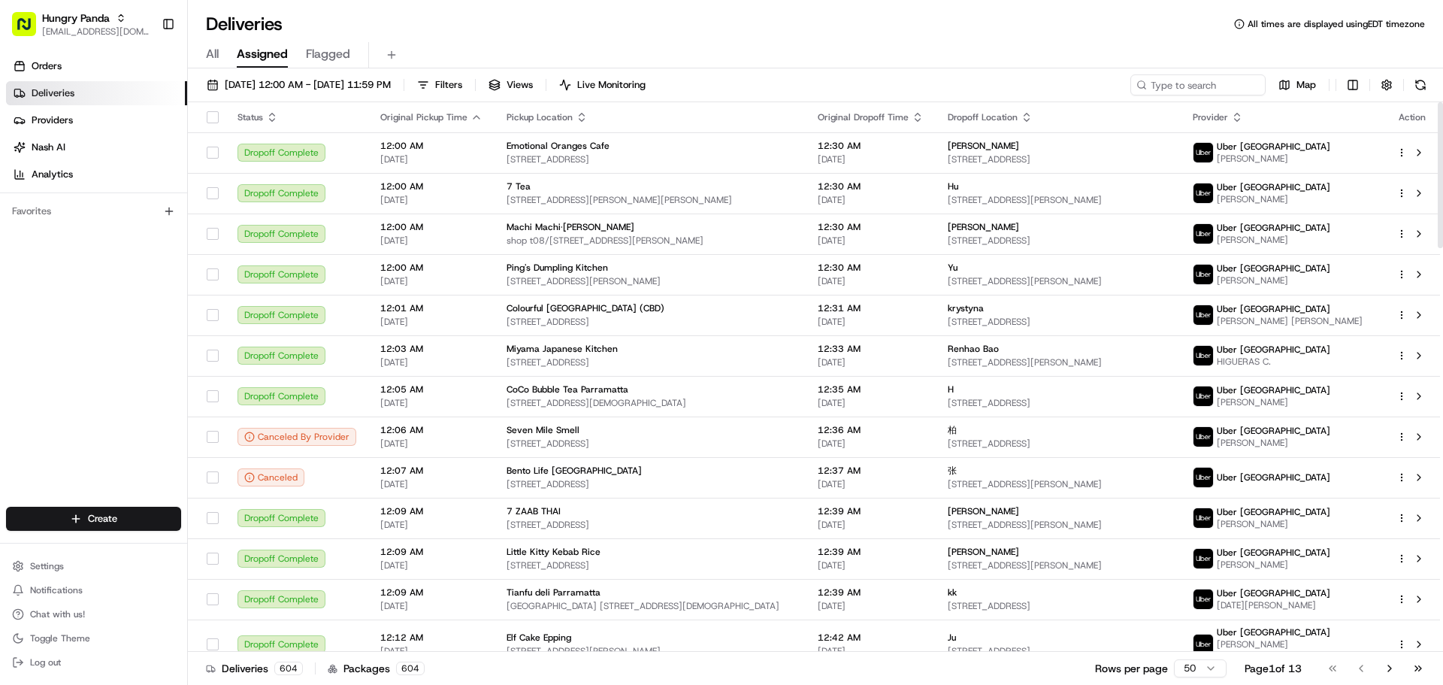
click at [77, 552] on div "Settings Notifications Chat with us! Toggle Theme Log out" at bounding box center [93, 613] width 187 height 129
click at [75, 561] on button "Settings" at bounding box center [93, 565] width 175 height 21
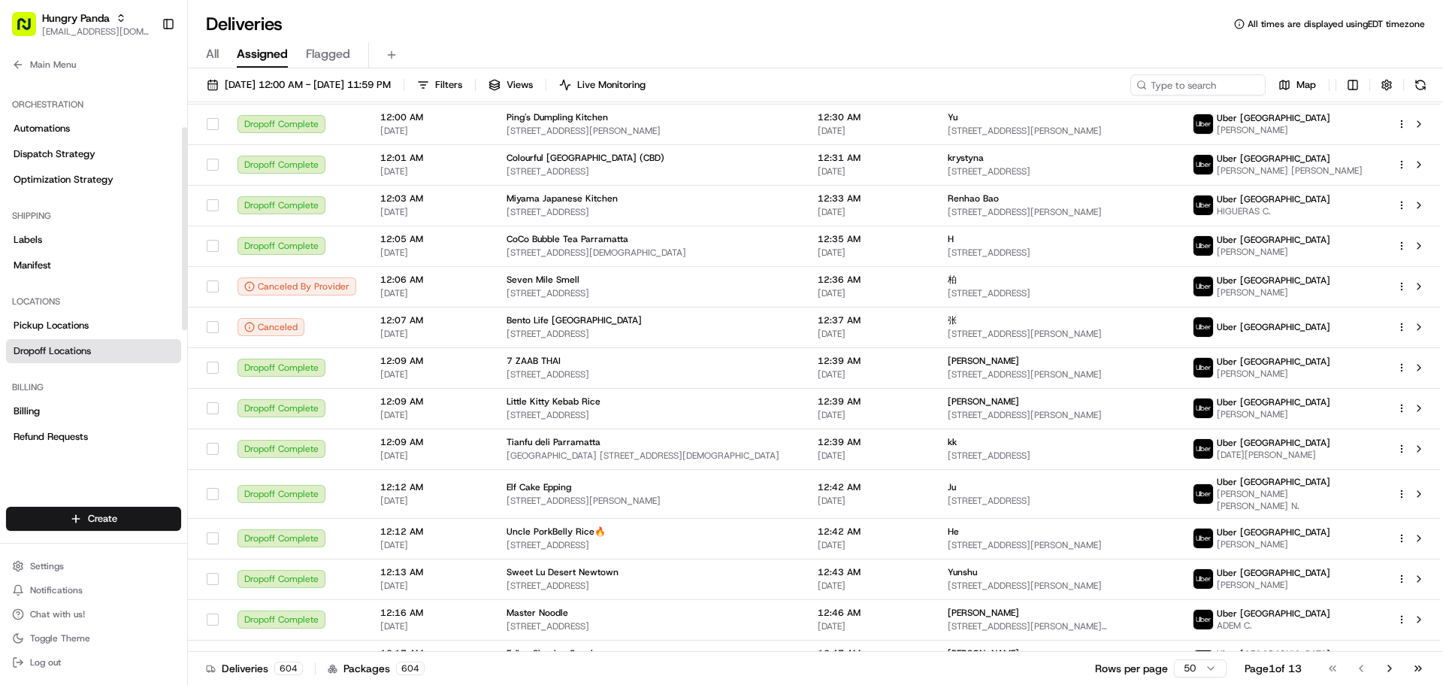
scroll to position [344, 0]
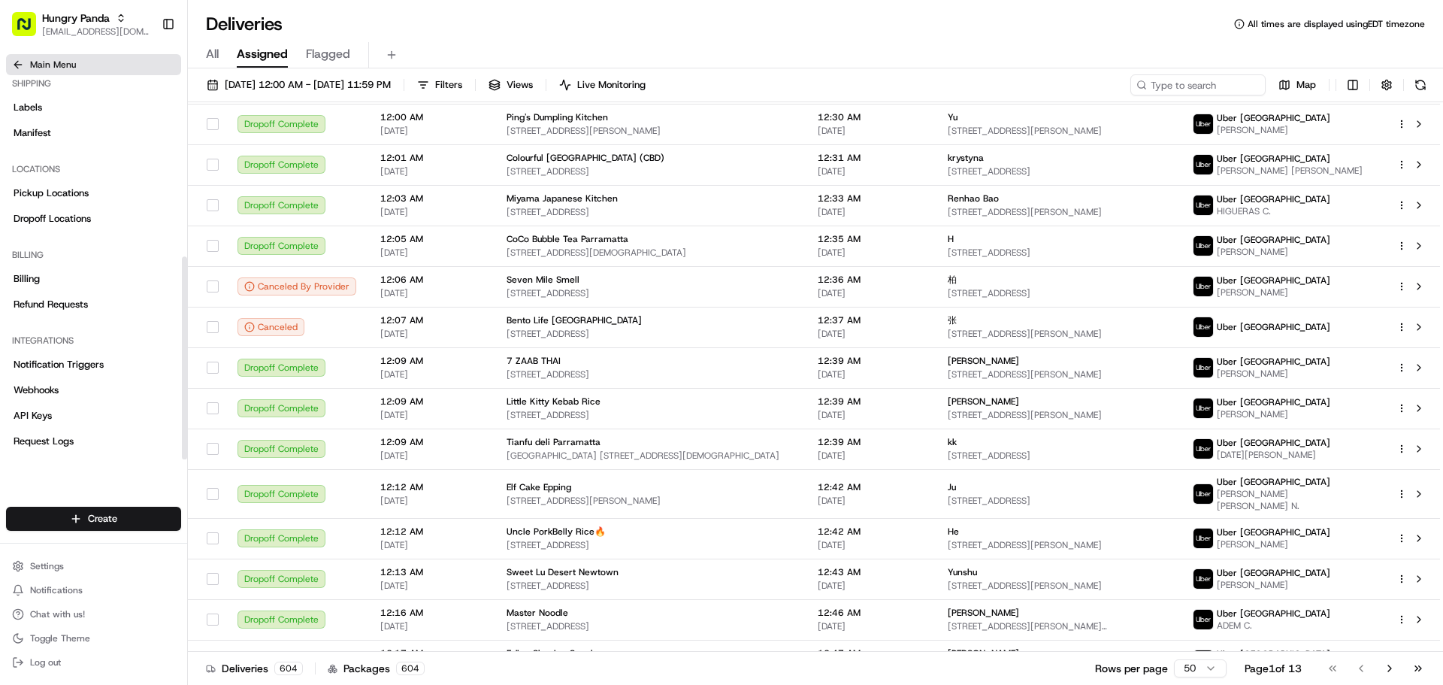
click at [32, 63] on span "Main Menu" at bounding box center [53, 65] width 46 height 12
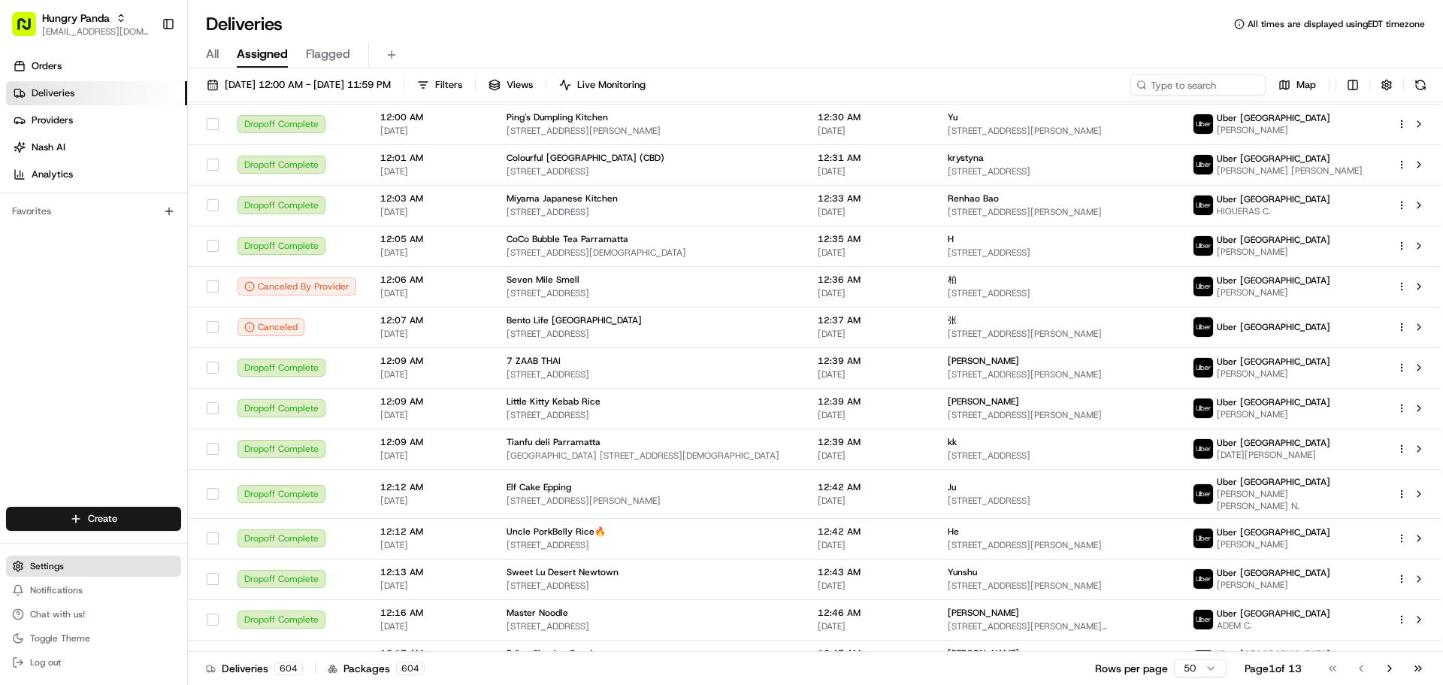
click at [60, 571] on span "Settings" at bounding box center [47, 566] width 34 height 12
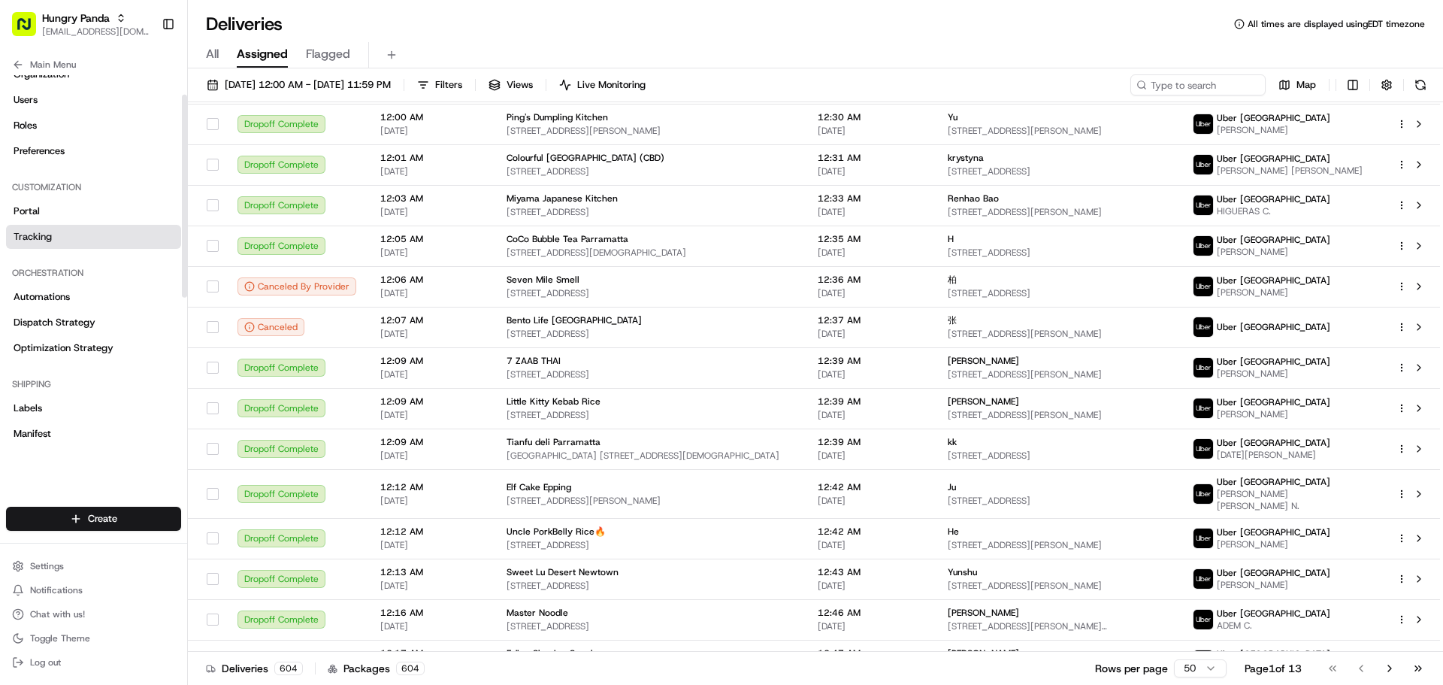
scroll to position [0, 0]
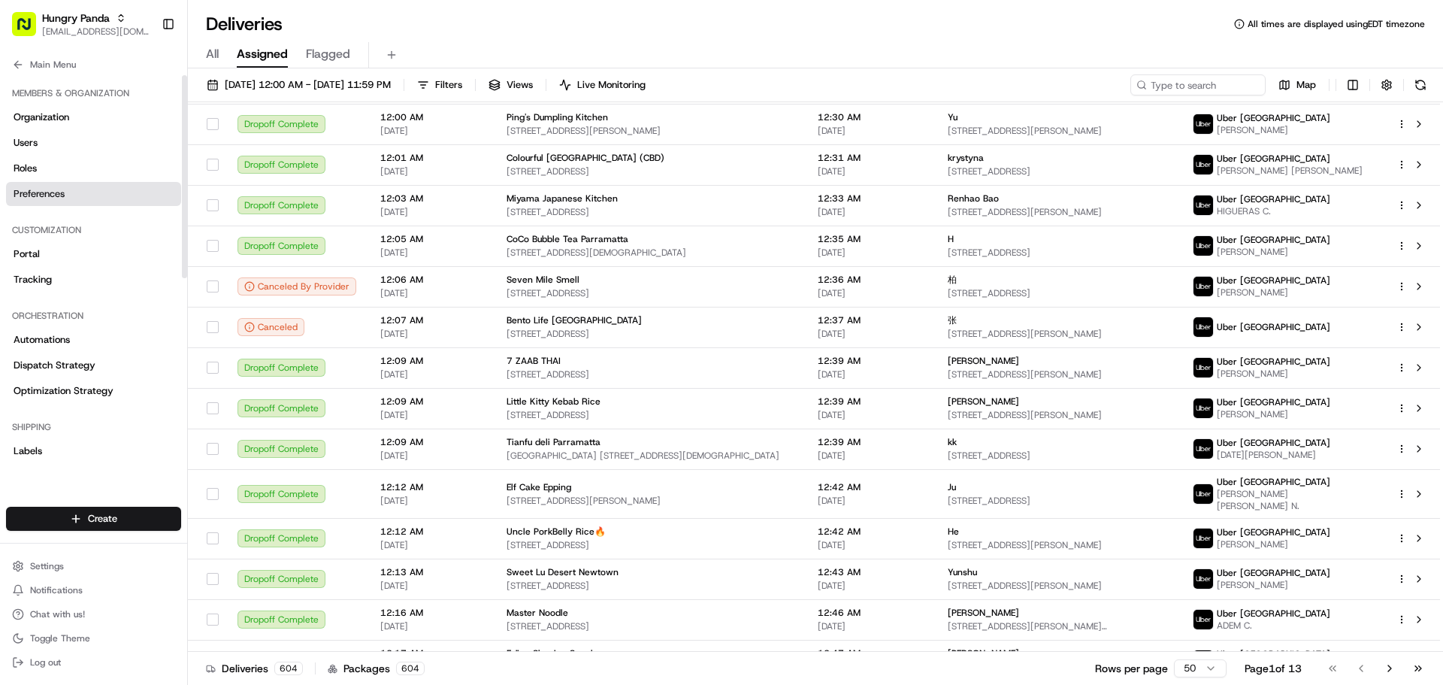
click at [72, 191] on link "Preferences" at bounding box center [93, 194] width 175 height 24
